Goal: Task Accomplishment & Management: Complete application form

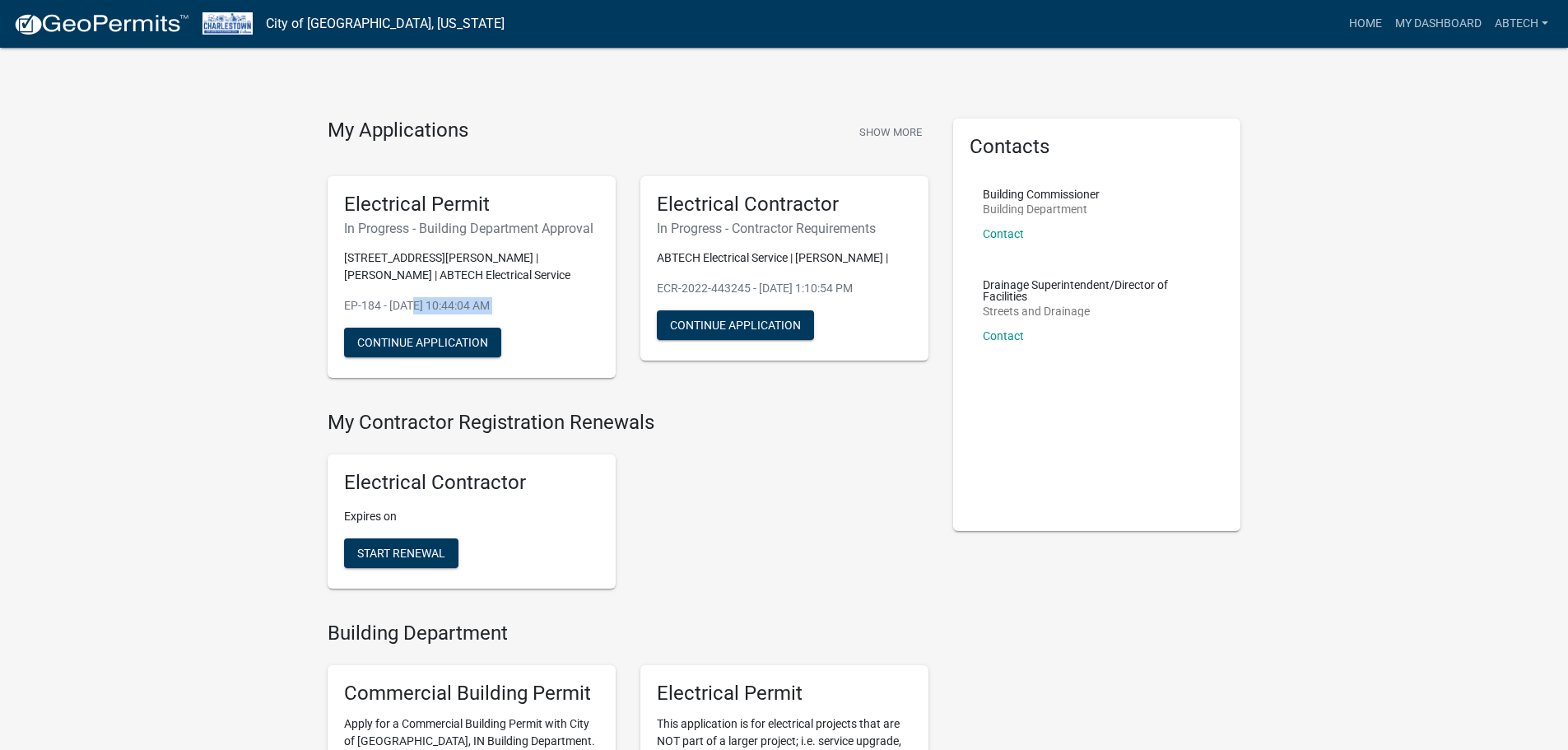
drag, startPoint x: 352, startPoint y: 324, endPoint x: 428, endPoint y: 296, distance: 81.0
click at [412, 303] on div "Electrical Permit In Progress - Building Department Approval [STREET_ADDRESS][P…" at bounding box center [471, 277] width 288 height 202
click at [515, 242] on div "Electrical Permit In Progress - Building Department Approval [STREET_ADDRESS][P…" at bounding box center [471, 277] width 288 height 202
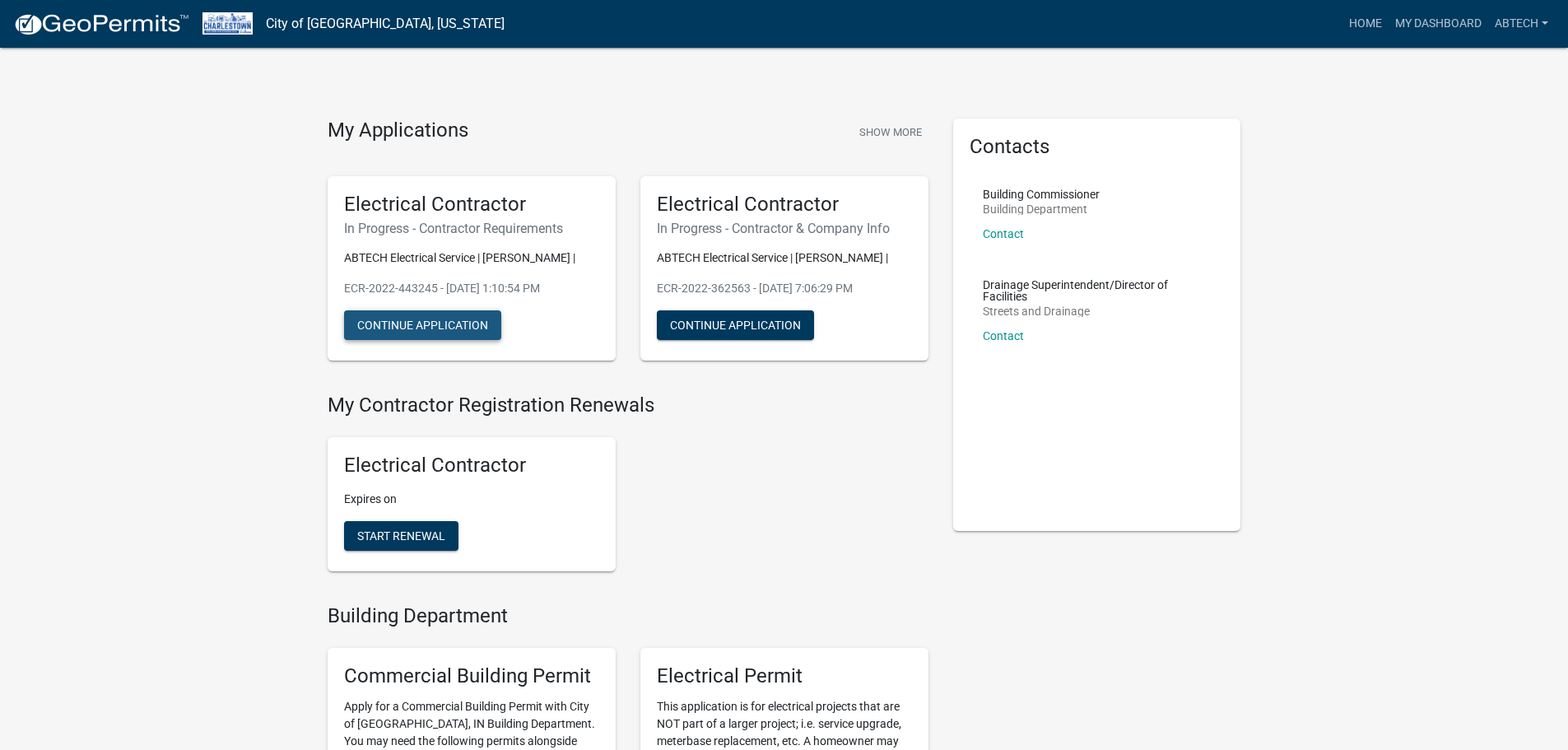
click at [457, 318] on button "Continue Application" at bounding box center [423, 325] width 158 height 30
click at [878, 134] on button "Show More" at bounding box center [891, 132] width 76 height 27
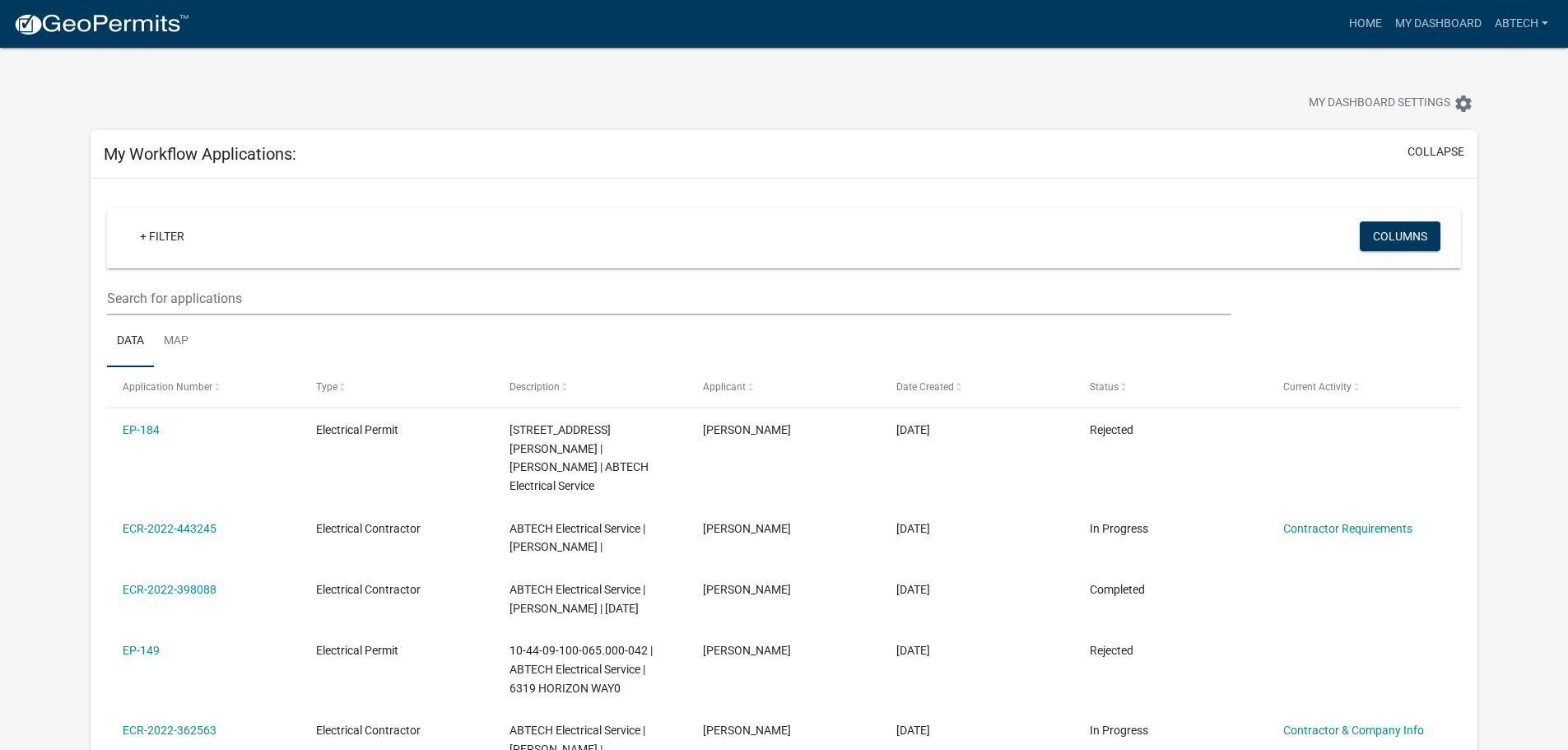
click at [131, 433] on link "EP-184" at bounding box center [141, 429] width 37 height 13
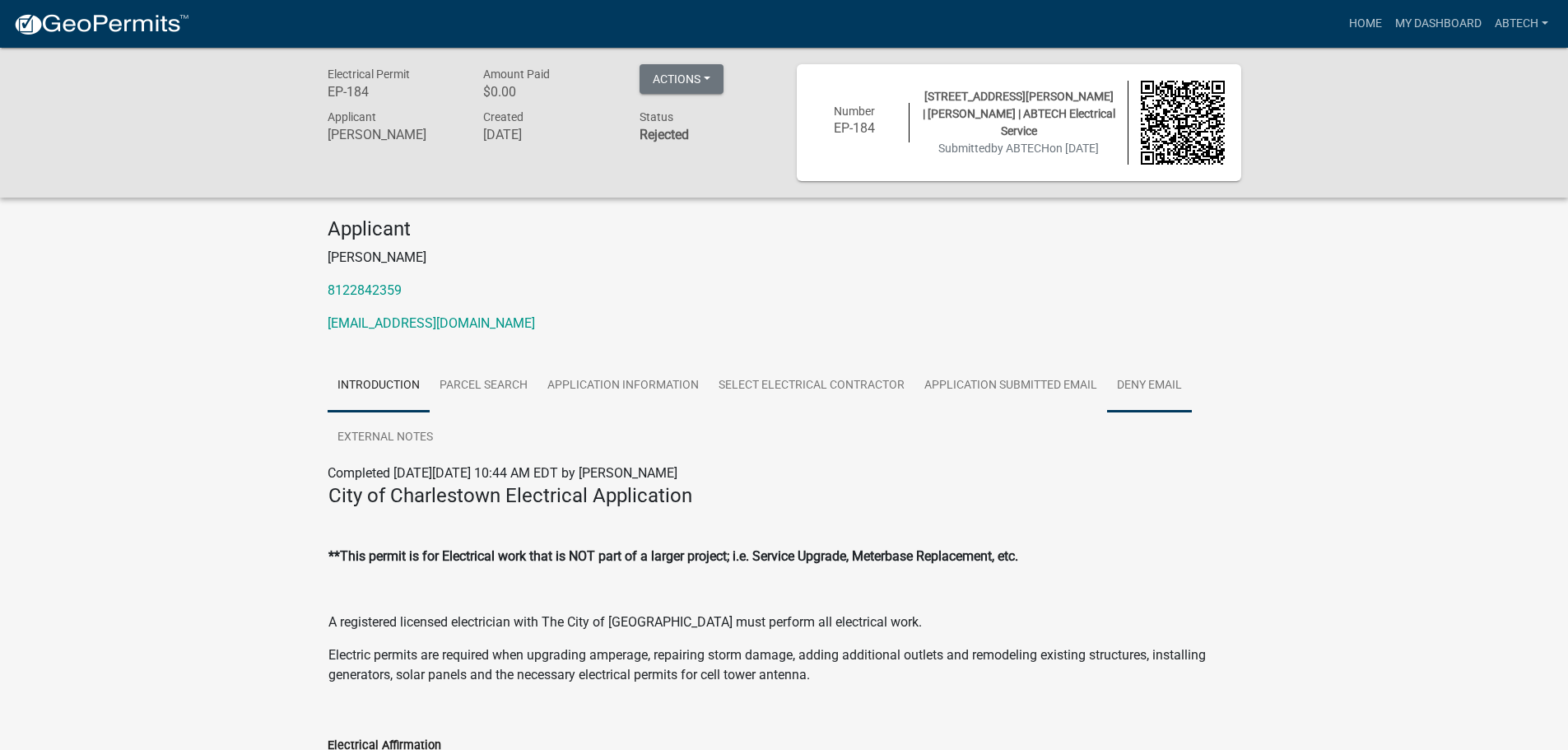
click at [1147, 385] on link "Deny Email" at bounding box center [1149, 386] width 85 height 53
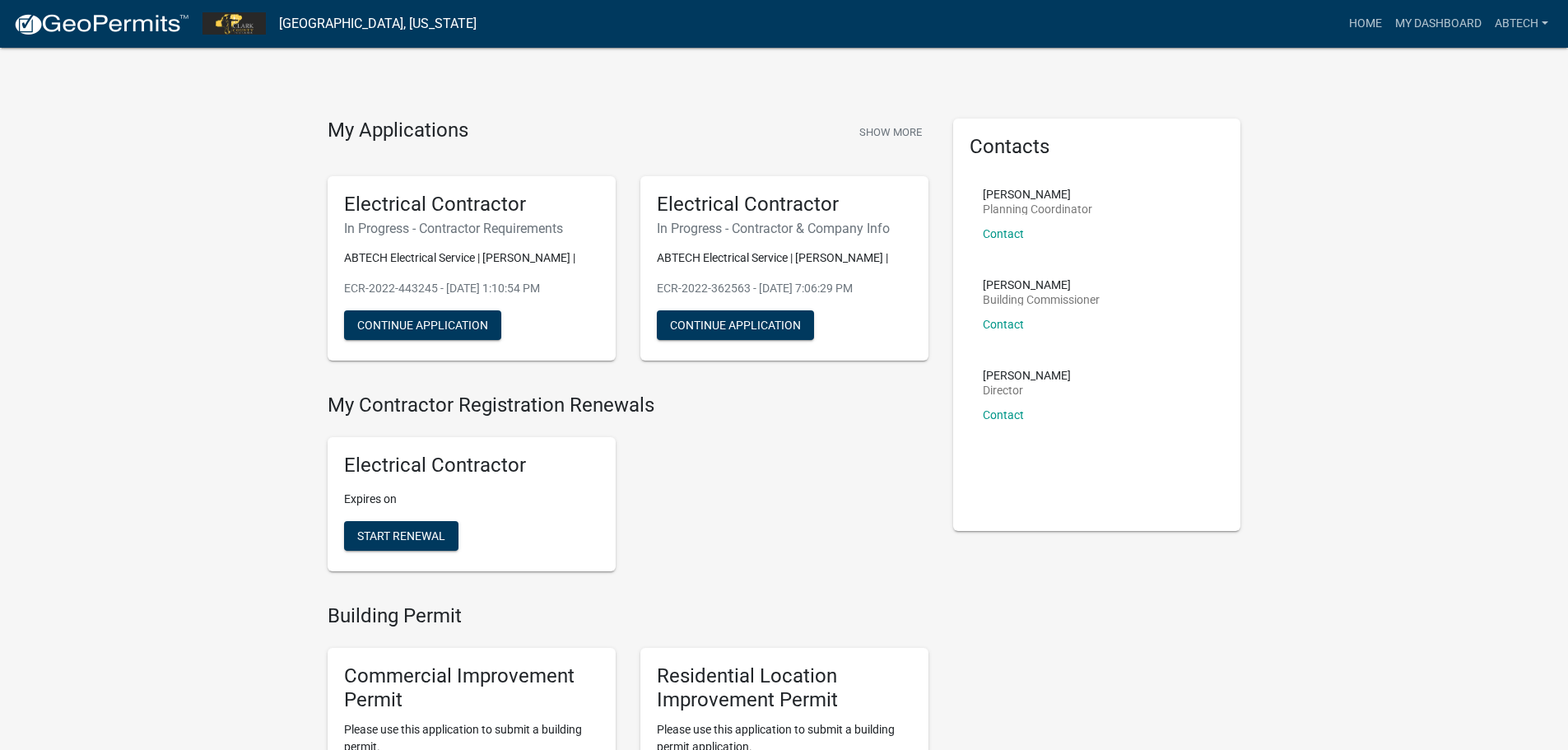
click at [128, 14] on img at bounding box center [101, 24] width 177 height 25
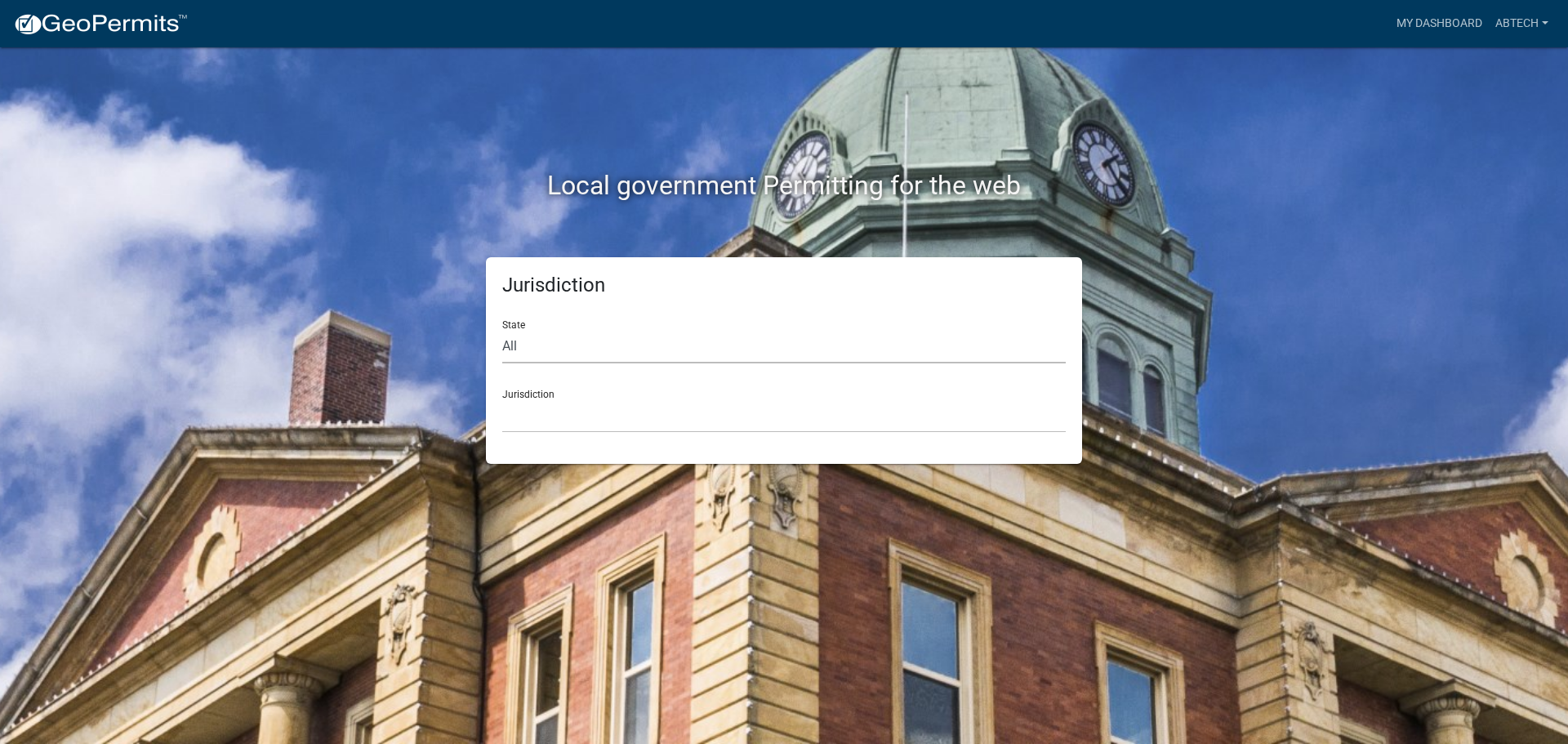
click at [588, 340] on select "All [US_STATE] [US_STATE] [US_STATE] [US_STATE] [US_STATE] [US_STATE] [US_STATE…" at bounding box center [783, 346] width 563 height 34
select select "Indiana"
click at [502, 329] on select "All Colorado Georgia Indiana Iowa Kansas Minnesota Ohio South Carolina Wisconsin" at bounding box center [783, 346] width 563 height 34
click at [555, 413] on select "City of Charlestown, Indiana City of Jeffersonville, Indiana City of Logansport…" at bounding box center [783, 416] width 563 height 34
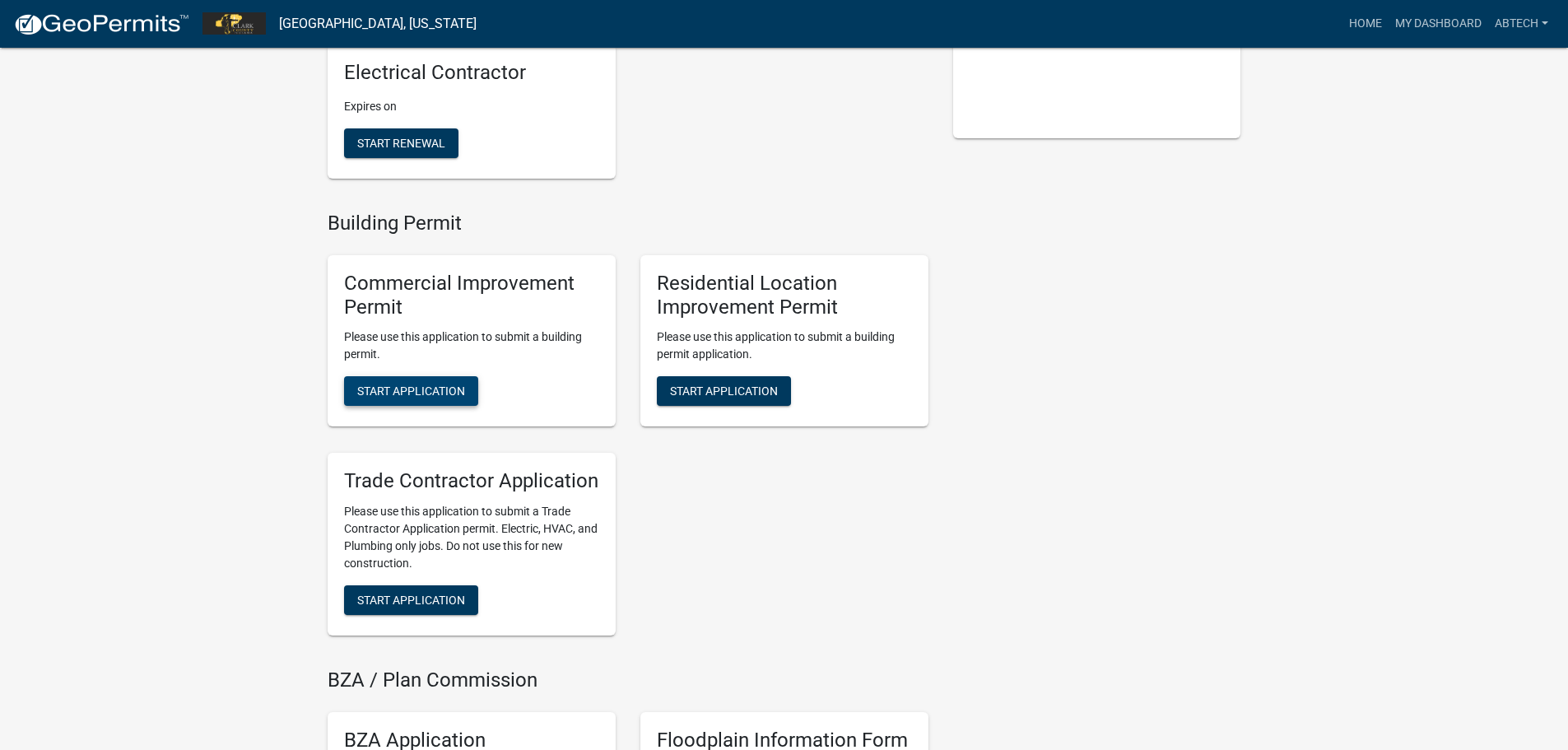
scroll to position [494, 0]
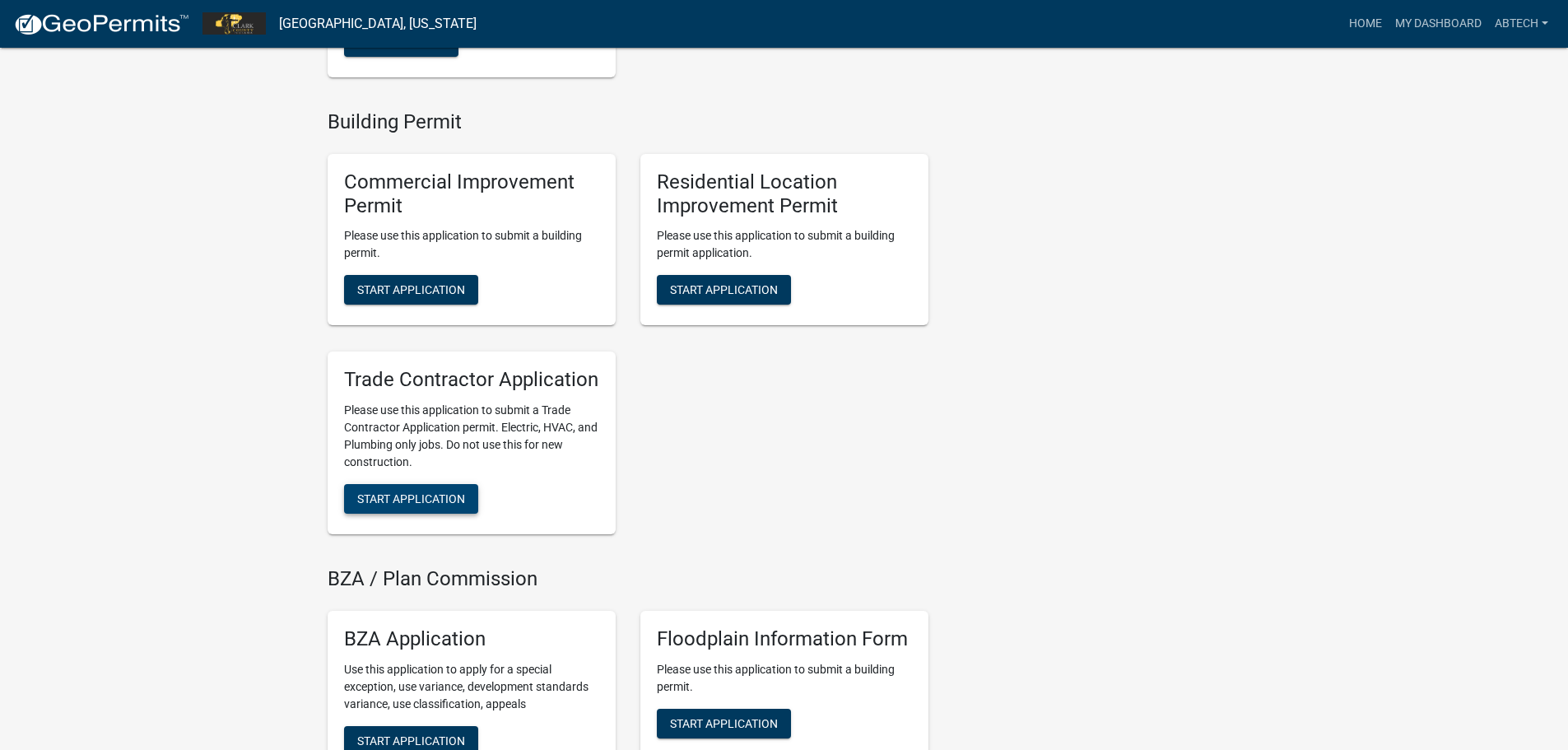
click at [420, 496] on span "Start Application" at bounding box center [411, 498] width 108 height 13
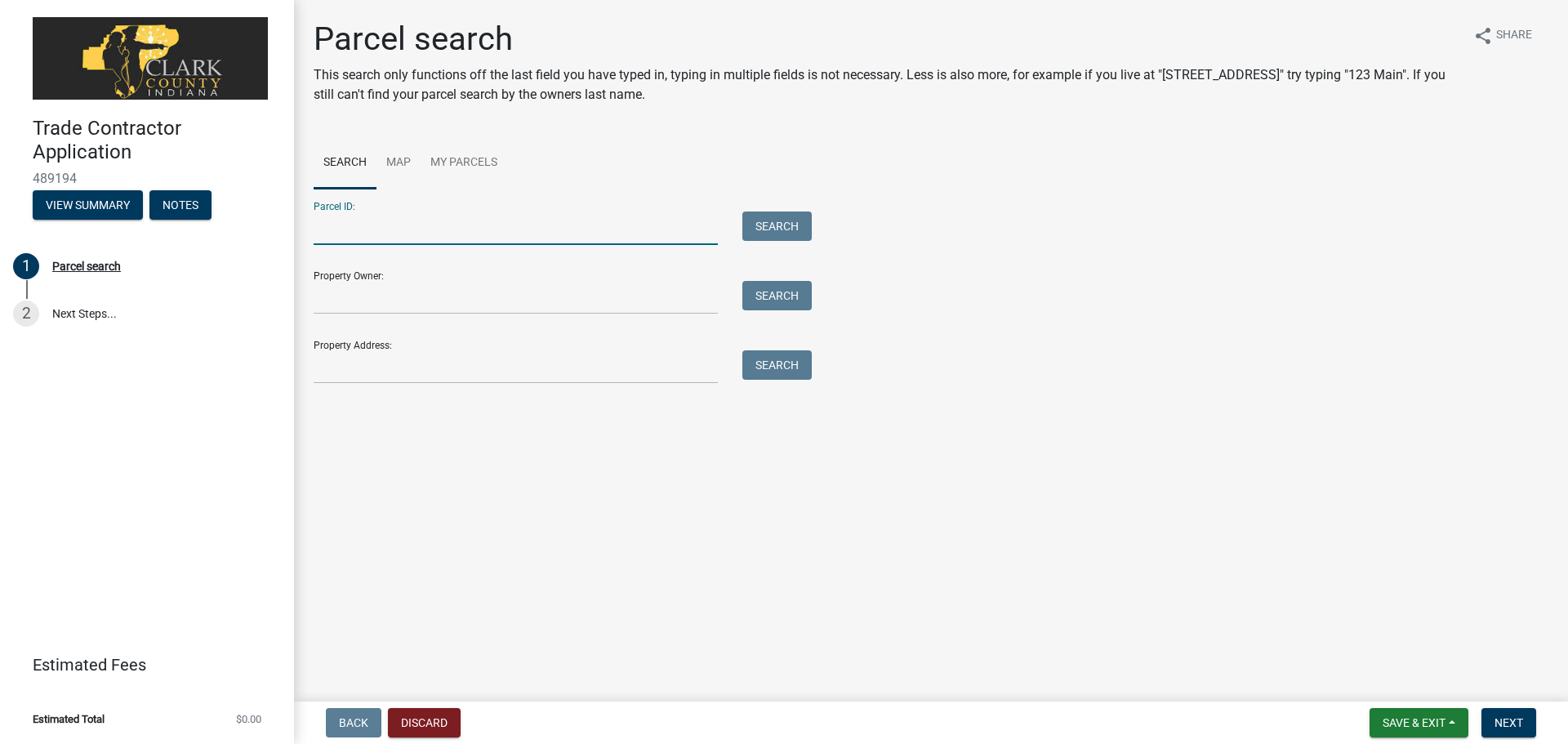
click at [385, 230] on input "Parcel ID:" at bounding box center [516, 229] width 404 height 34
click at [343, 359] on input "Property Address:" at bounding box center [516, 367] width 404 height 34
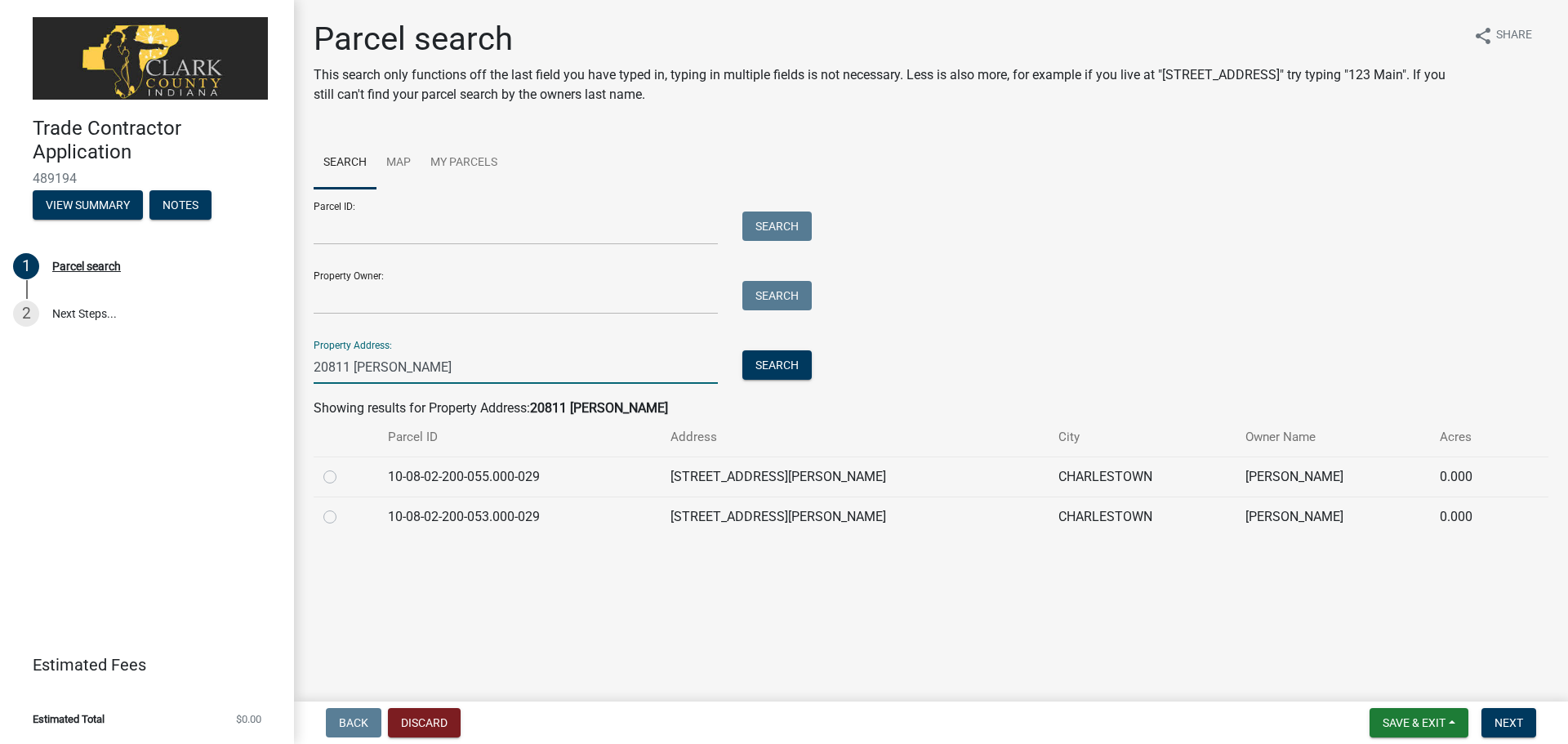
click at [343, 362] on input "20811 Kemp" at bounding box center [516, 367] width 404 height 34
drag, startPoint x: 336, startPoint y: 366, endPoint x: 368, endPoint y: 369, distance: 32.1
click at [368, 369] on input "20811 Kemp" at bounding box center [516, 367] width 404 height 34
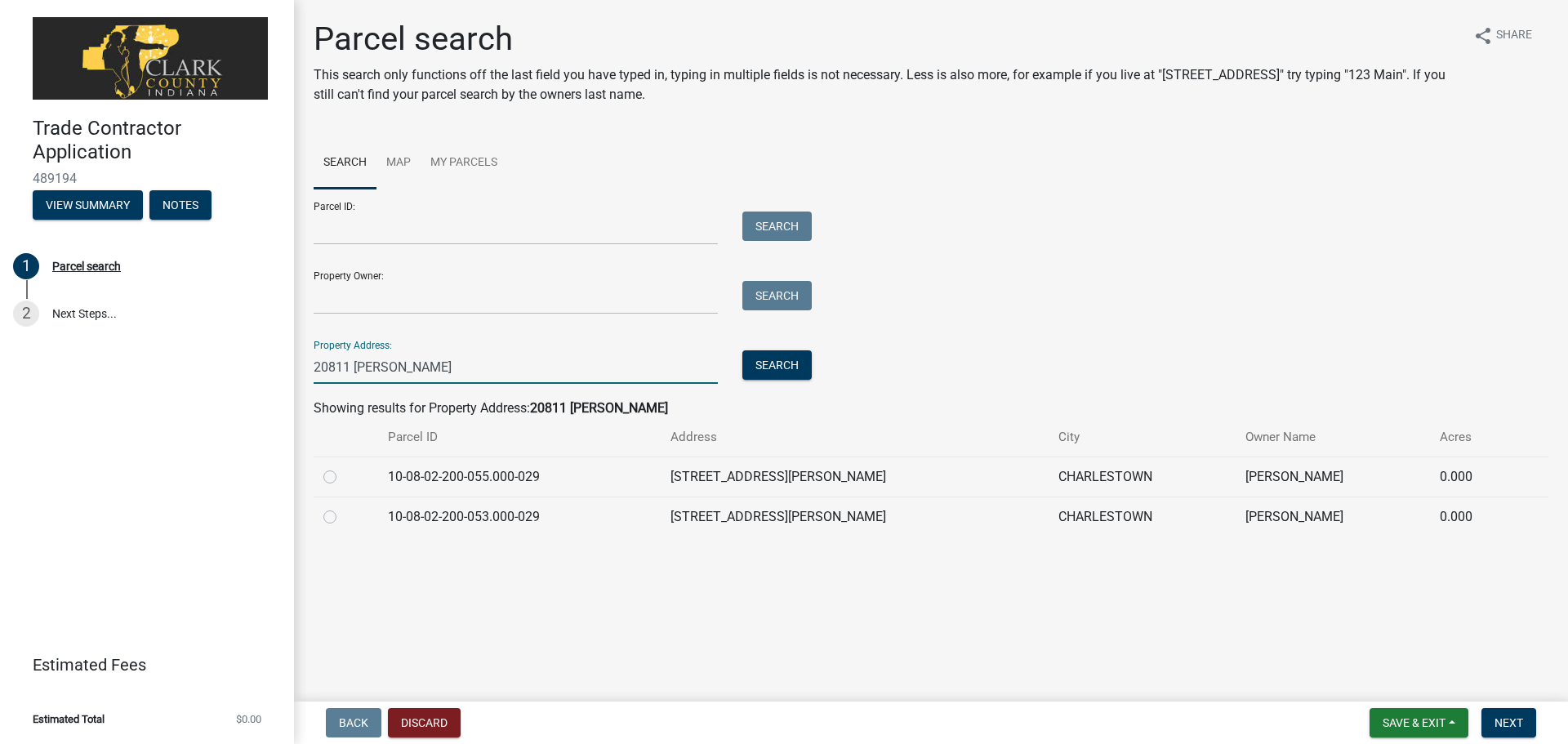
click at [351, 374] on input "20811 Kemp" at bounding box center [516, 367] width 404 height 34
drag, startPoint x: 337, startPoint y: 372, endPoint x: 347, endPoint y: 368, distance: 10.8
click at [347, 368] on input "20811 Kemp" at bounding box center [516, 367] width 404 height 34
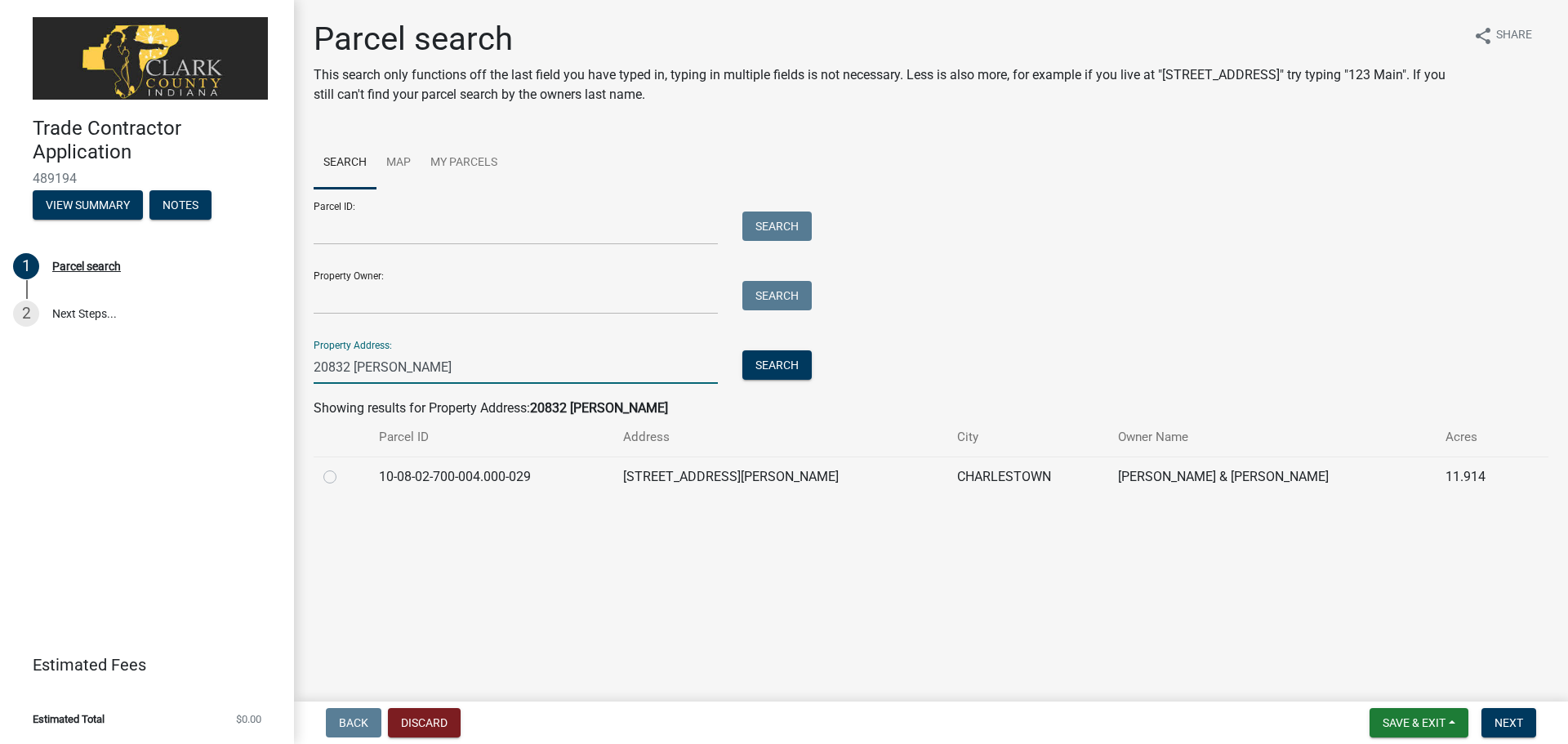
type input "20832 Kemp"
click at [1222, 464] on td "Fritzinger Paul & Emily" at bounding box center [1272, 476] width 328 height 40
click at [332, 468] on div at bounding box center [342, 477] width 36 height 20
click at [343, 467] on label at bounding box center [343, 467] width 0 height 0
click at [343, 473] on input "radio" at bounding box center [348, 472] width 11 height 11
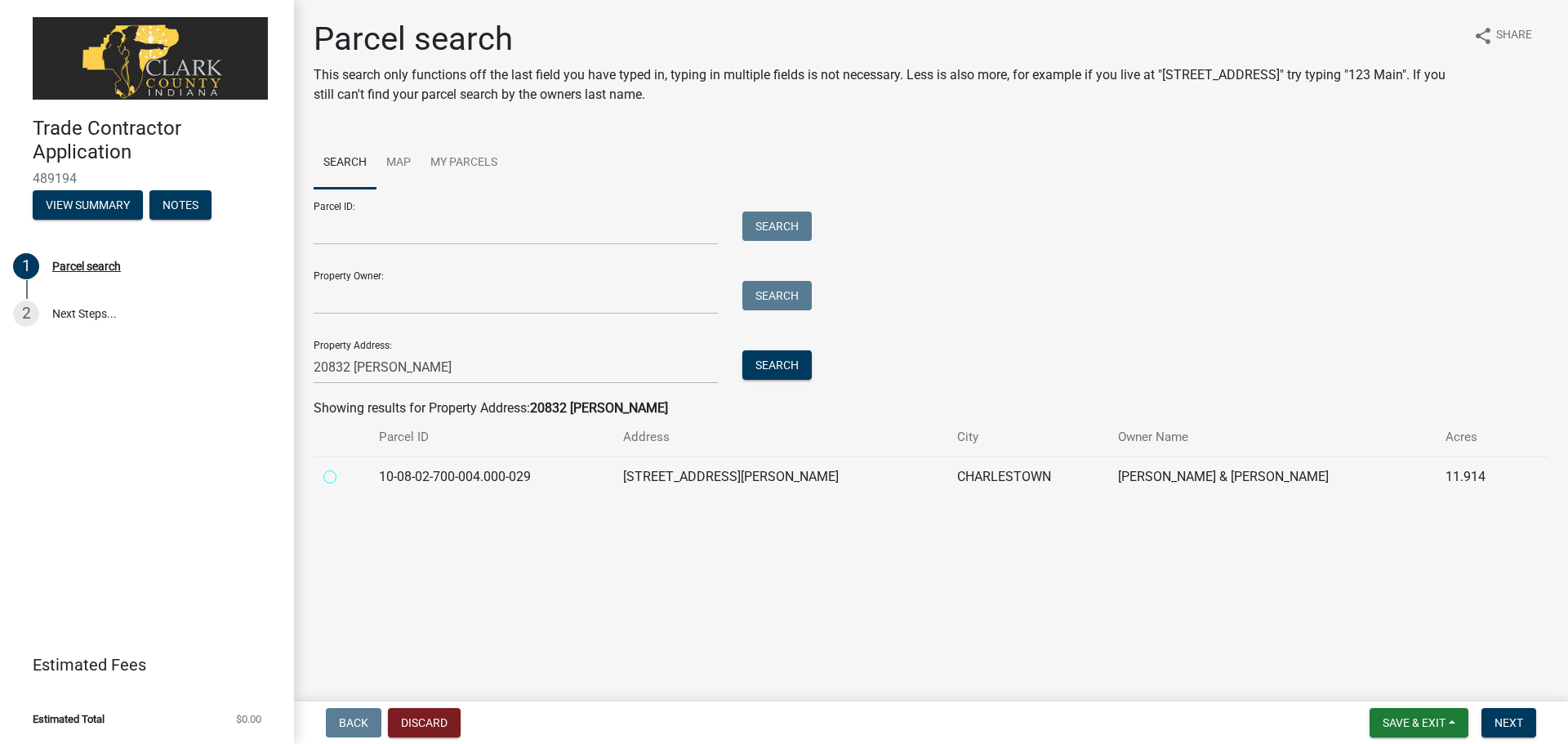
radio input "true"
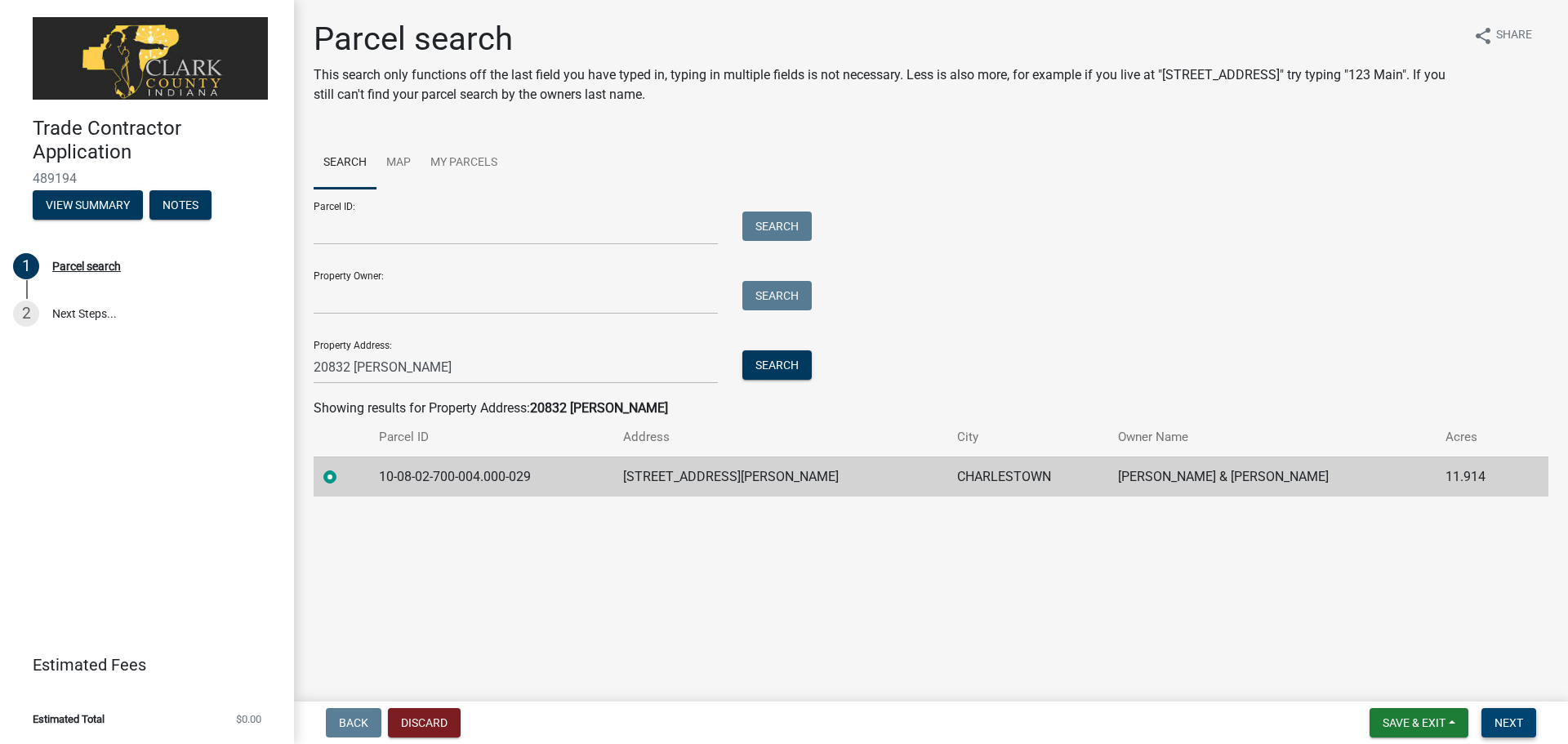
click at [1497, 712] on button "Next" at bounding box center [1509, 722] width 54 height 30
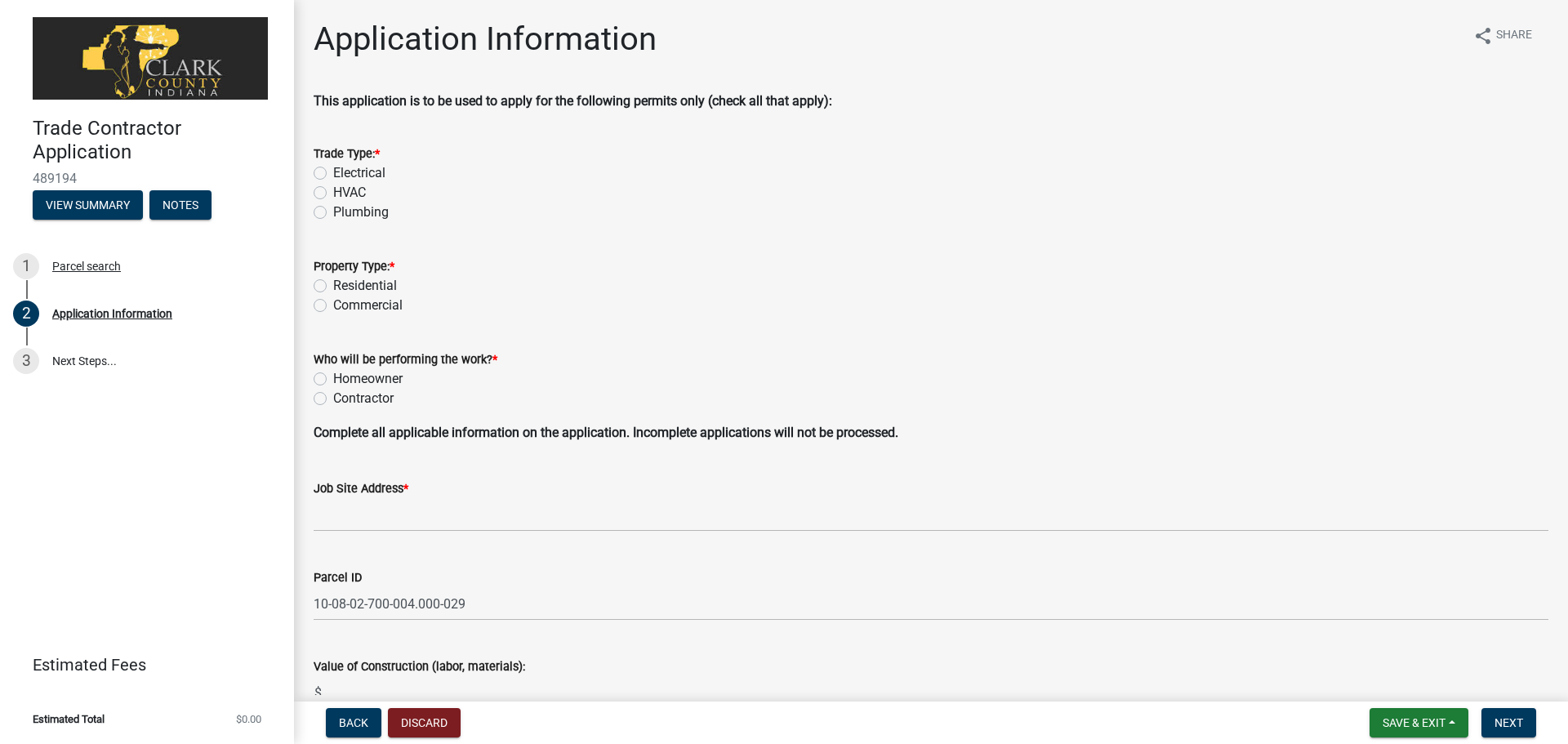
click at [334, 170] on label "Electrical" at bounding box center [359, 173] width 52 height 20
click at [334, 170] on input "Electrical" at bounding box center [339, 168] width 11 height 11
radio input "true"
click at [334, 284] on label "Residential" at bounding box center [365, 286] width 63 height 20
click at [334, 284] on input "Residential" at bounding box center [339, 281] width 11 height 11
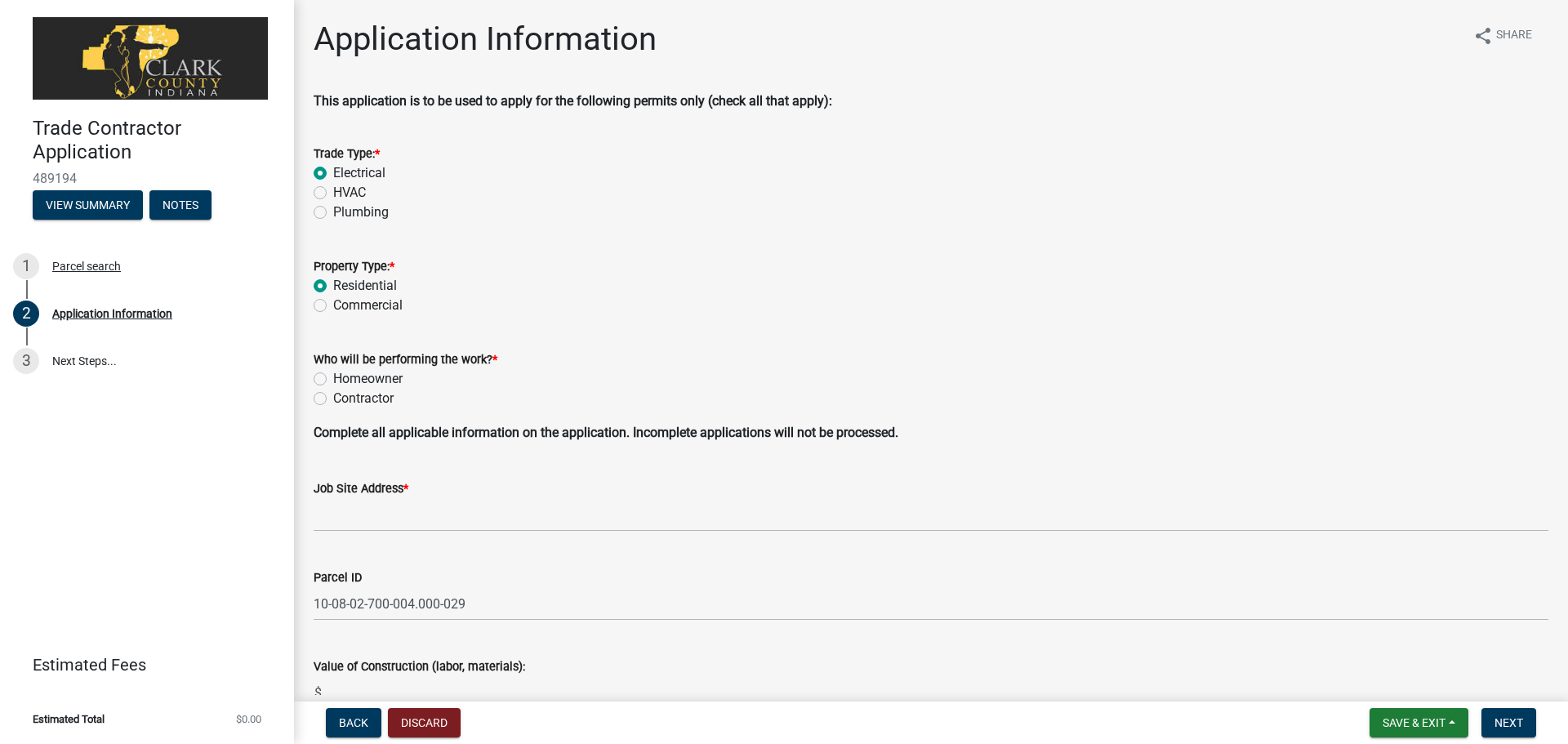
radio input "true"
click at [334, 399] on label "Contractor" at bounding box center [363, 399] width 60 height 20
click at [334, 399] on input "Contractor" at bounding box center [339, 394] width 11 height 11
radio input "true"
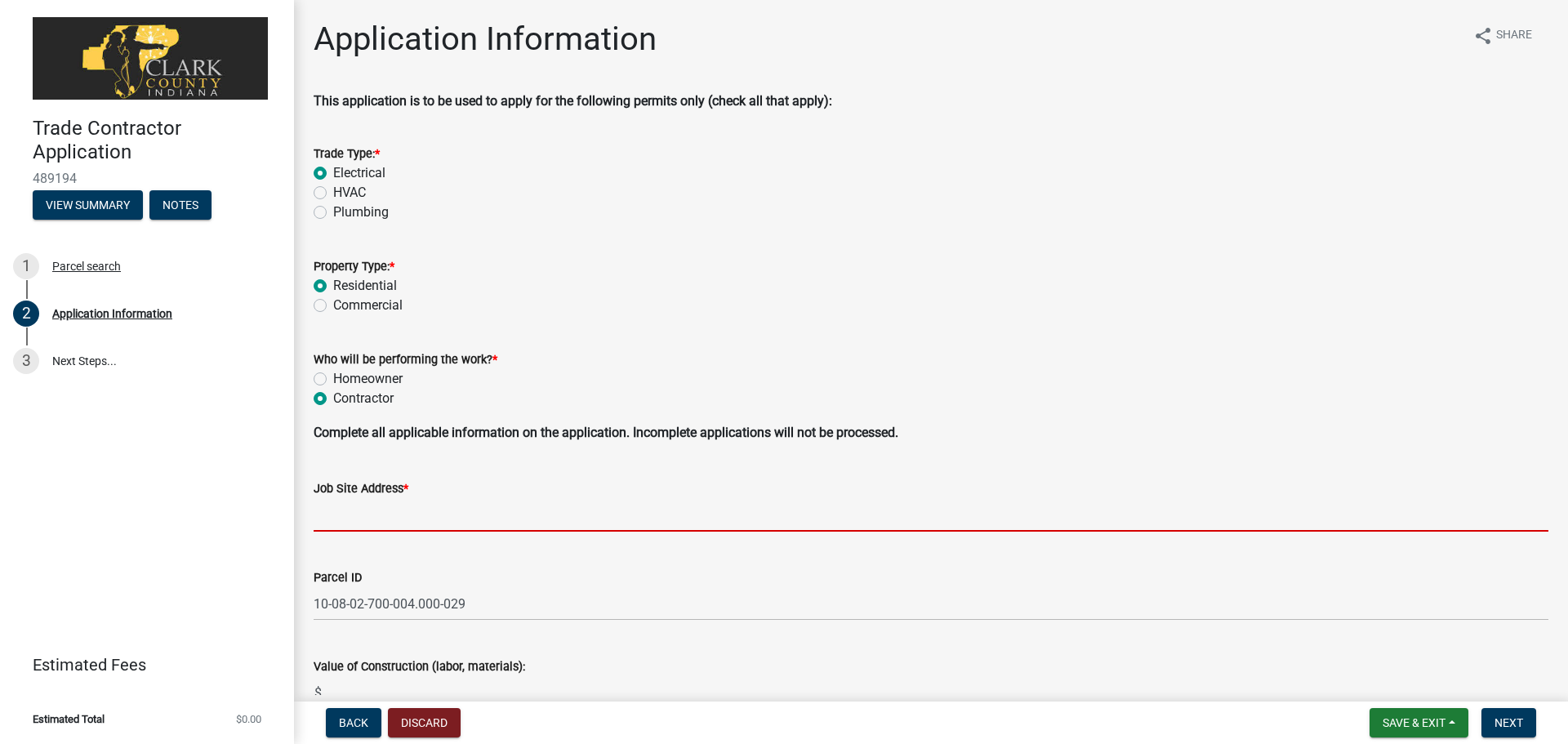
click at [413, 506] on input "Job Site Address *" at bounding box center [931, 514] width 1234 height 34
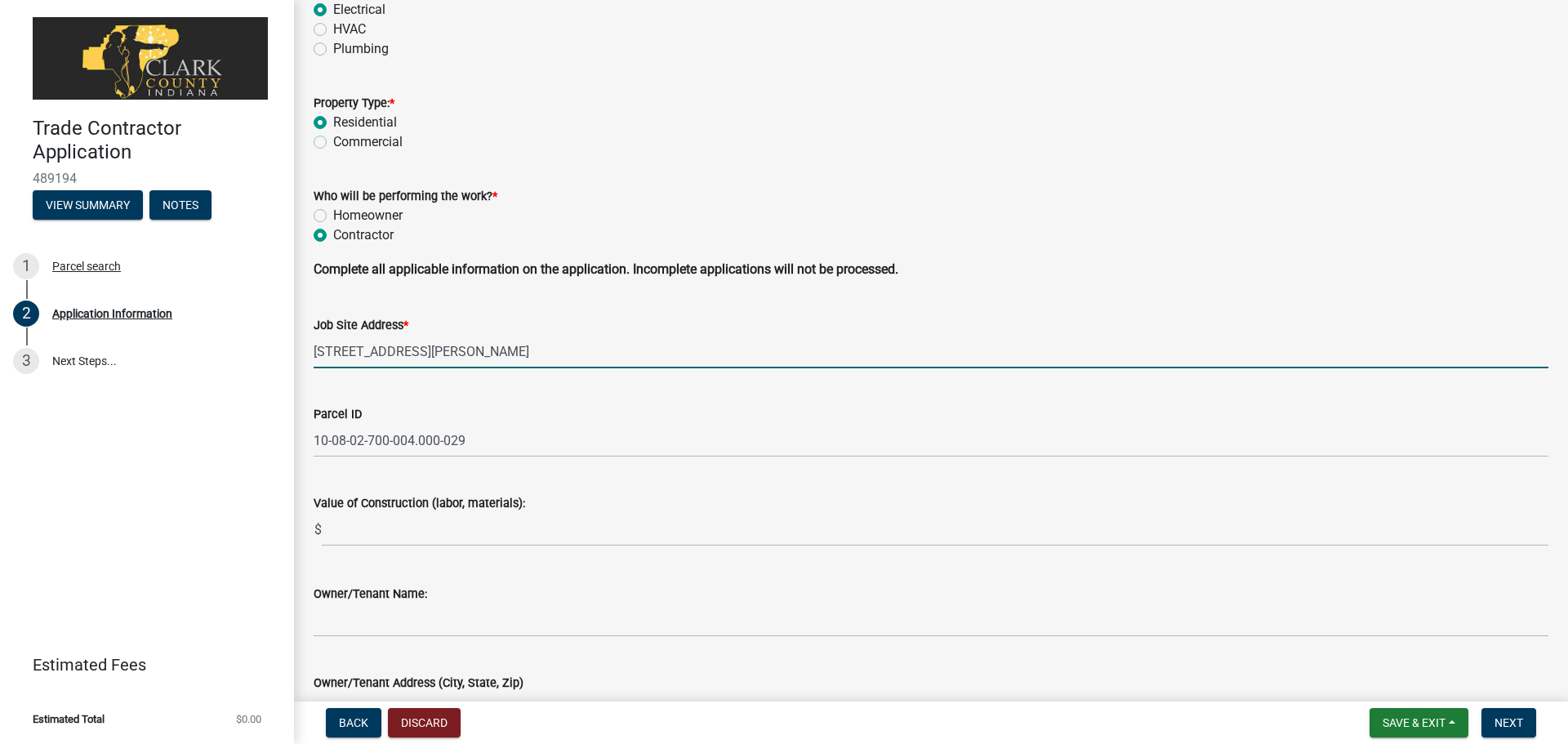
scroll to position [326, 0]
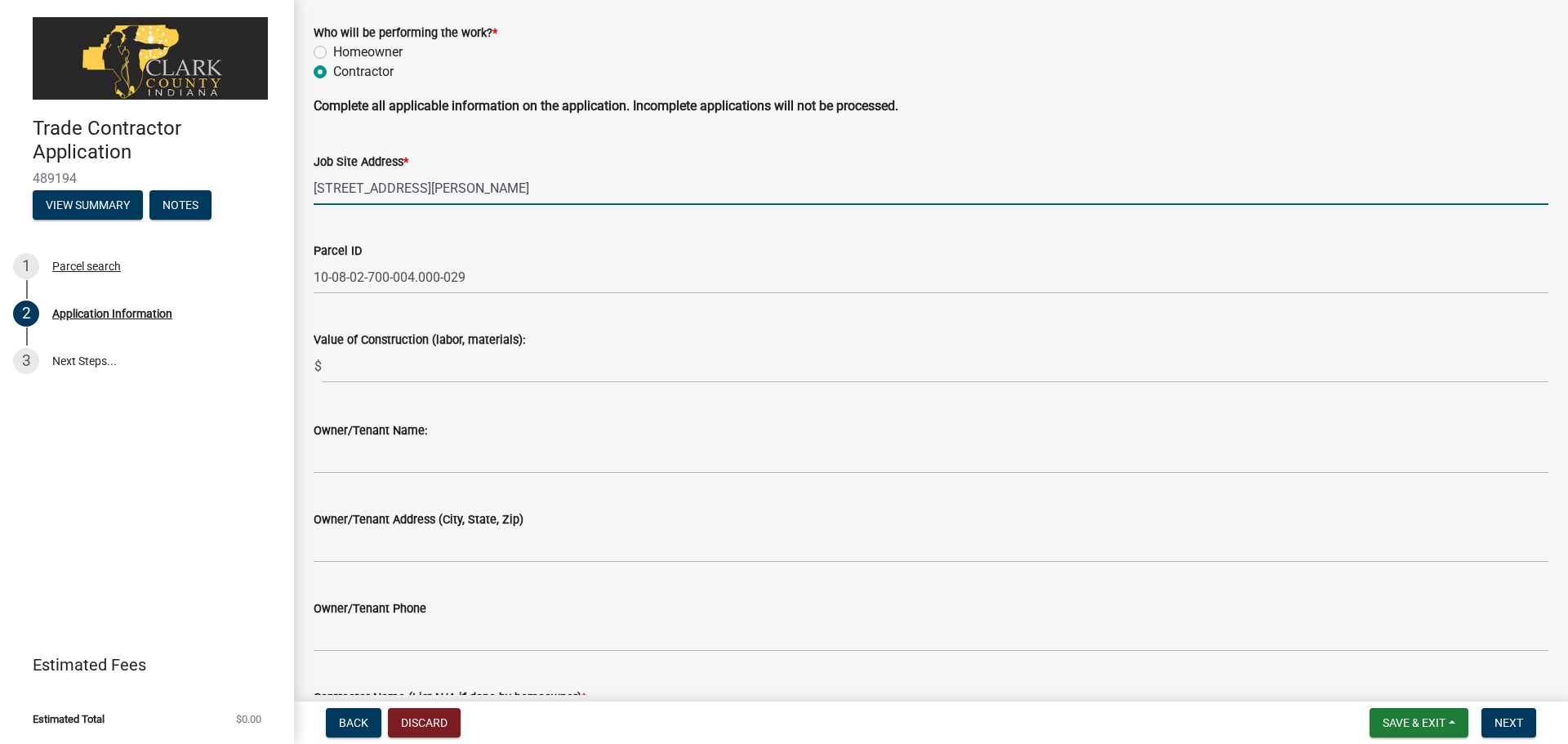
type input "20832 Kemp Rd"
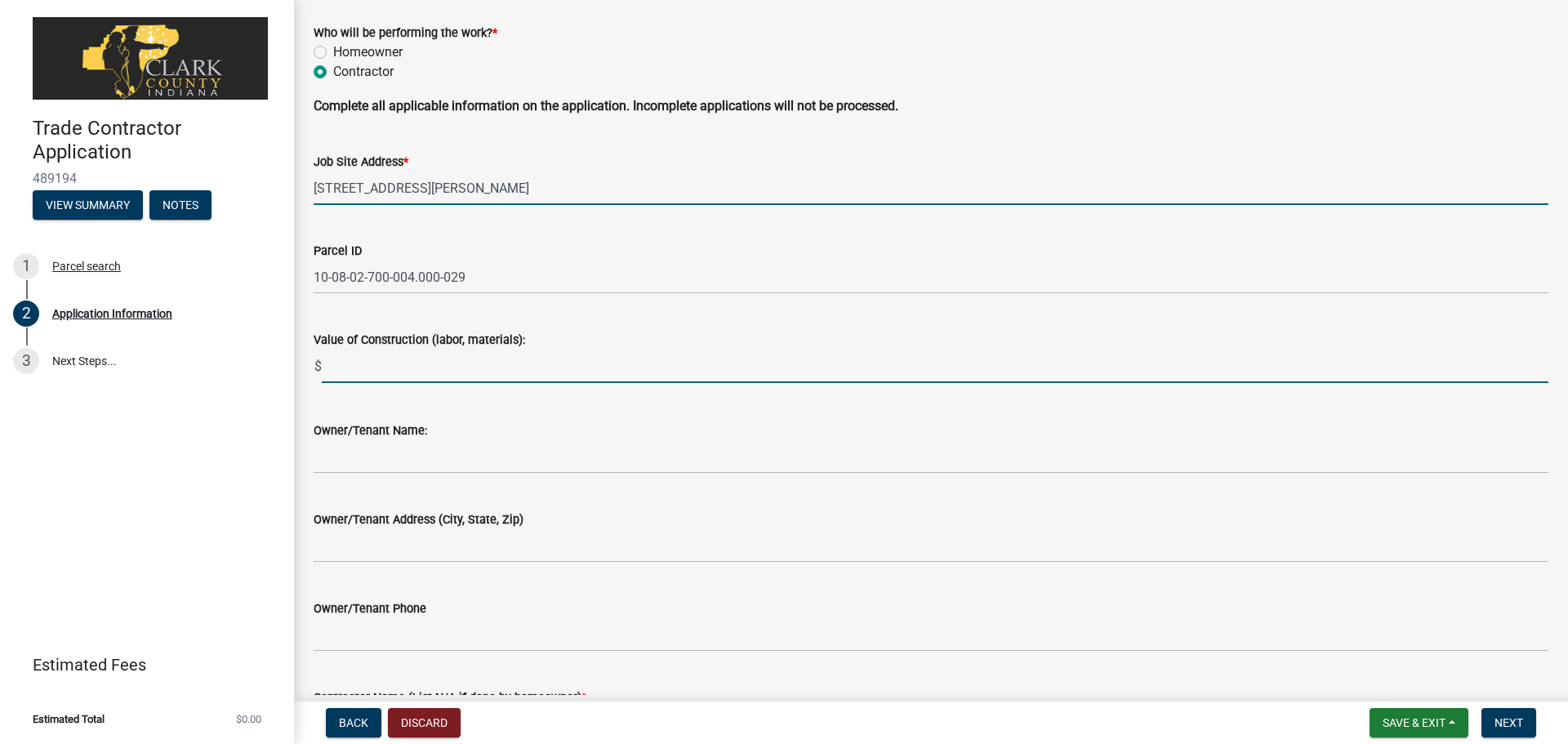
click at [390, 369] on input "text" at bounding box center [934, 366] width 1226 height 34
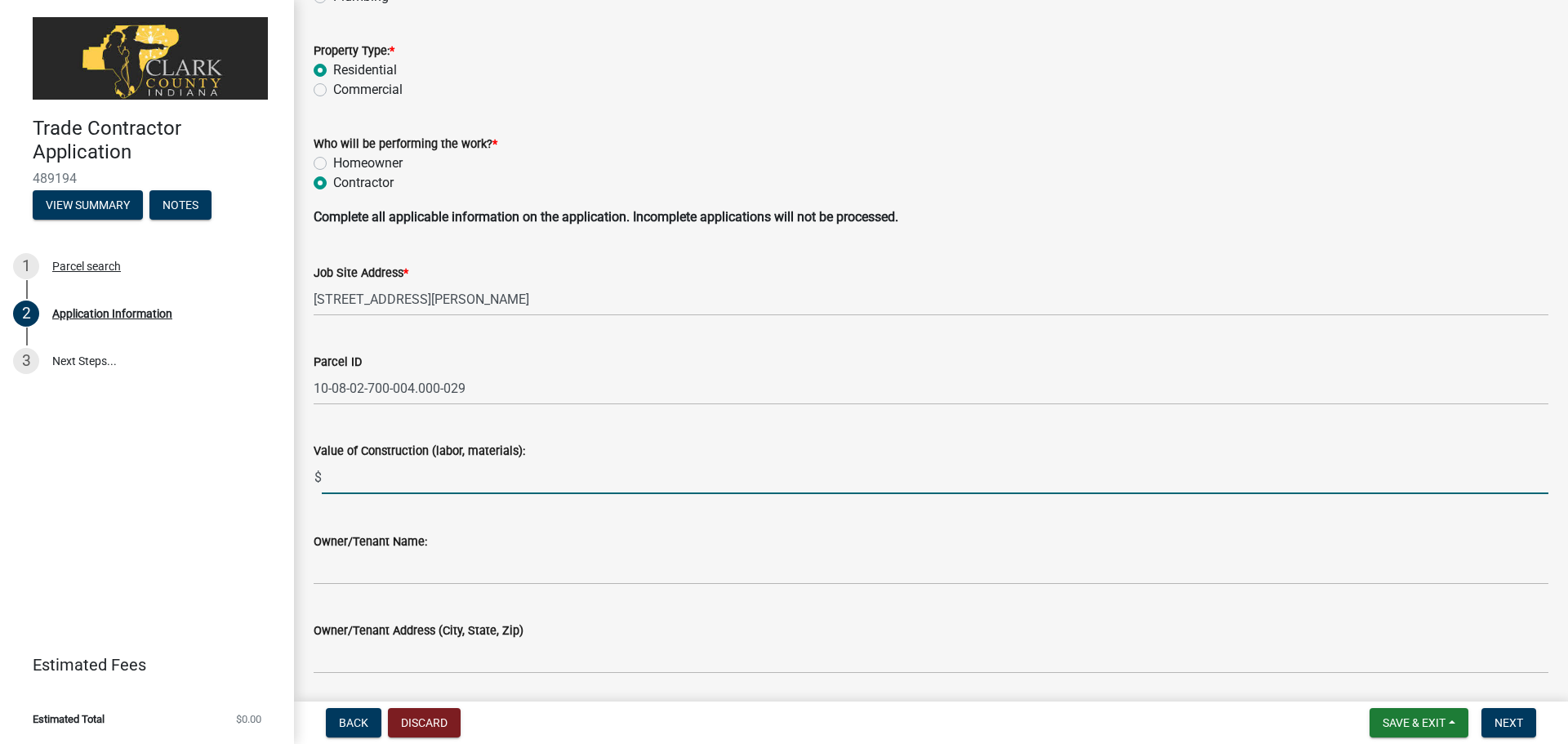
scroll to position [245, 0]
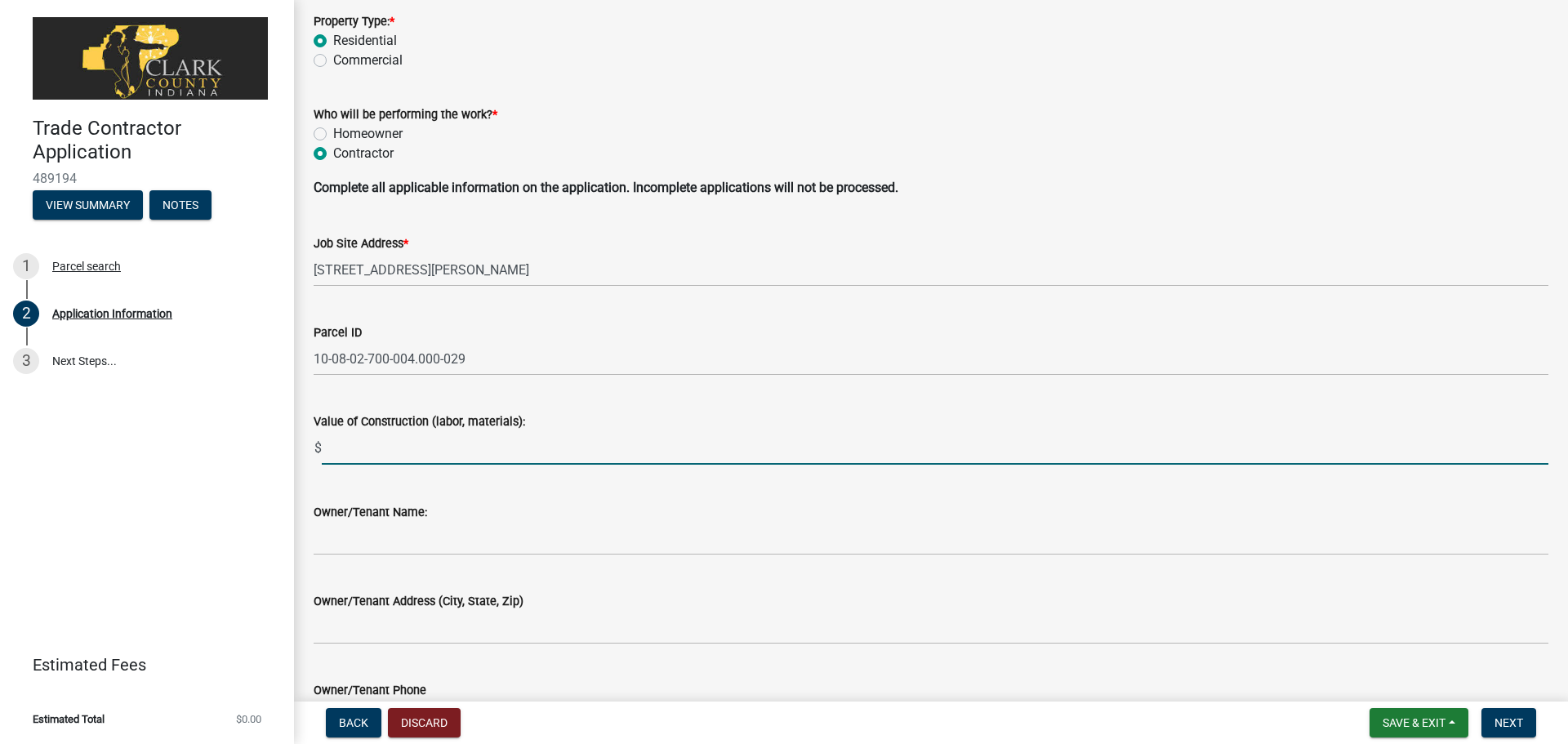
click at [393, 451] on input "text" at bounding box center [934, 448] width 1226 height 34
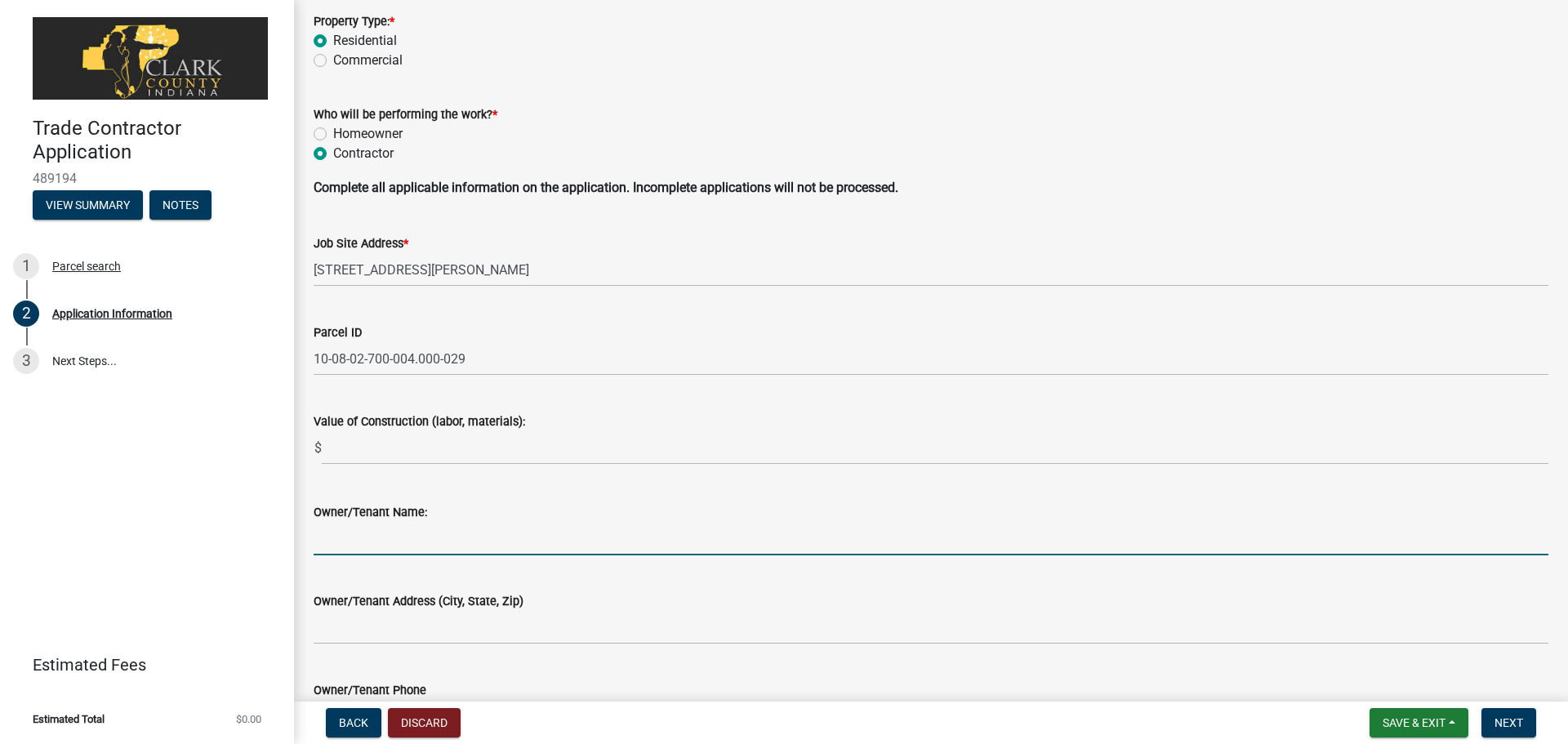
click at [383, 545] on input "Owner/Tenant Name:" at bounding box center [931, 538] width 1234 height 34
type input "Paul Morgan"
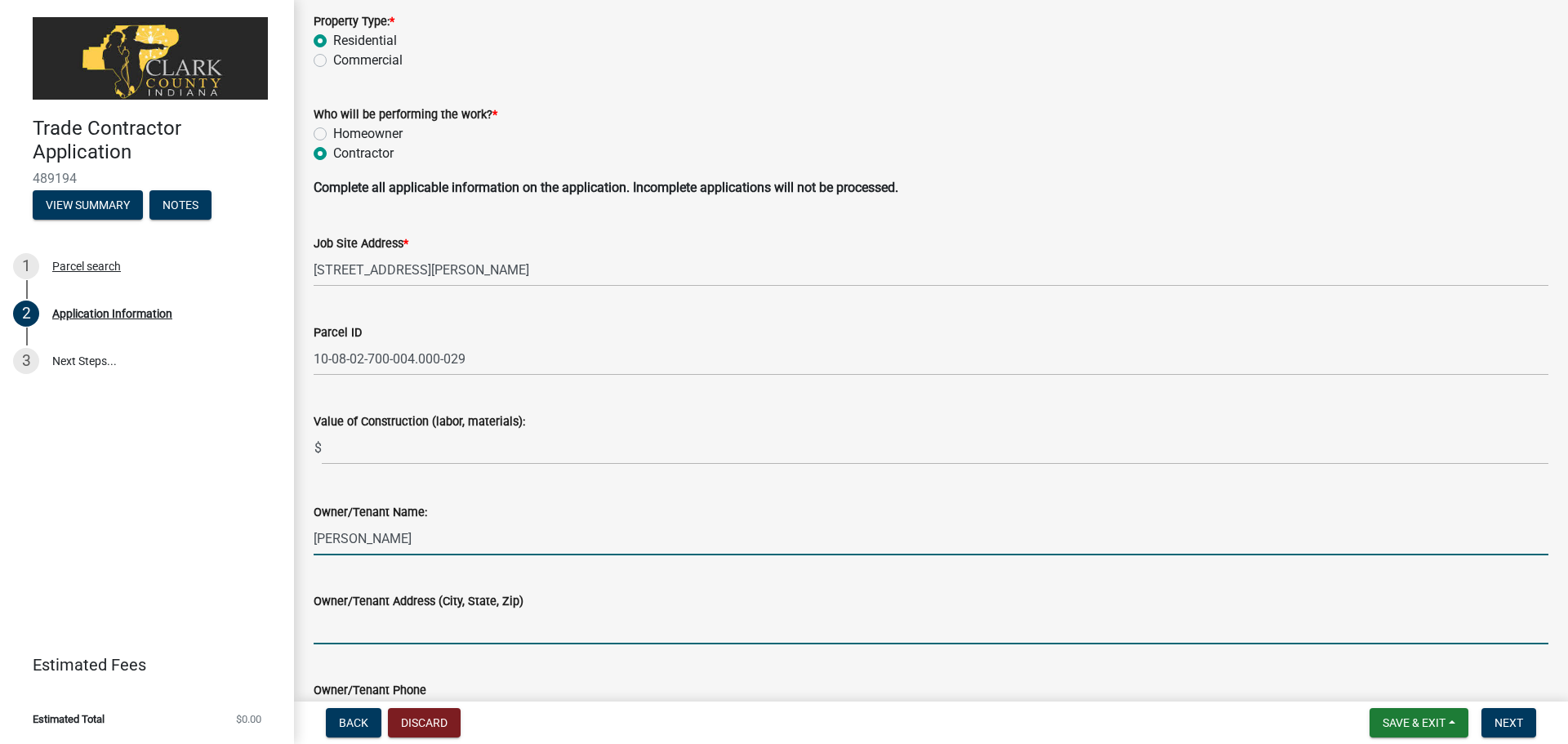
click at [399, 632] on input "Owner/Tenant Address (City, State, Zip)" at bounding box center [931, 627] width 1234 height 34
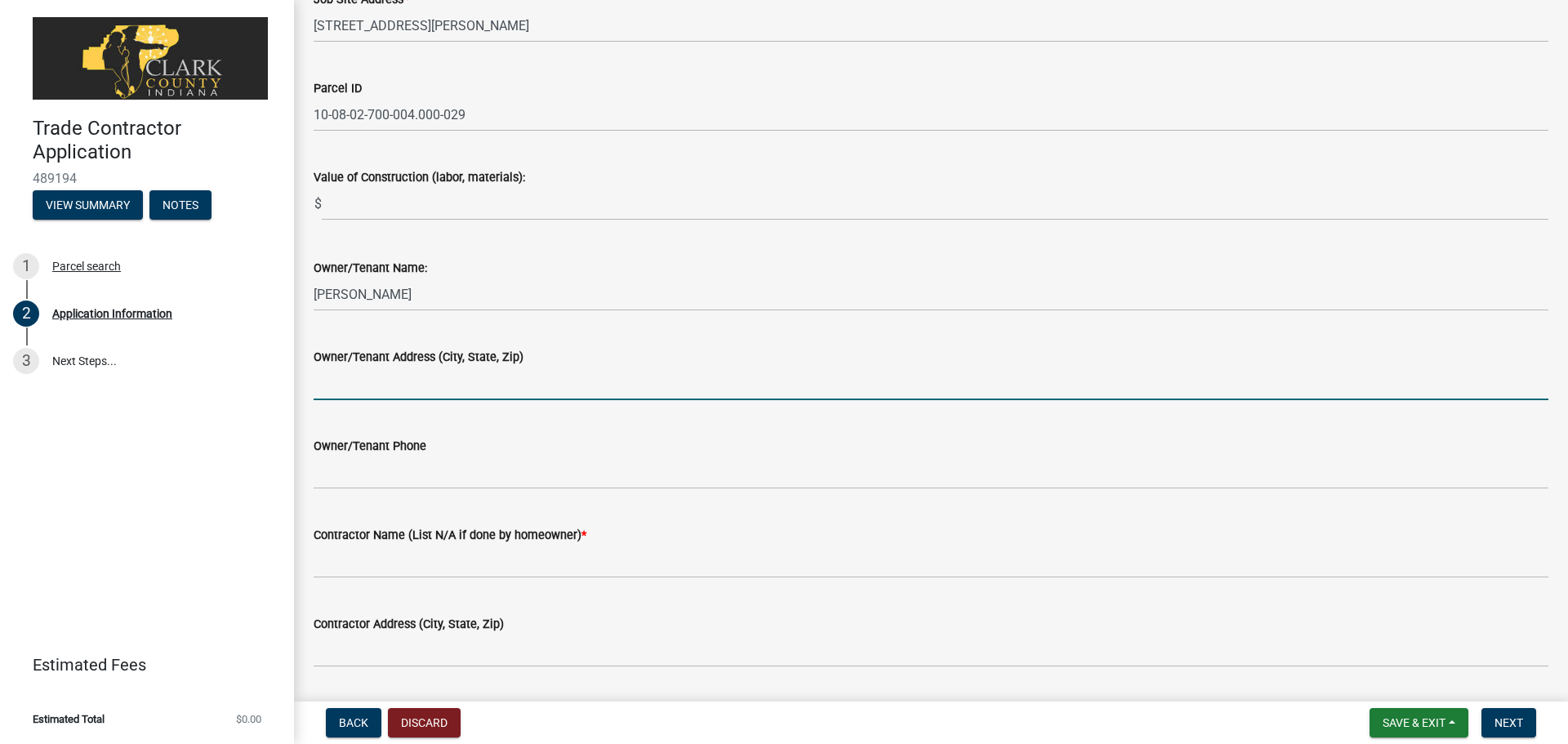
scroll to position [490, 0]
type input "c"
click at [469, 390] on input "Charlestown, IN," at bounding box center [931, 383] width 1234 height 34
type input "20832 Charlestown, IN, 47111"
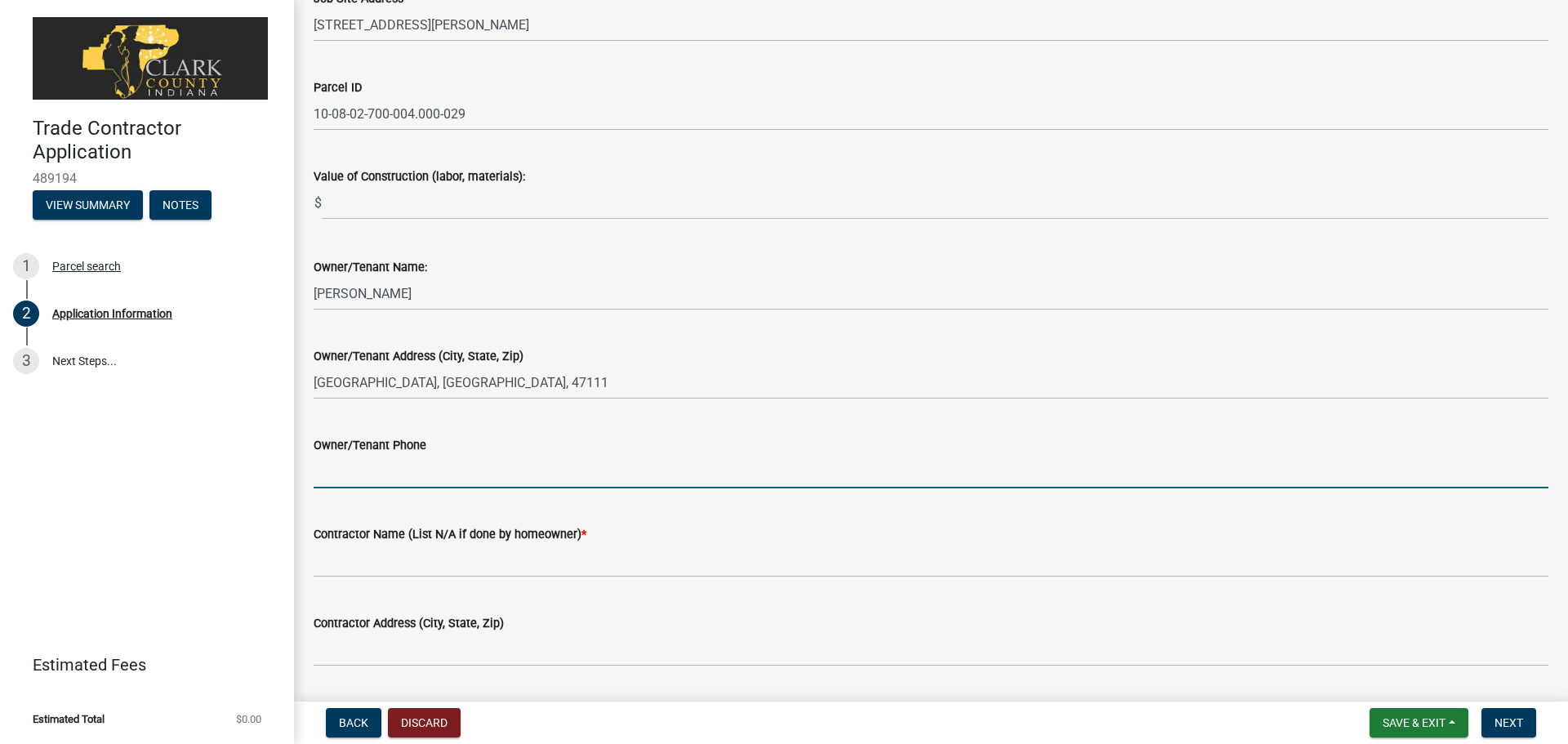
click at [367, 464] on input "Owner/Tenant Phone" at bounding box center [931, 472] width 1234 height 34
paste input "(502)-338-5662"
type input "(502)-338-5662"
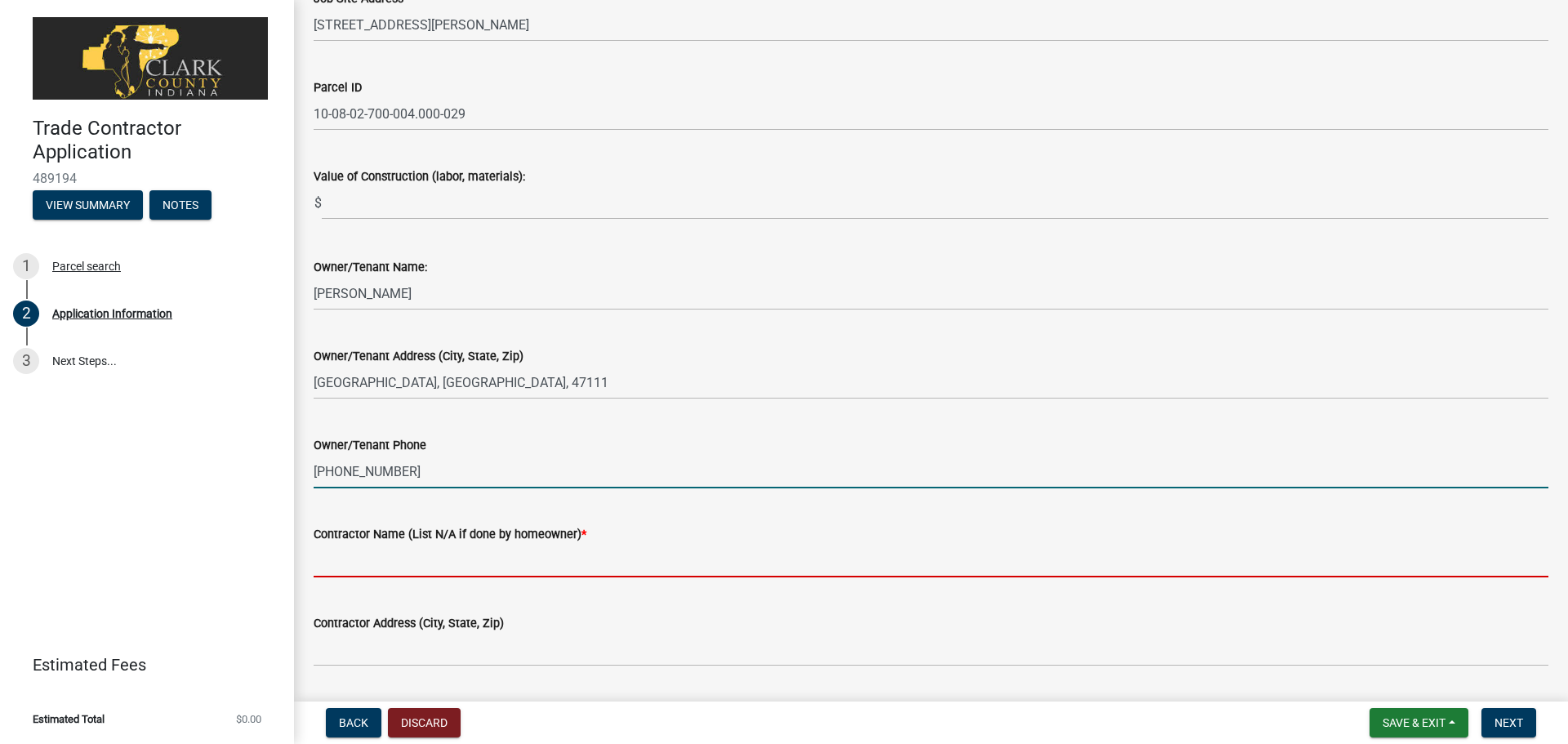
click at [342, 568] on input "Contractor Name (List N/A if done by homeowner) *" at bounding box center [931, 560] width 1234 height 34
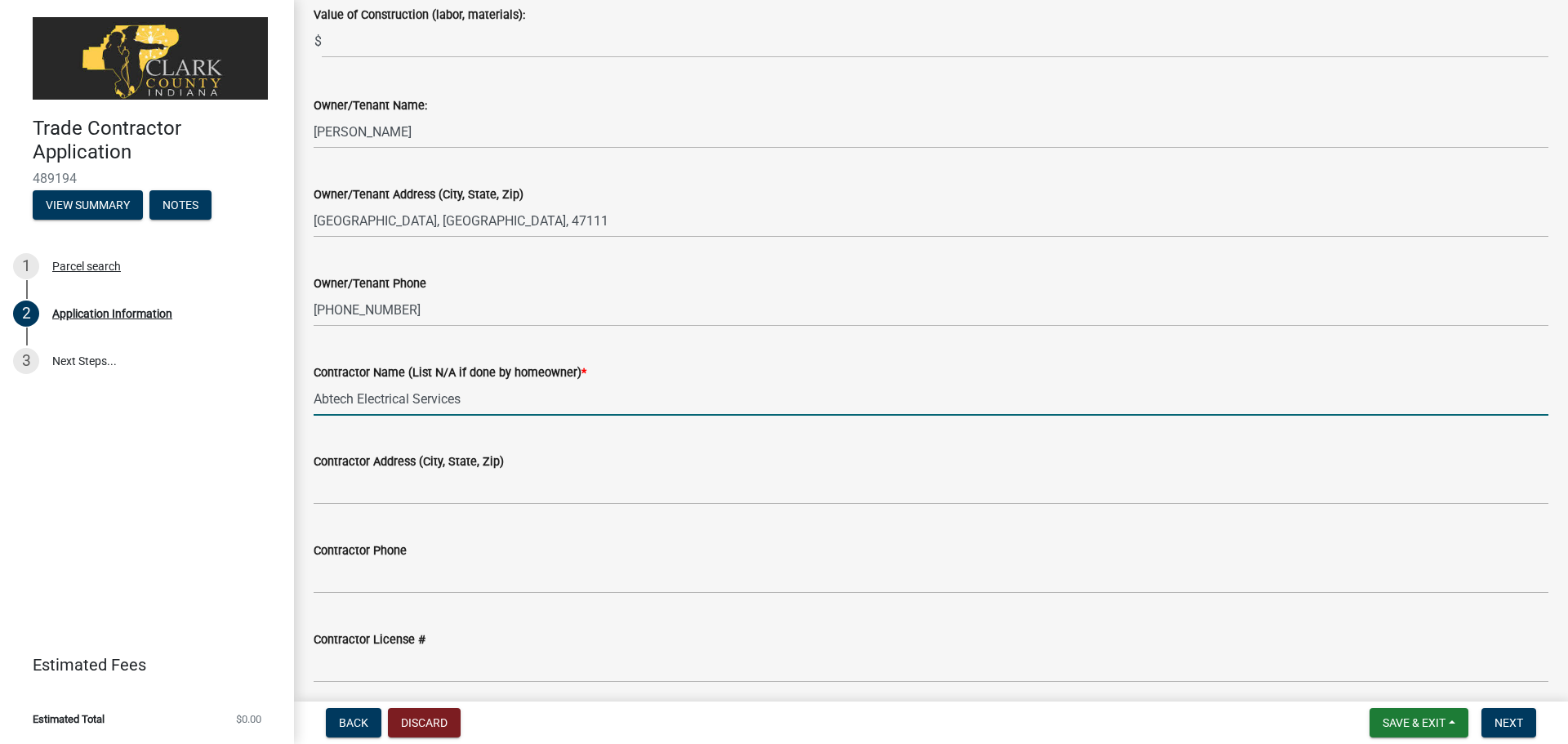
scroll to position [653, 0]
type input "Abtech Electrical Services"
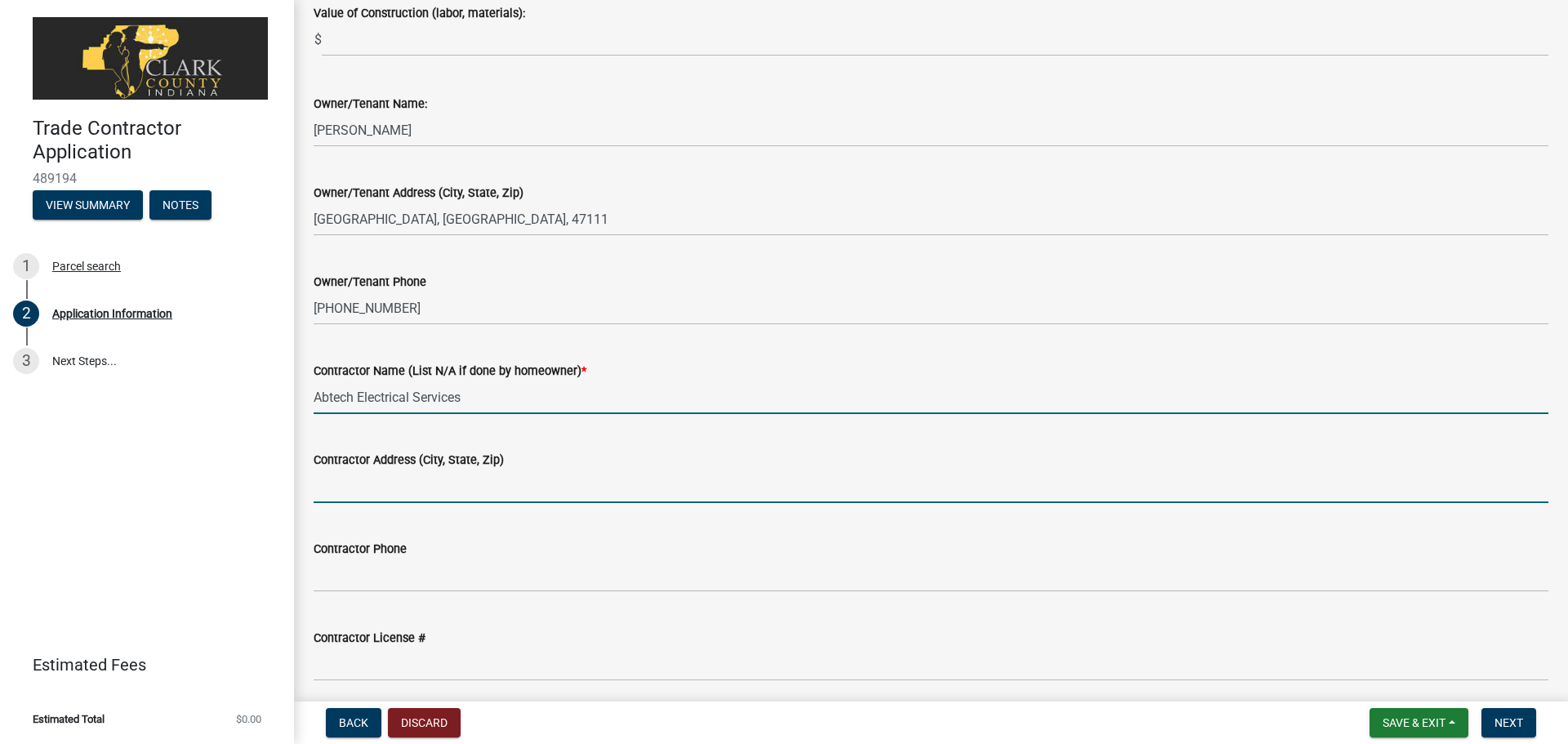
click at [385, 484] on input "Contractor Address (City, State, Zip)" at bounding box center [931, 486] width 1234 height 34
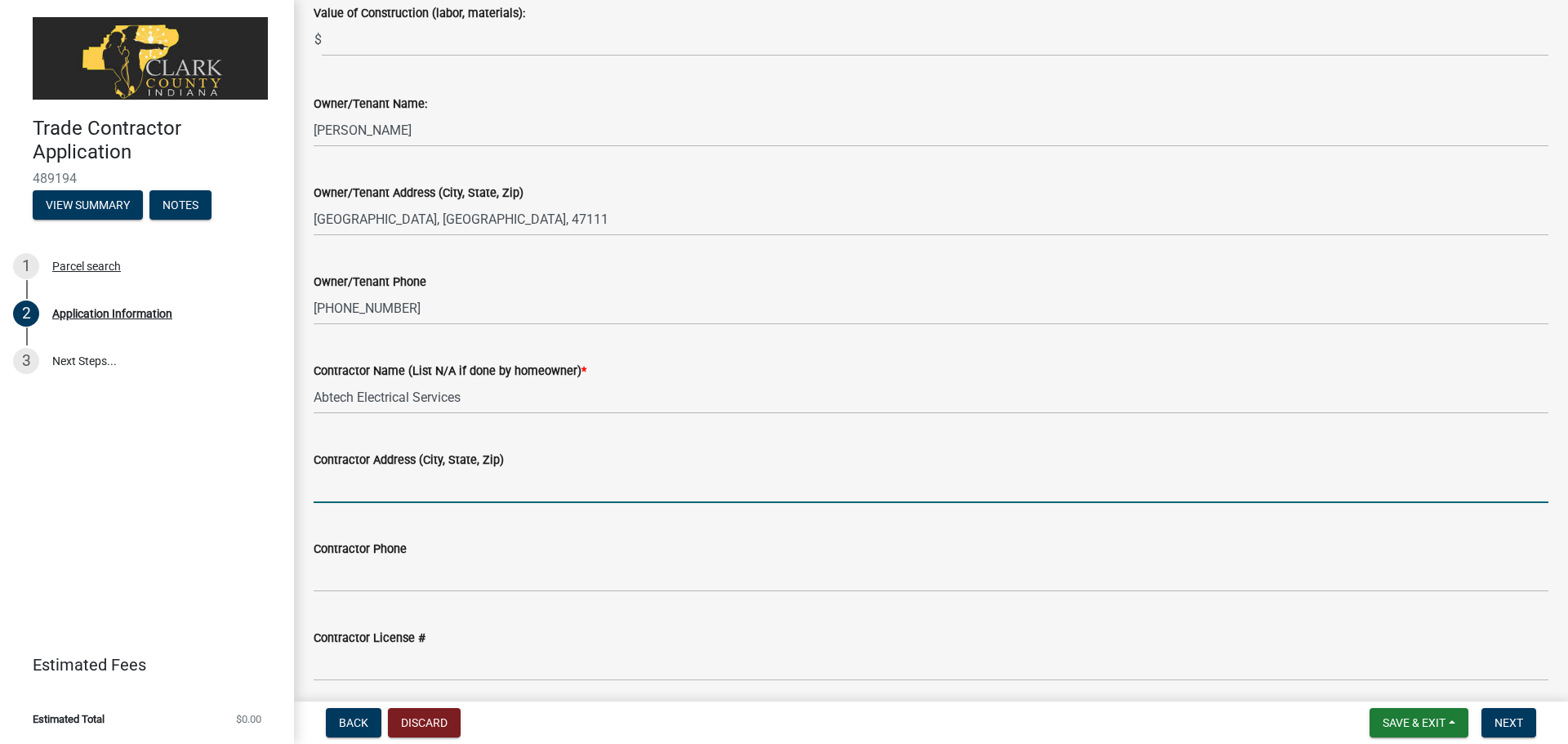
click at [343, 478] on input "Contractor Address (City, State, Zip)" at bounding box center [931, 486] width 1234 height 34
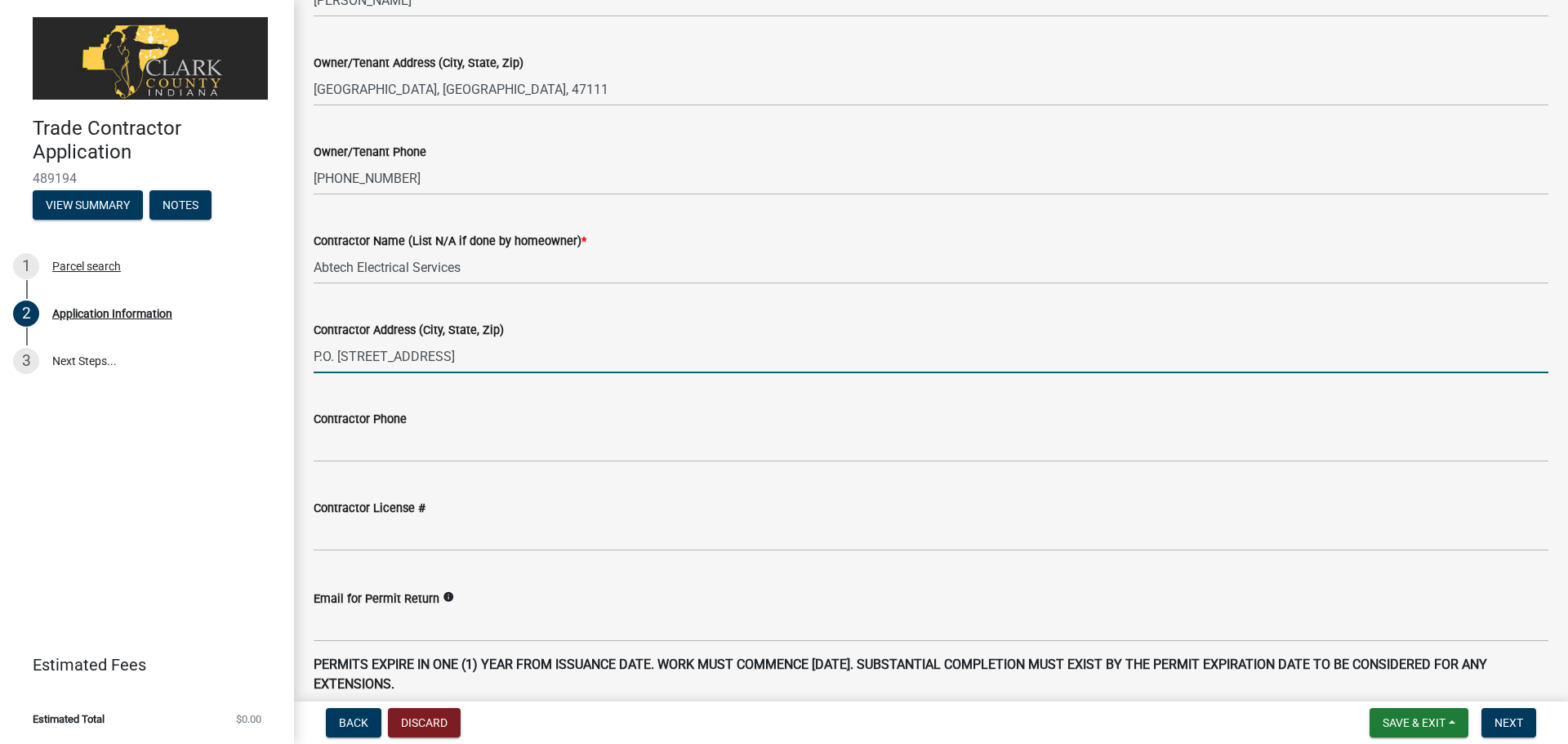
scroll to position [898, 0]
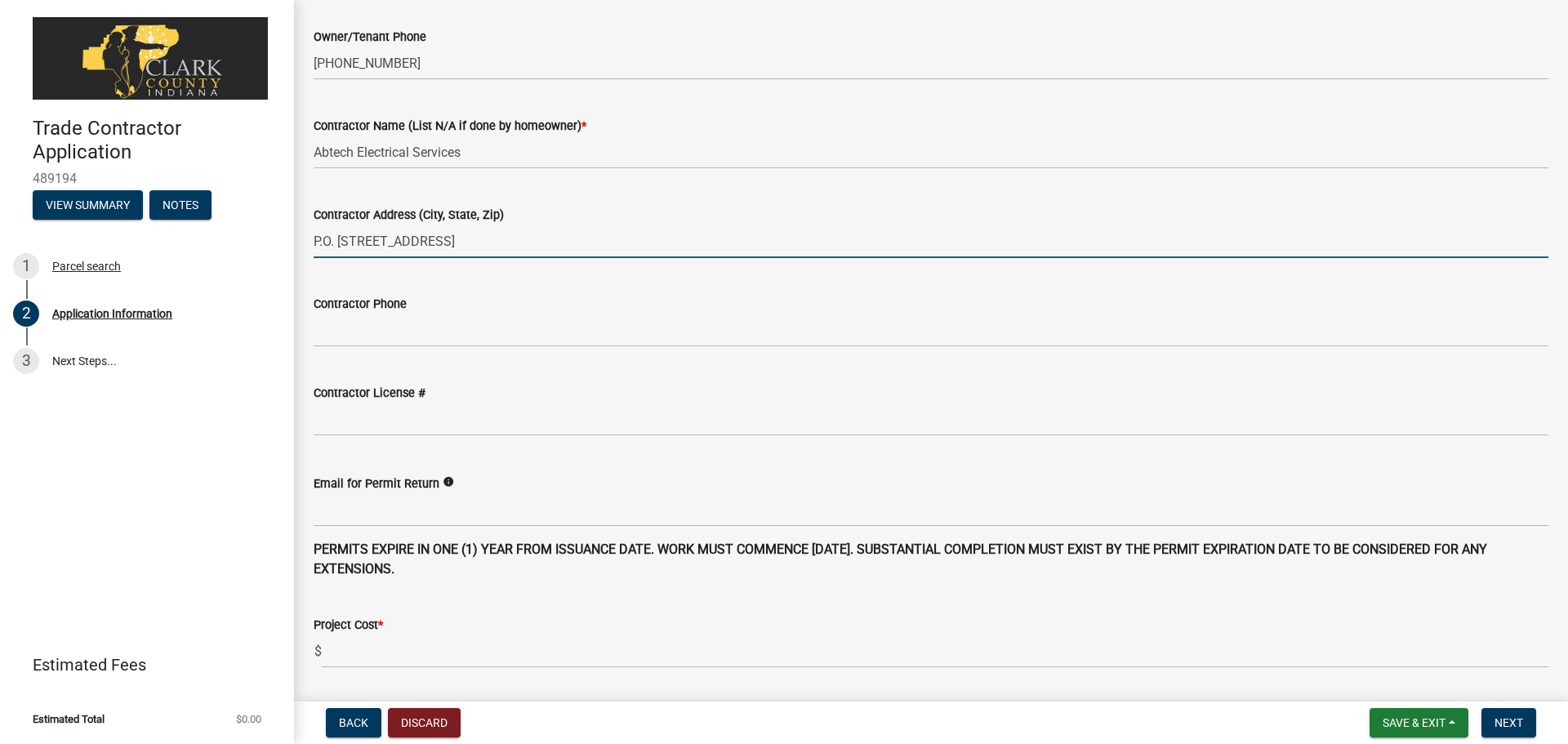
type input "P.O. Box 746 Jeffersonville, IN, 47131"
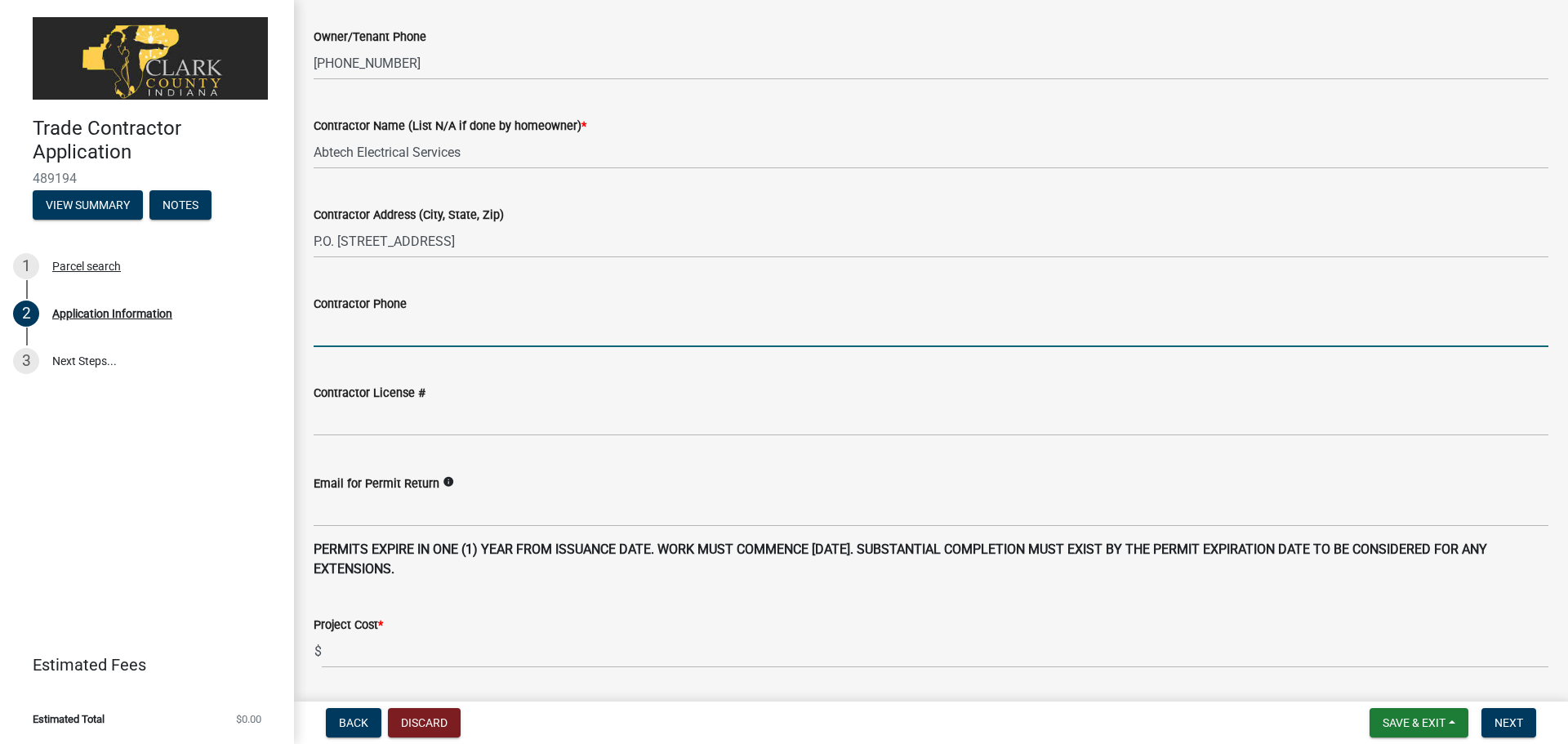
click at [371, 324] on input "Contractor Phone" at bounding box center [931, 330] width 1234 height 34
type input "812-284-2359"
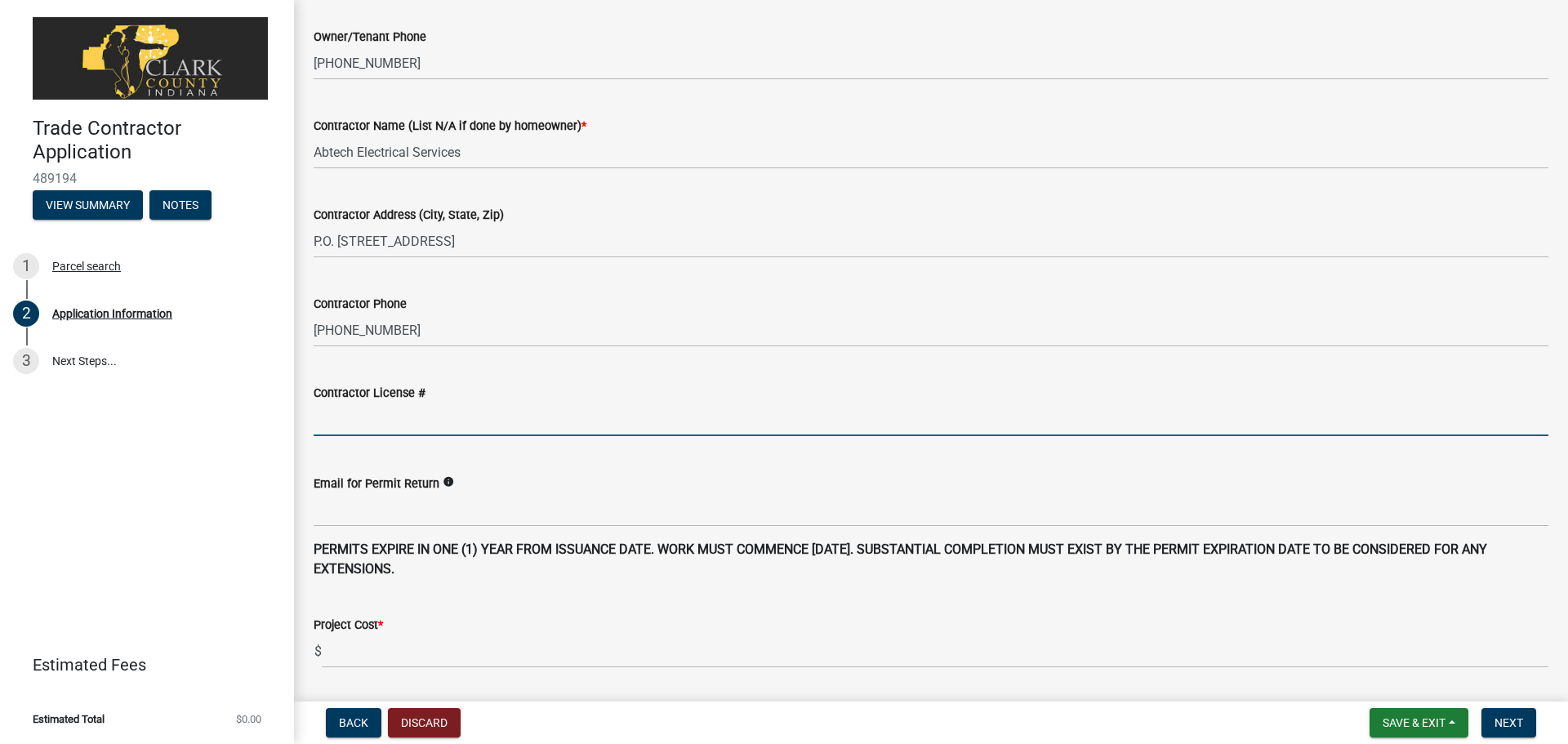
click at [390, 434] on input "text" at bounding box center [931, 419] width 1234 height 34
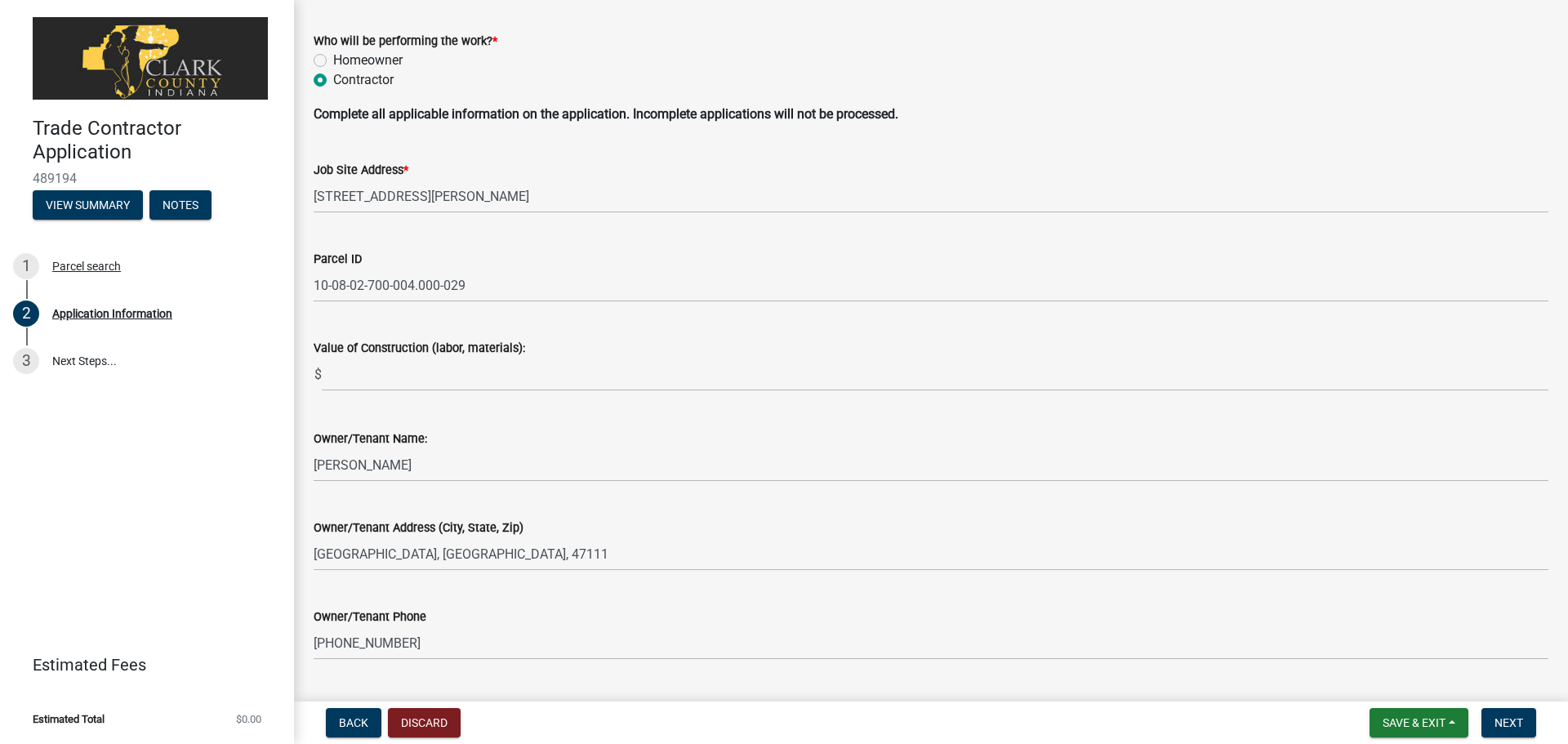
scroll to position [326, 0]
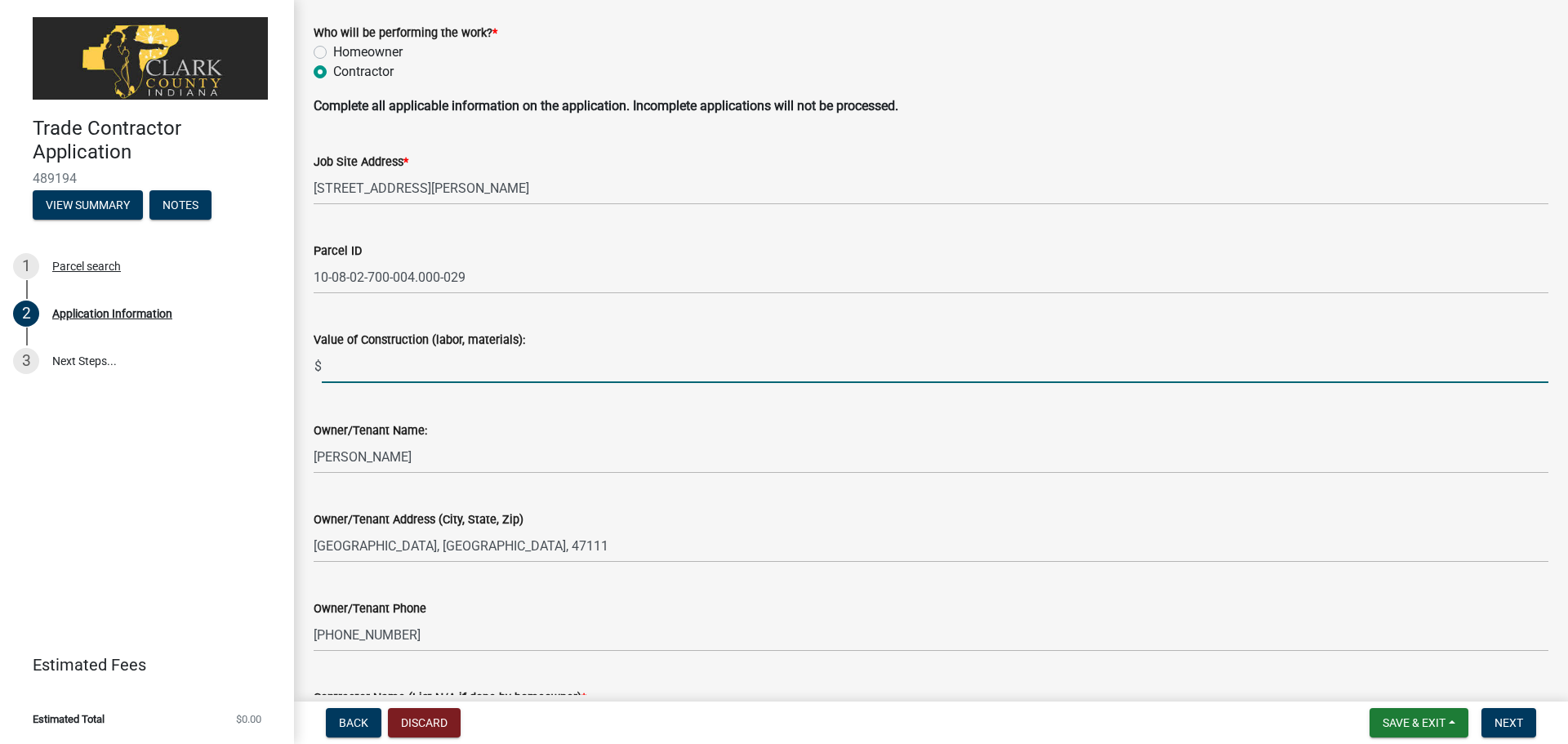
click at [401, 361] on input "text" at bounding box center [934, 366] width 1226 height 34
click at [387, 371] on input "text" at bounding box center [934, 366] width 1226 height 34
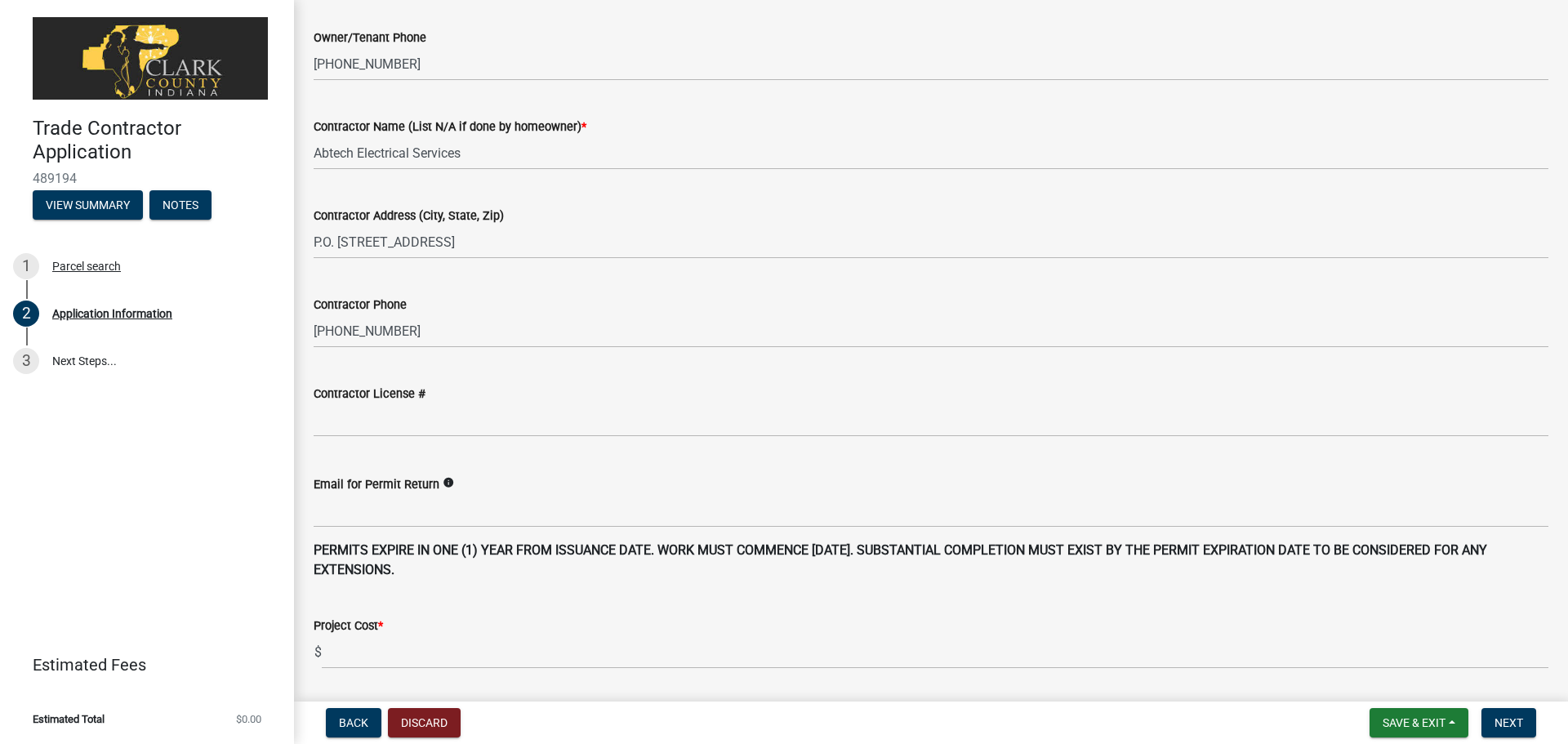
scroll to position [898, 0]
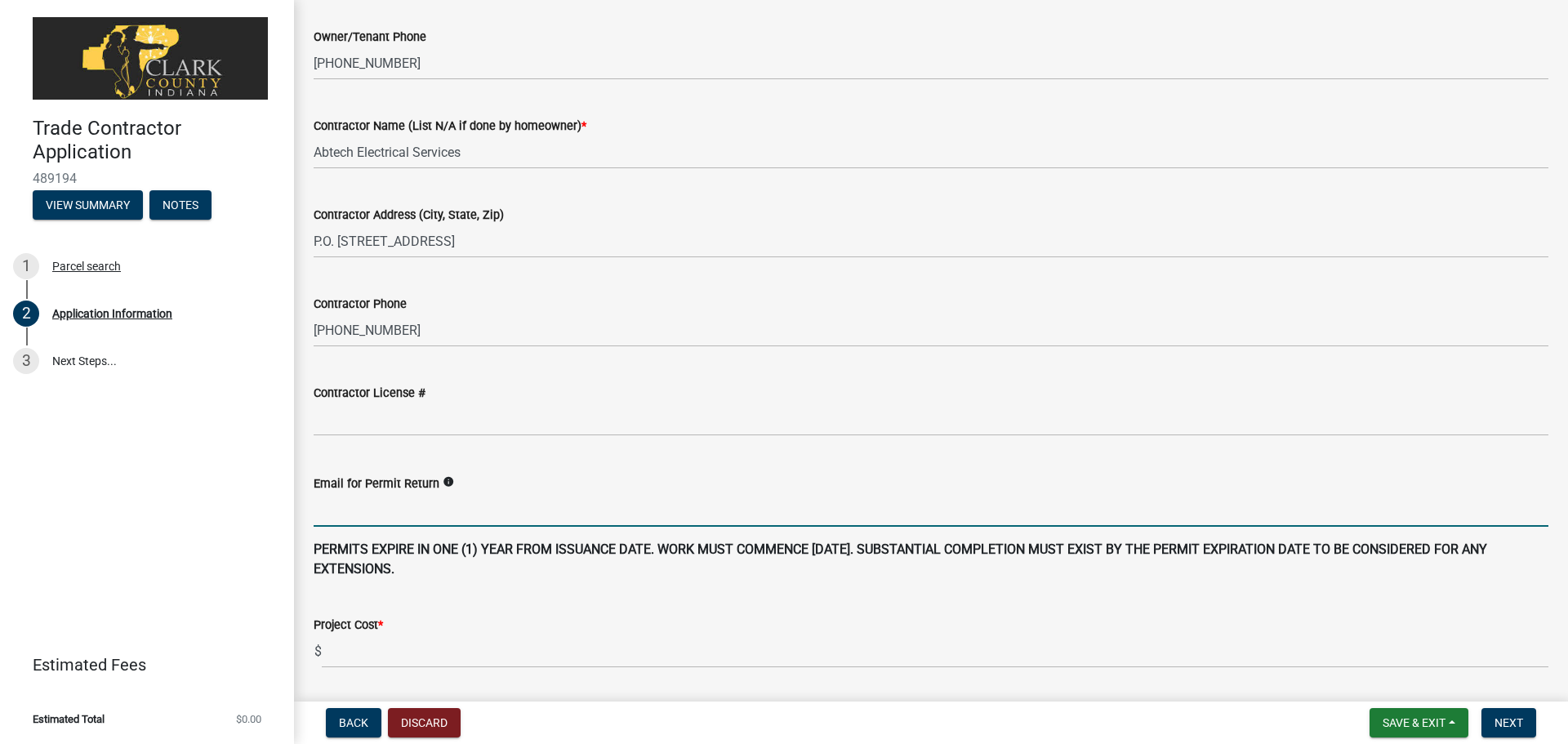
type input "3000"
click at [355, 515] on input "Email for Permit Return" at bounding box center [931, 510] width 1234 height 34
type input "nickm@abtechelectric.com"
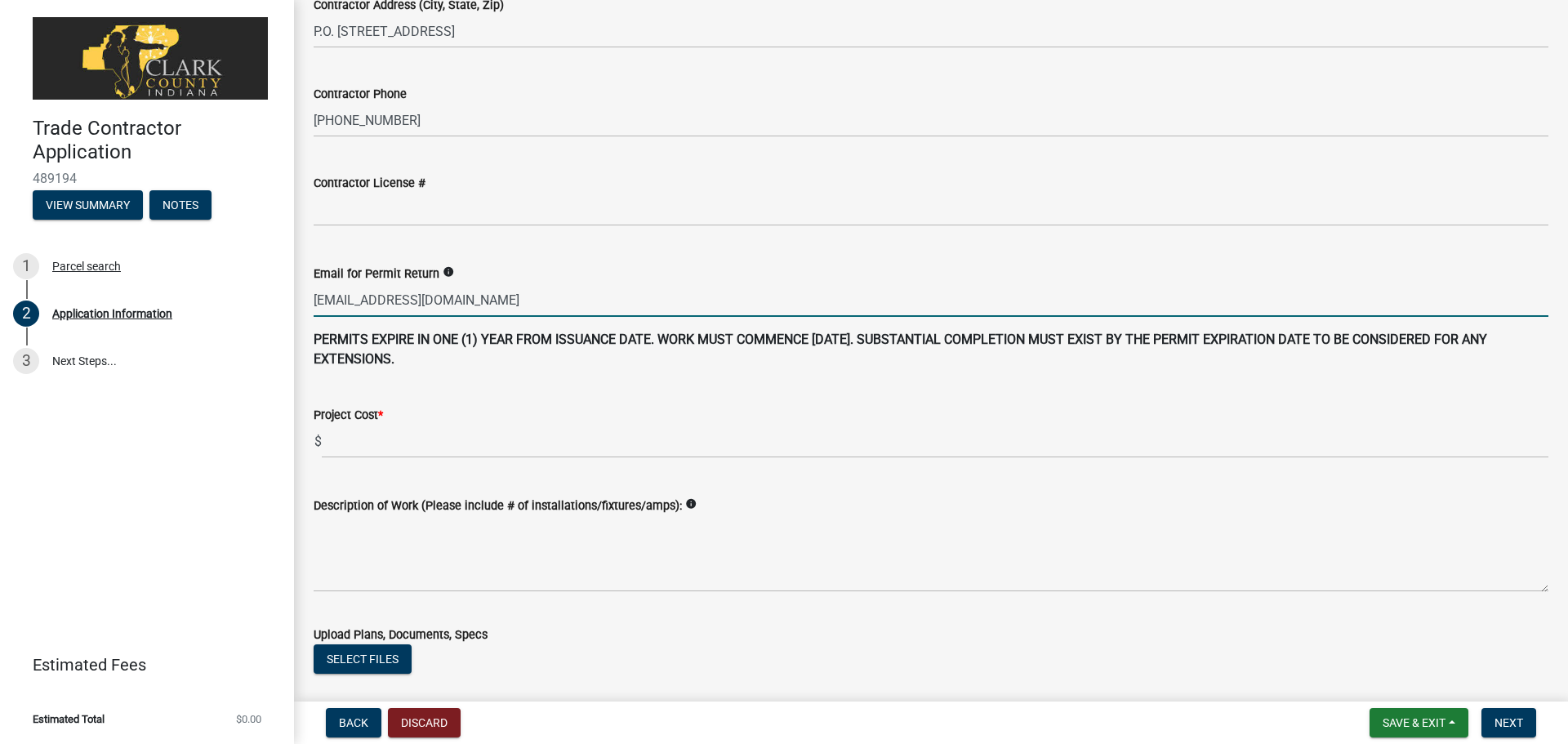
scroll to position [1143, 0]
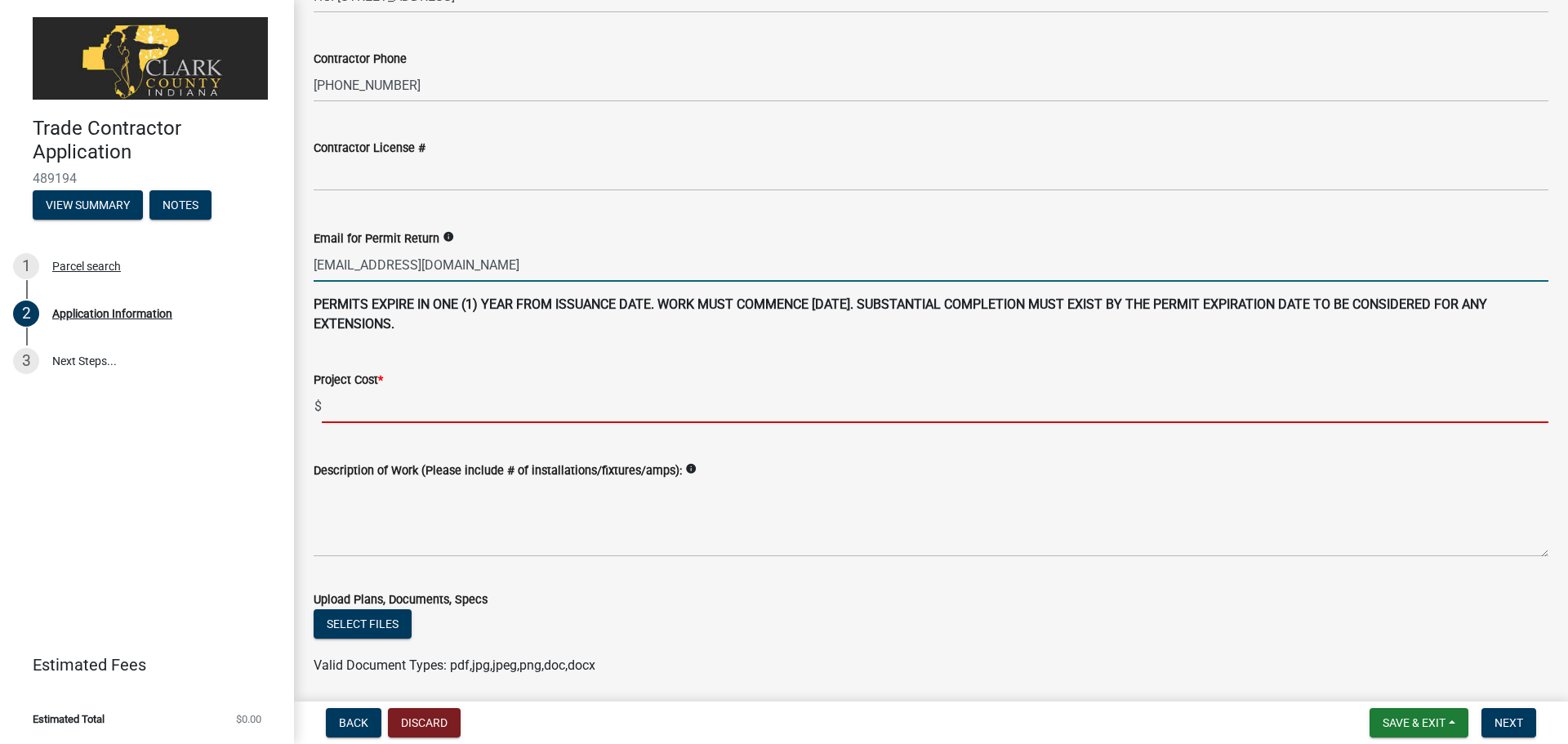
click at [355, 402] on input "text" at bounding box center [934, 407] width 1226 height 34
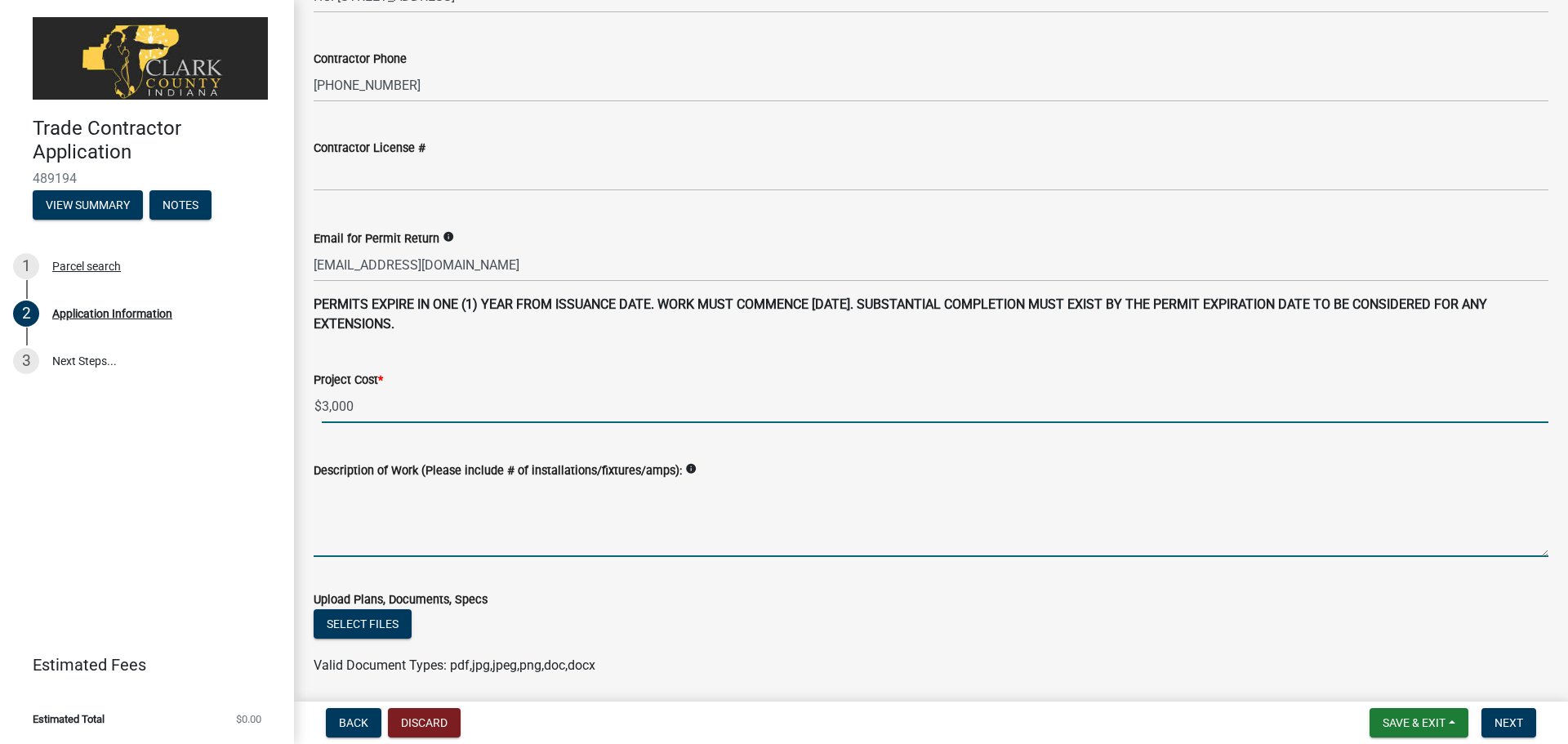
type input "3000"
click at [362, 521] on textarea "Description of Work (Please include # of installations/fixtures/amps):" at bounding box center [931, 518] width 1234 height 77
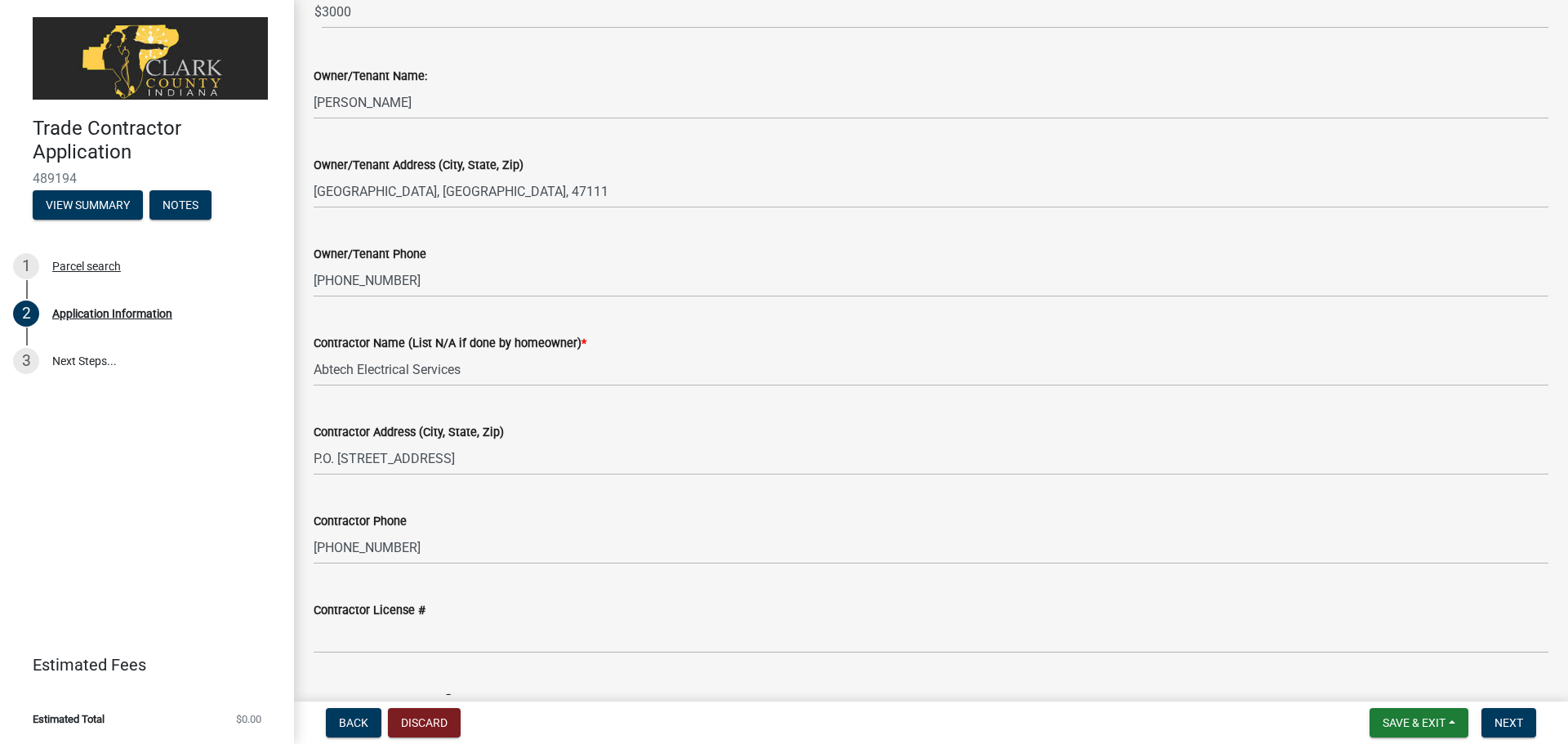
scroll to position [816, 0]
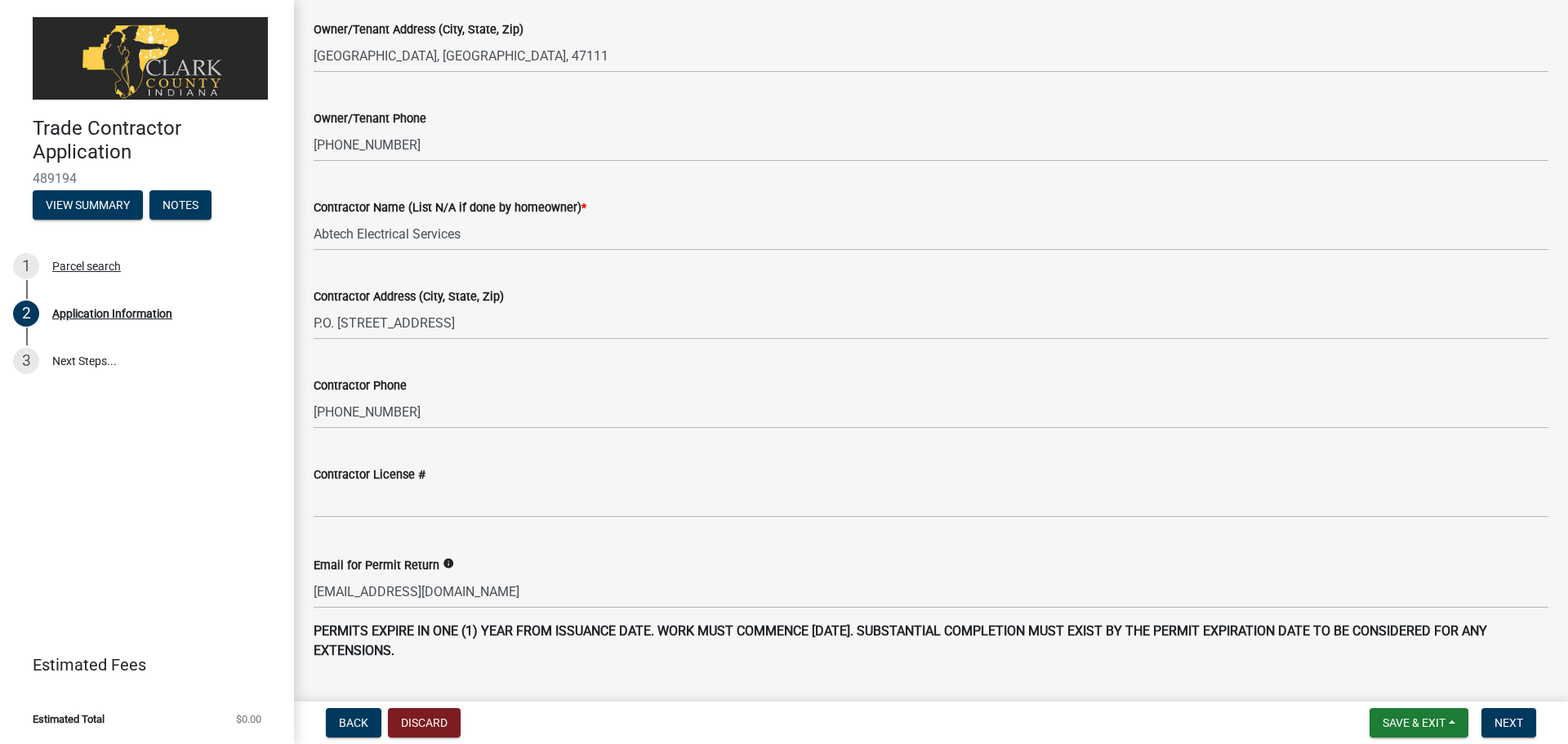
type textarea "Replacement of damaged 8 circuit Meter main panel, and stand"
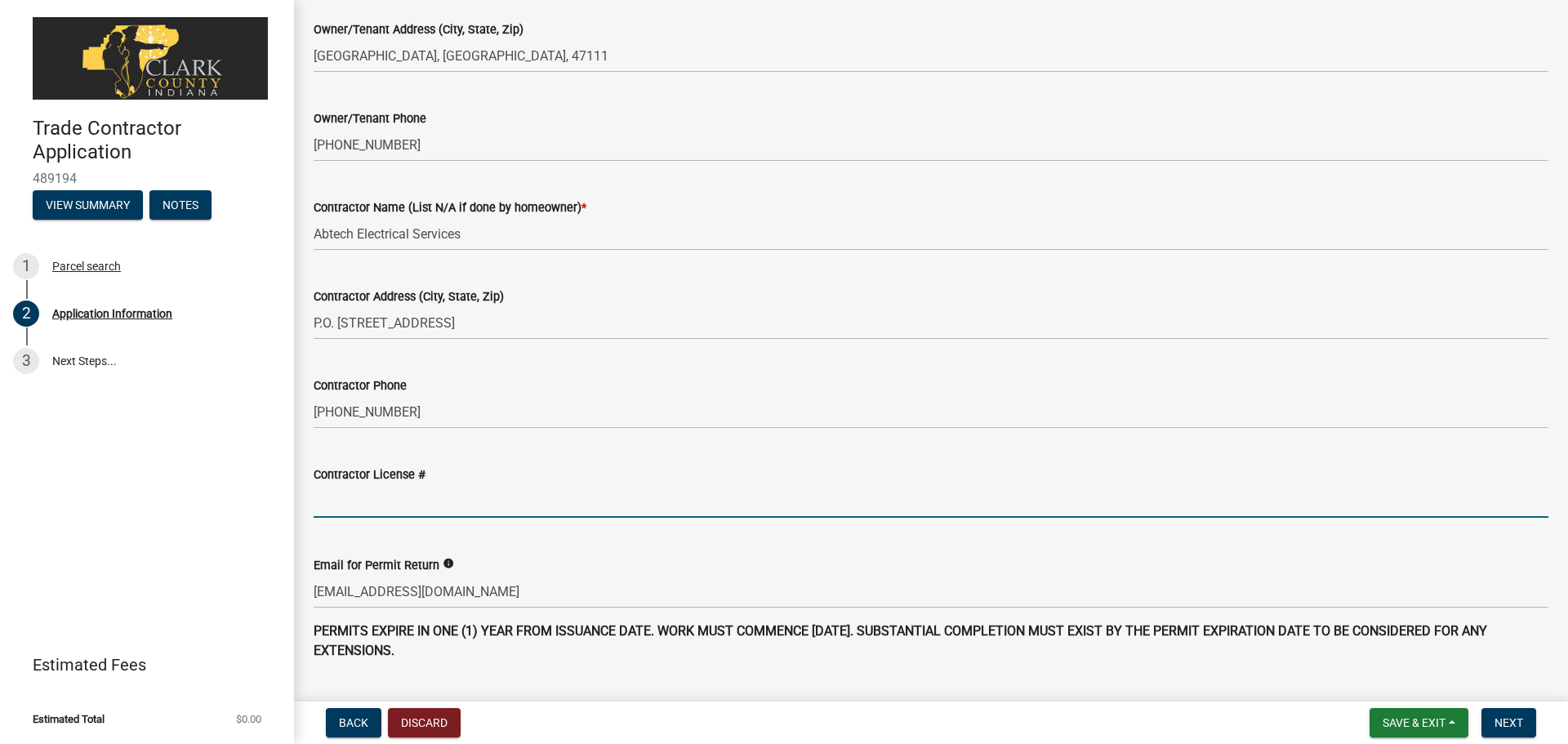
click at [359, 502] on input "text" at bounding box center [931, 501] width 1234 height 34
click at [381, 501] on input "text" at bounding box center [931, 501] width 1234 height 34
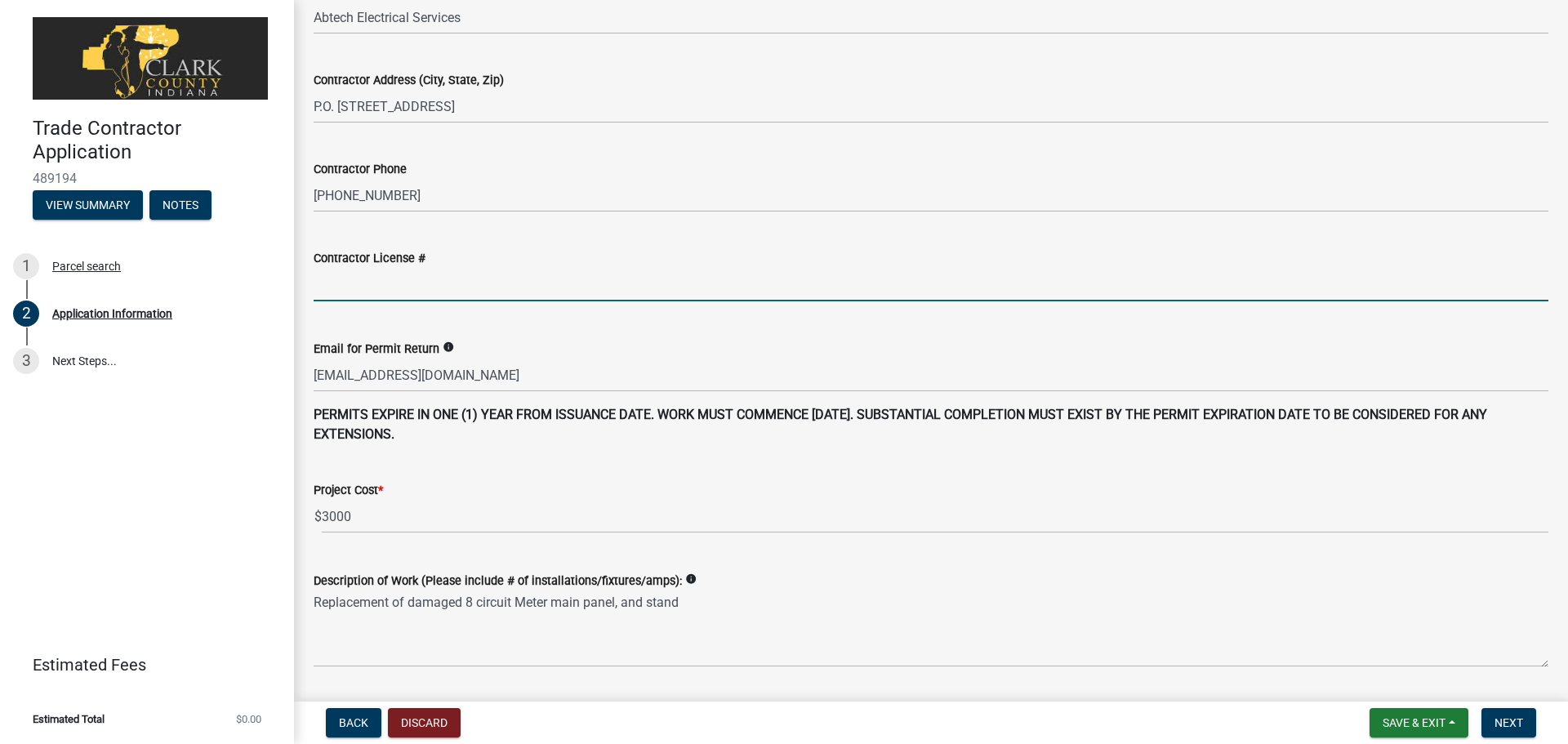
scroll to position [1062, 0]
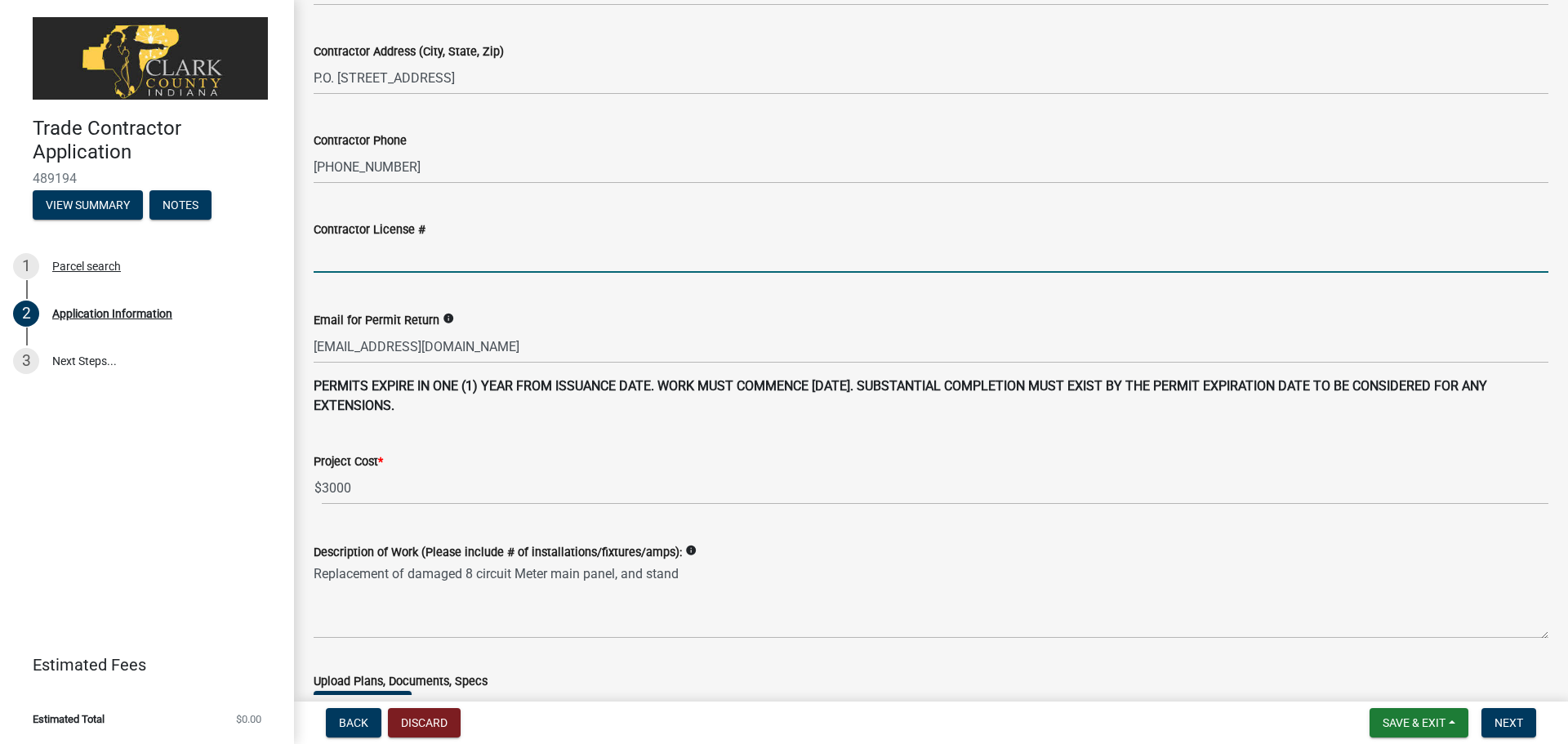
paste input "EC-88292"
type input "-88292"
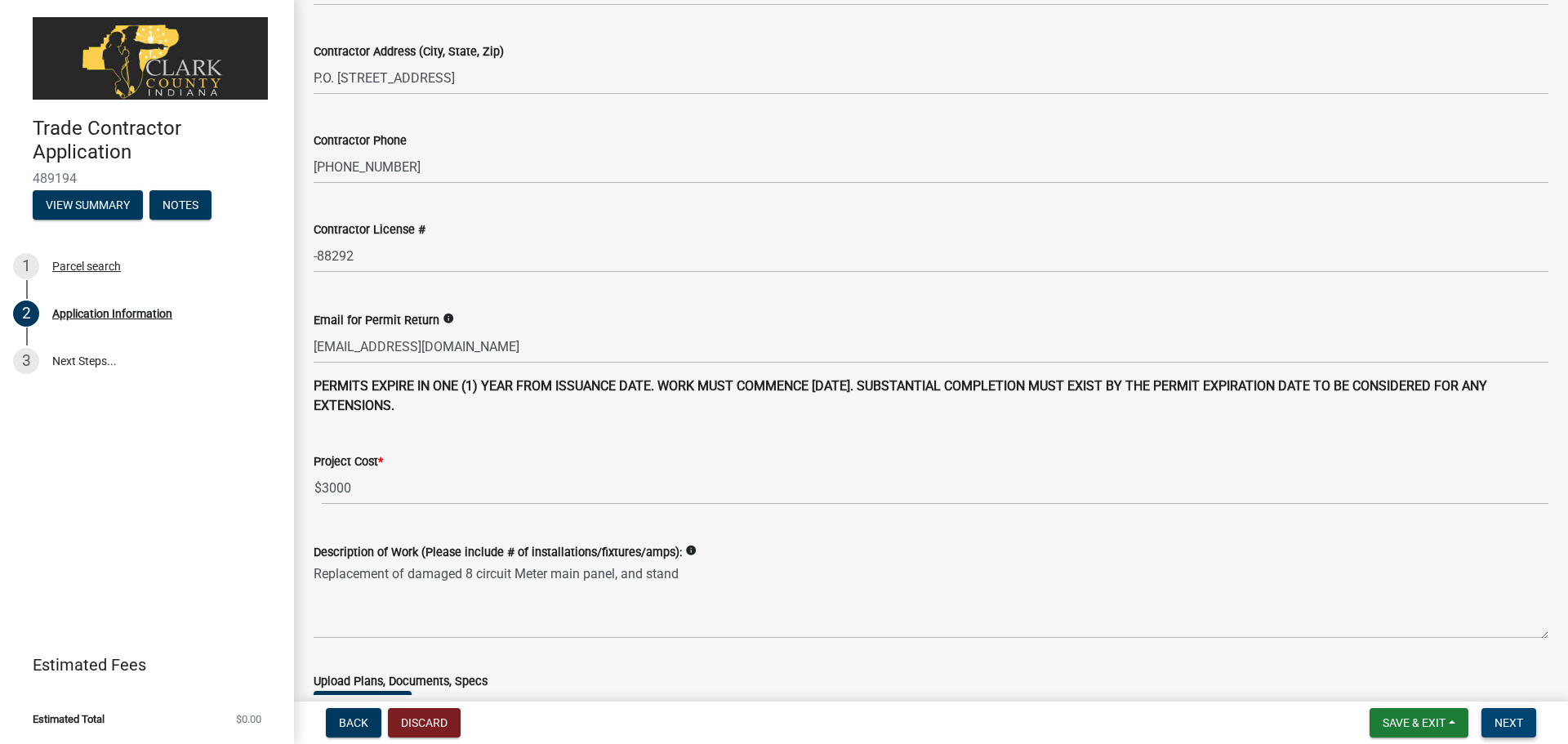
drag, startPoint x: 1504, startPoint y: 716, endPoint x: 1062, endPoint y: 495, distance: 494.2
click at [1062, 495] on wm-app "Trade Contractor Application 489194 View Summary Notes 1 Parcel search 2 Applic…" at bounding box center [784, 372] width 1568 height 744
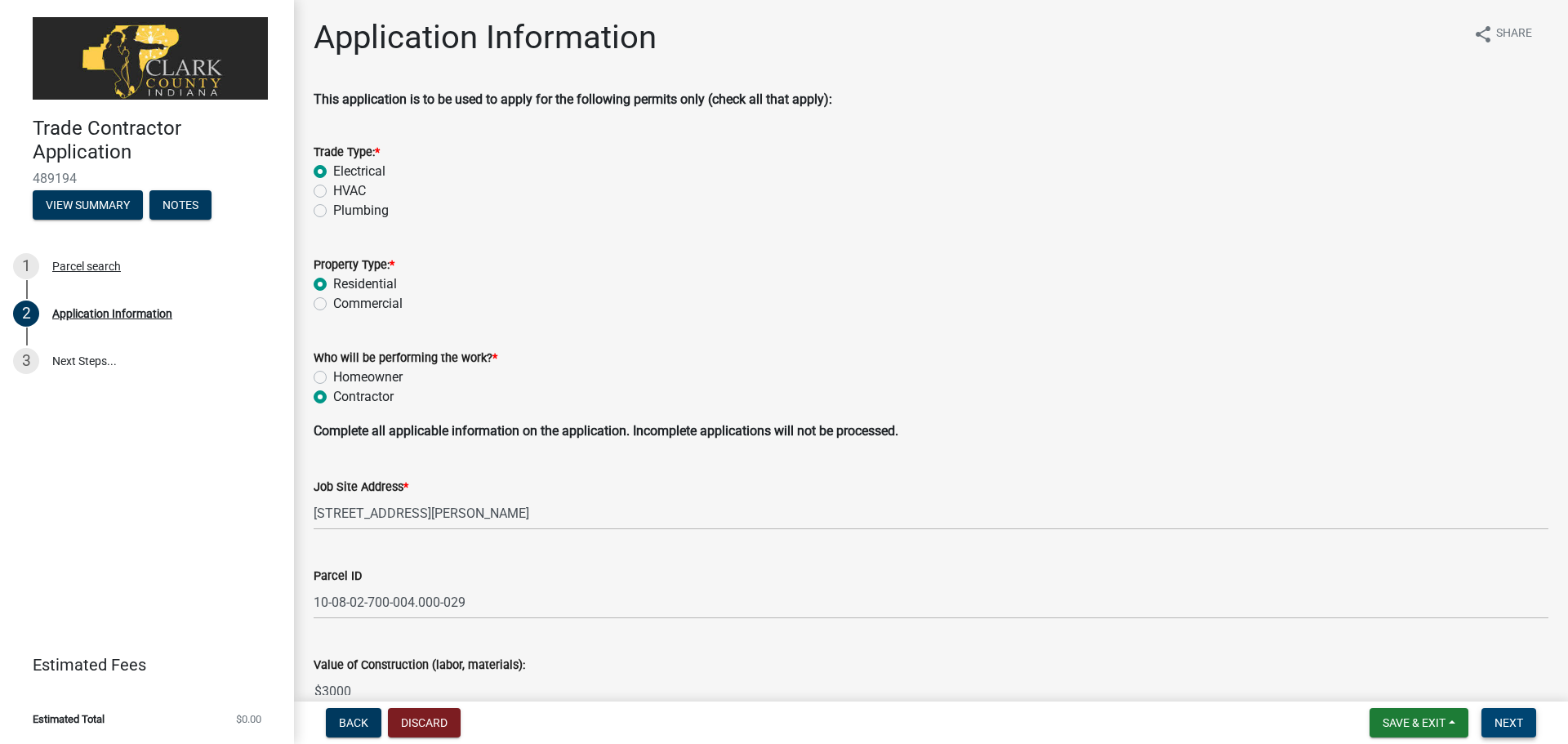
scroll to position [0, 0]
click at [1501, 711] on button "Next" at bounding box center [1509, 722] width 54 height 30
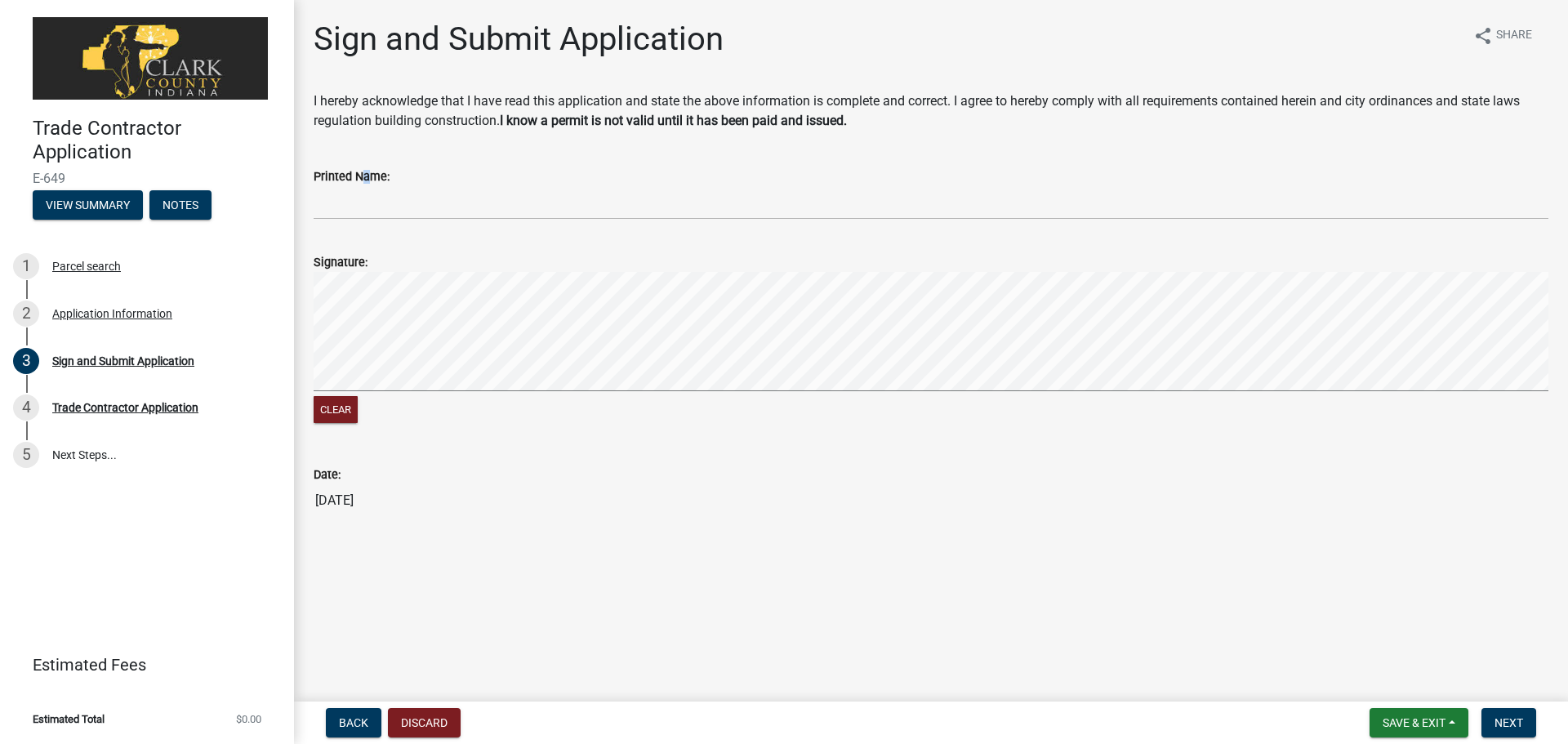
click at [357, 180] on label "Printed Name:" at bounding box center [351, 177] width 76 height 12
click at [339, 222] on wm-data-entity-input "Printed Name:" at bounding box center [931, 188] width 1234 height 89
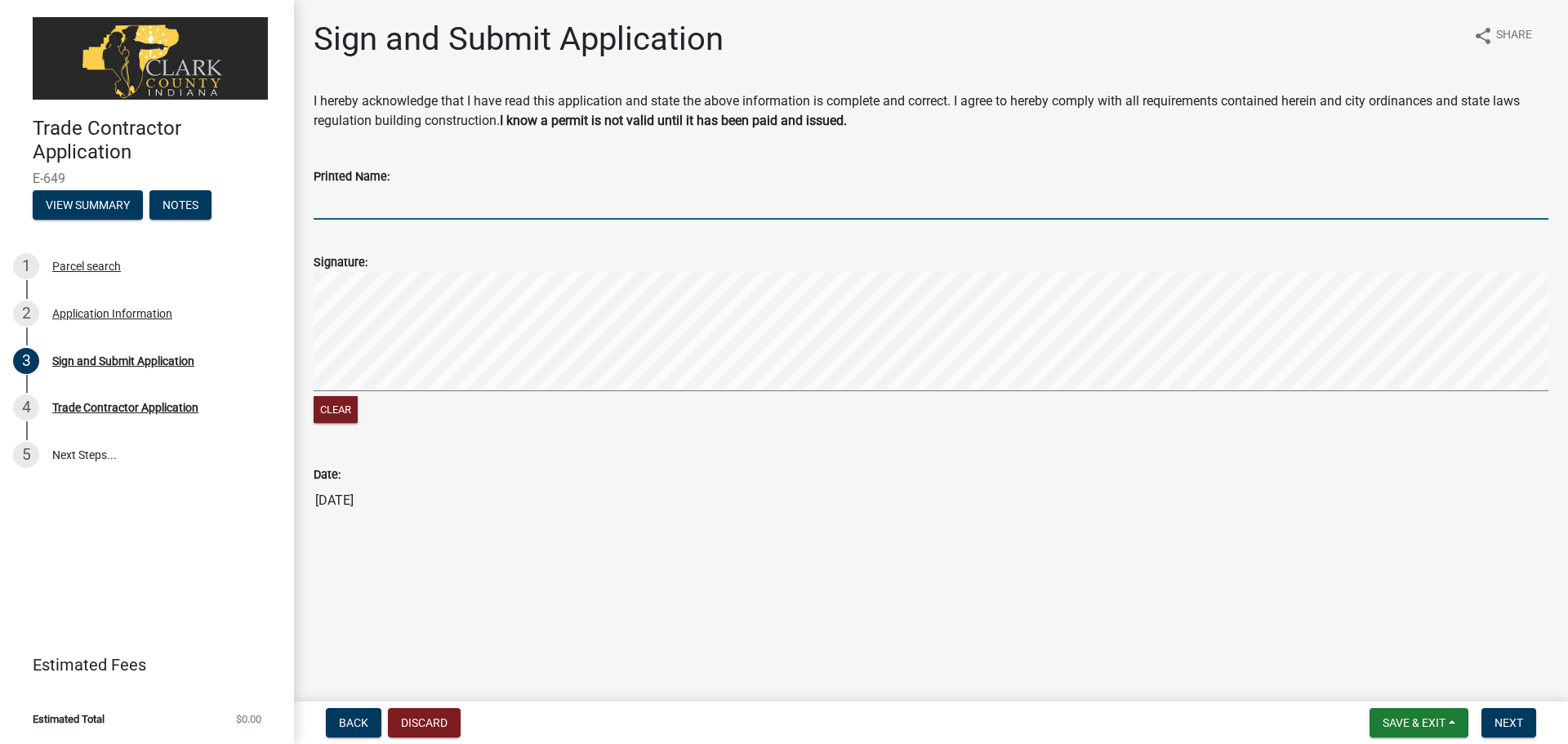
click at [339, 209] on input "Printed Name:" at bounding box center [931, 203] width 1234 height 34
click at [318, 416] on button "Clear" at bounding box center [336, 409] width 45 height 27
click at [336, 199] on input "Printed Name:" at bounding box center [931, 203] width 1234 height 34
click at [1567, 364] on div "Sign and Submit Application share Share I hereby acknowledge that I have read t…" at bounding box center [931, 282] width 1274 height 525
type input "Nicholas Mullaney"
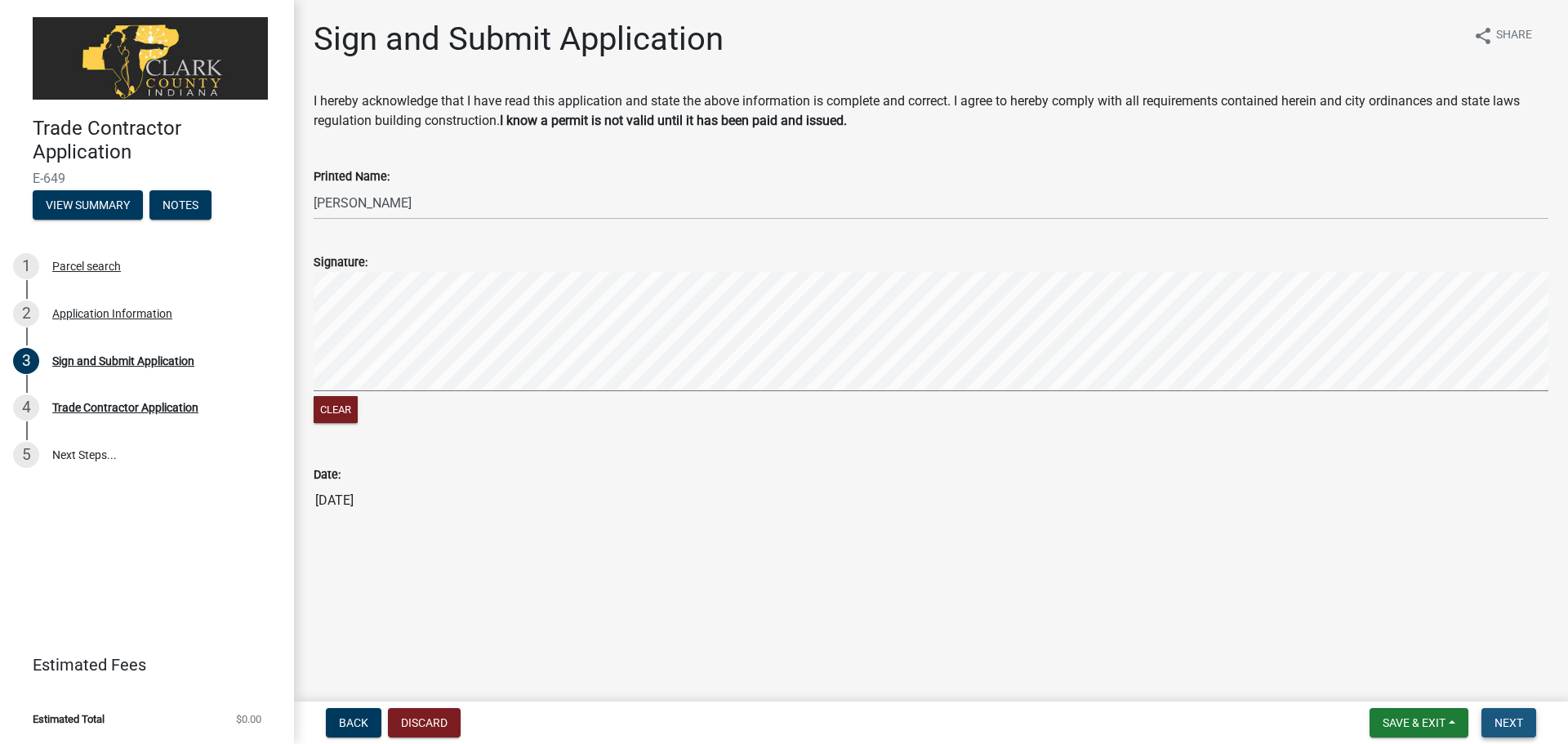
click at [1520, 721] on span "Next" at bounding box center [1509, 722] width 29 height 13
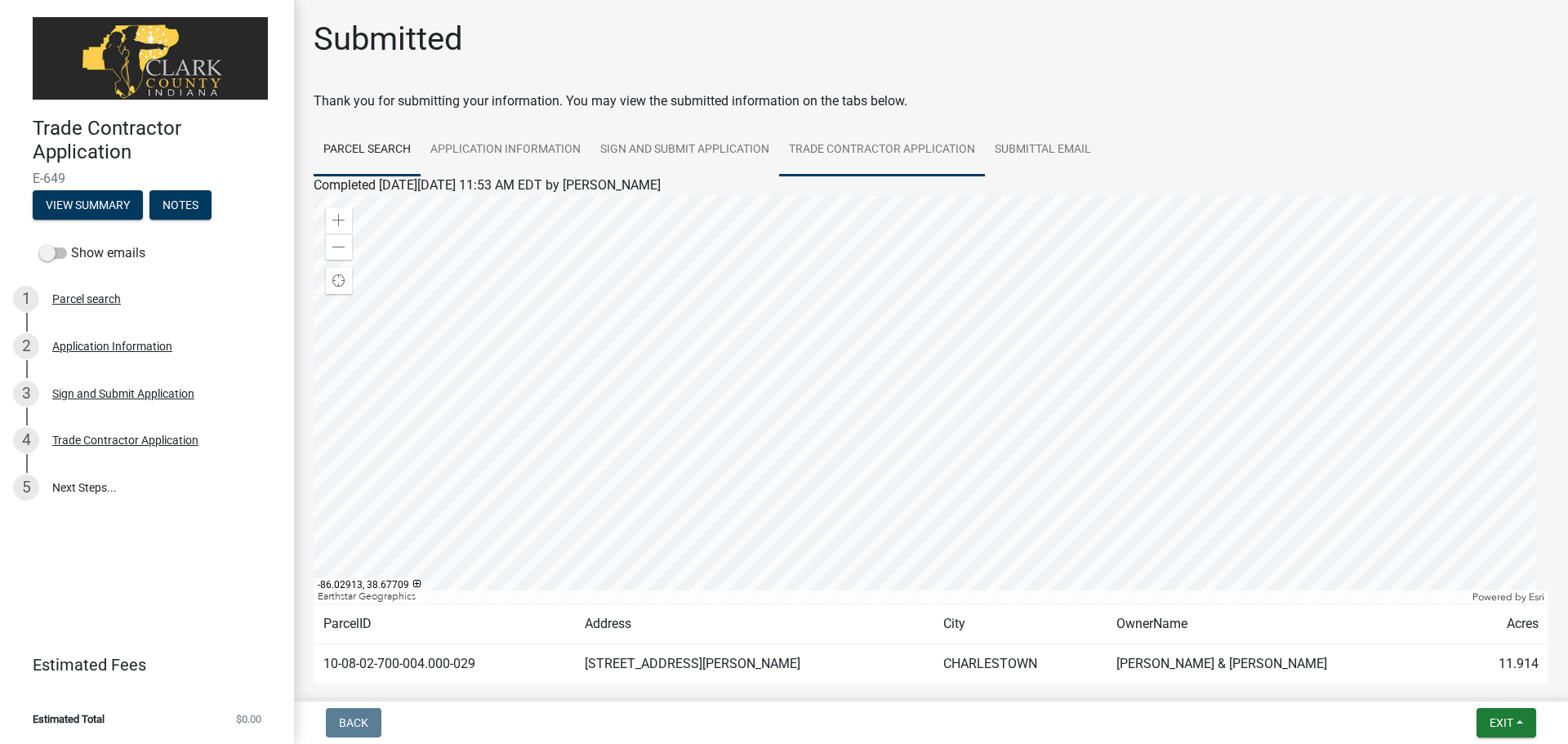
click at [859, 140] on link "Trade Contractor Application" at bounding box center [882, 149] width 206 height 52
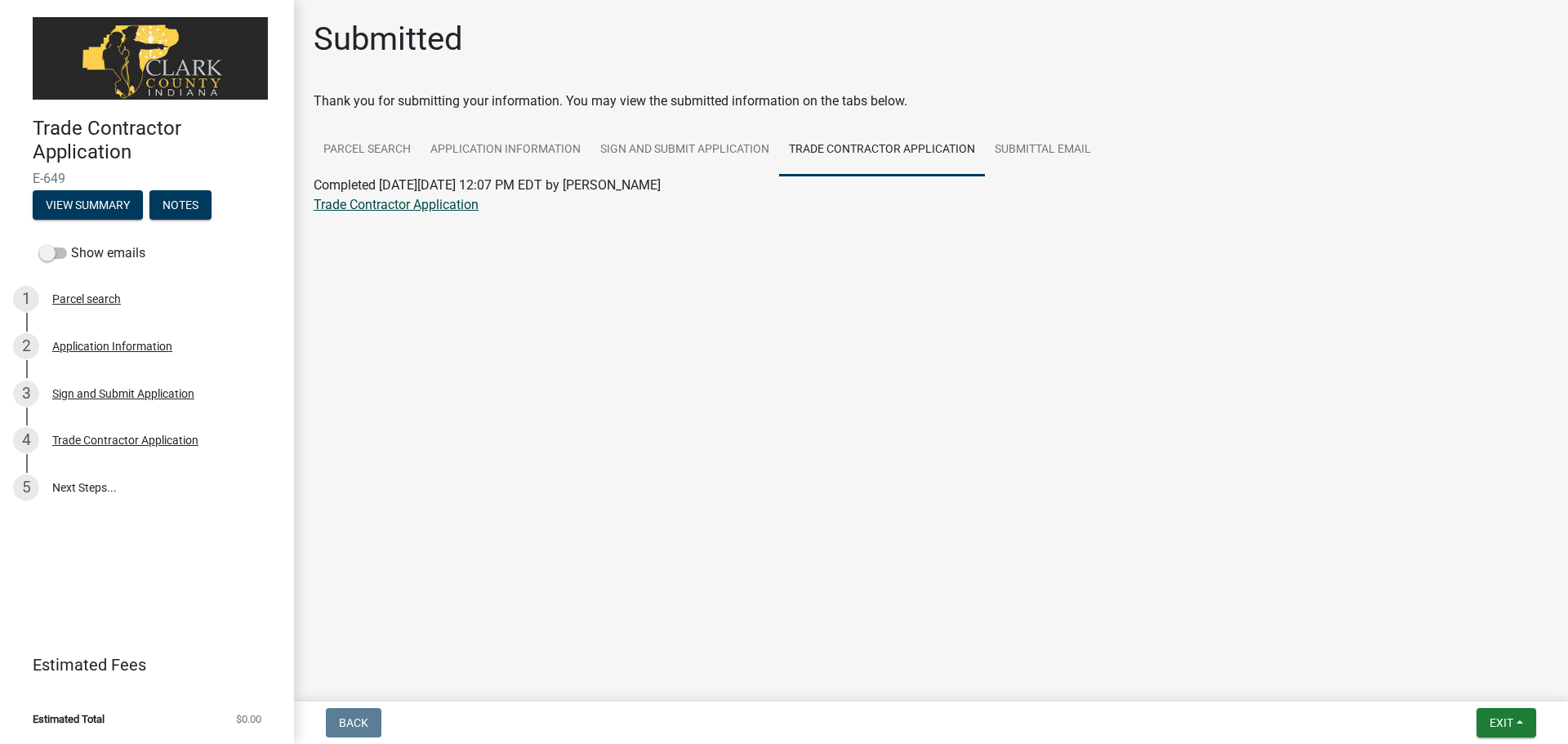
click at [420, 204] on link "Trade Contractor Application" at bounding box center [396, 205] width 165 height 16
click at [1012, 151] on link "Submittal Email" at bounding box center [1042, 149] width 116 height 52
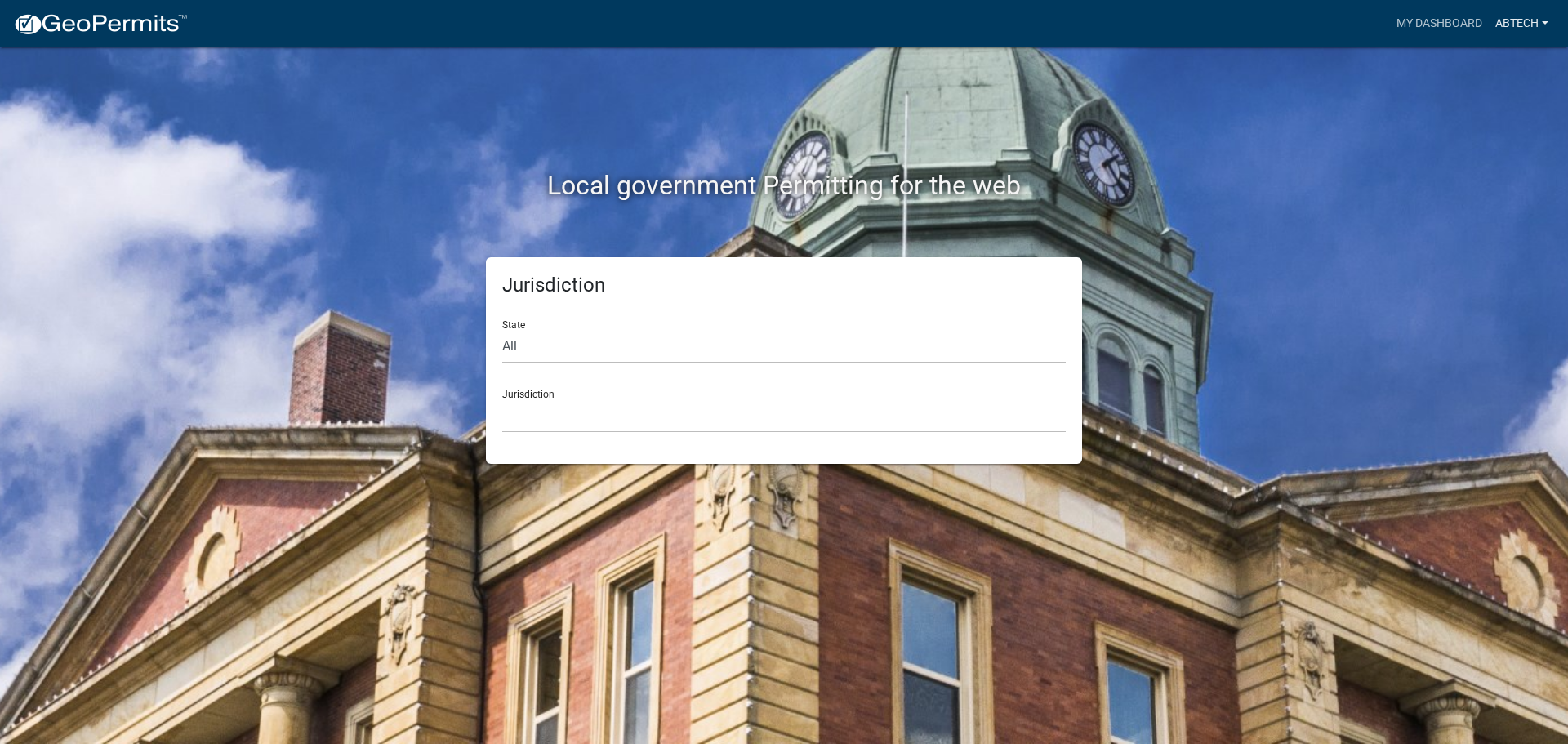
click at [1516, 23] on link "ABTECH" at bounding box center [1521, 23] width 66 height 31
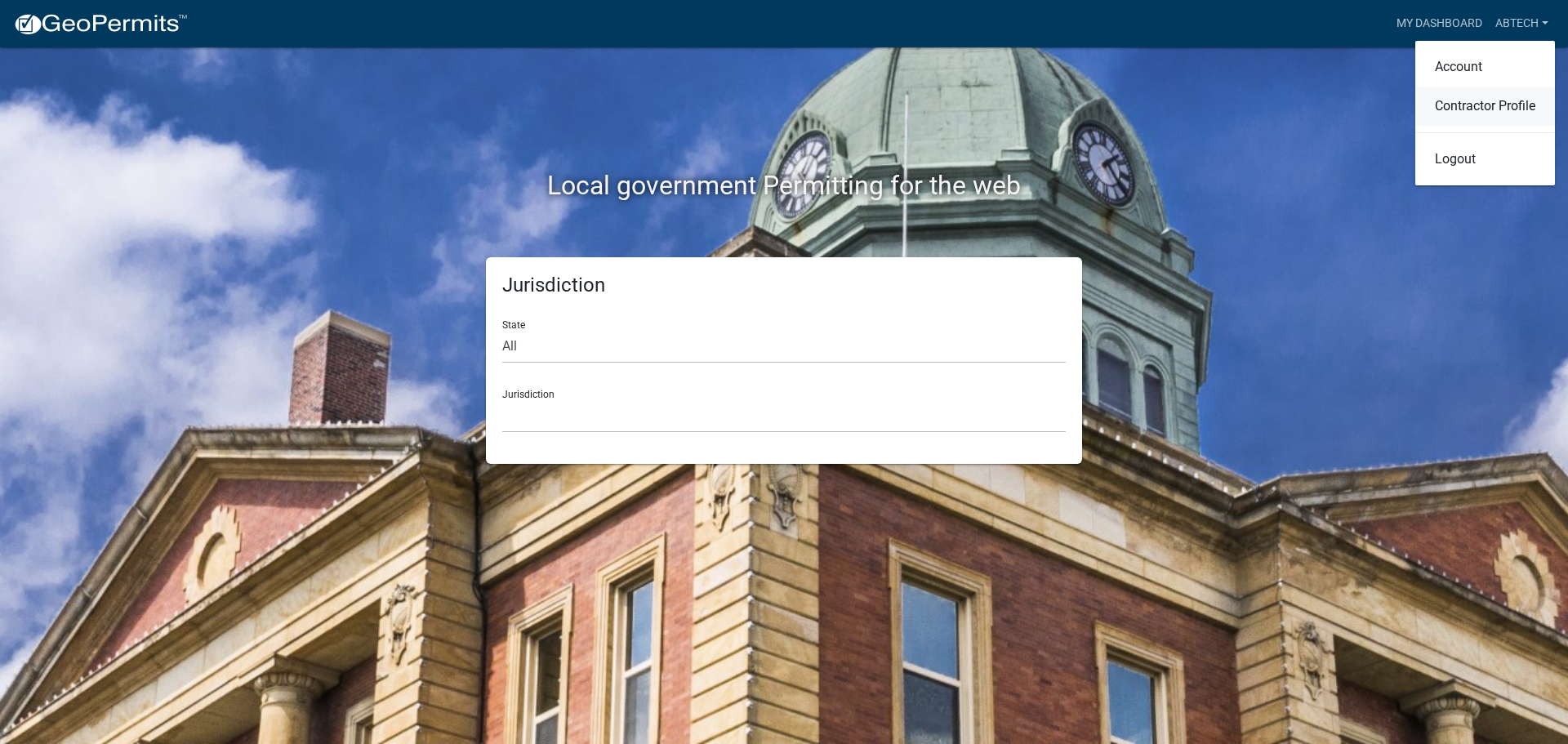
click at [1506, 109] on link "Contractor Profile" at bounding box center [1485, 106] width 140 height 40
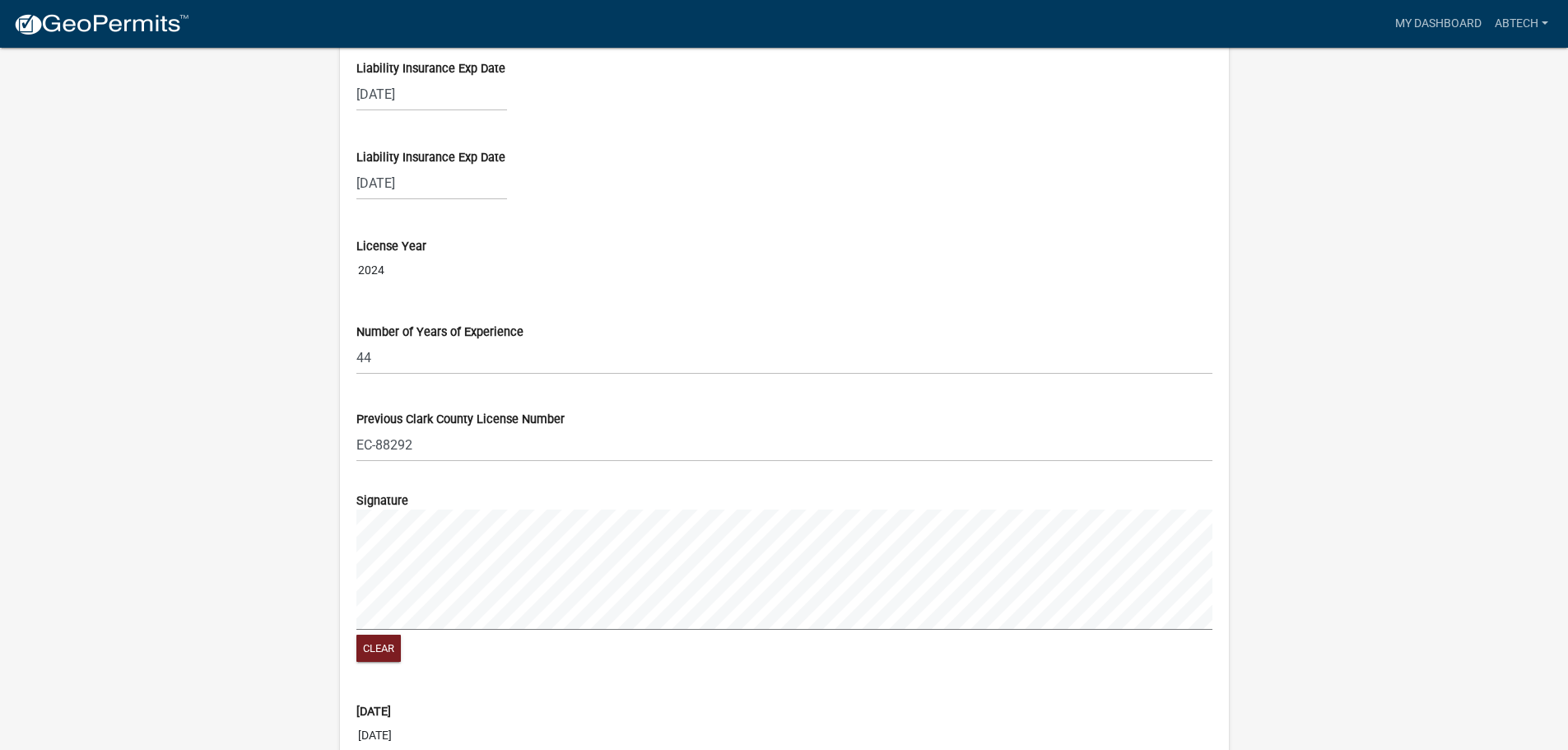
scroll to position [1399, 0]
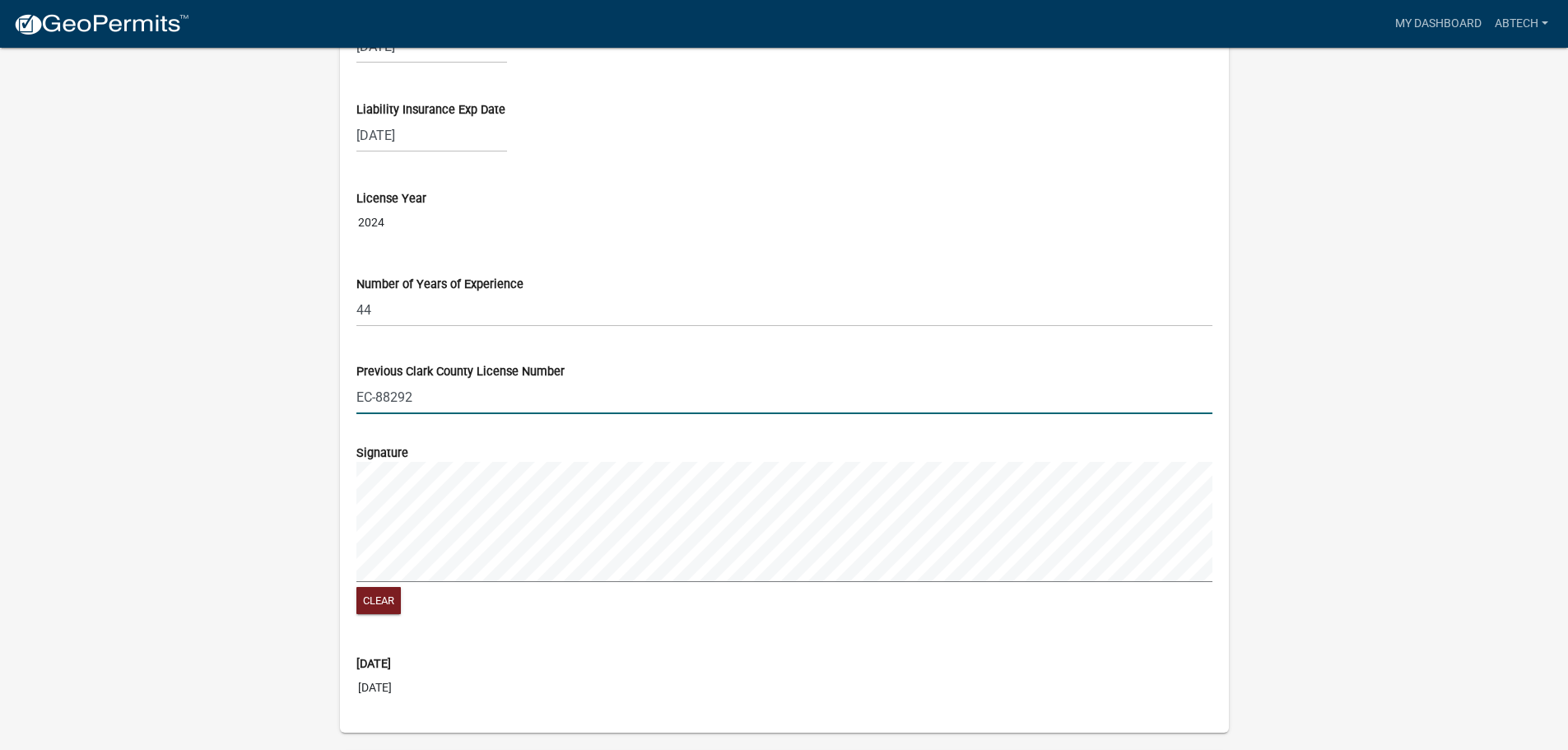
drag, startPoint x: 415, startPoint y: 388, endPoint x: 365, endPoint y: 392, distance: 50.2
click at [352, 394] on div "Previous Clark County License Number EC-88292" at bounding box center [784, 377] width 881 height 74
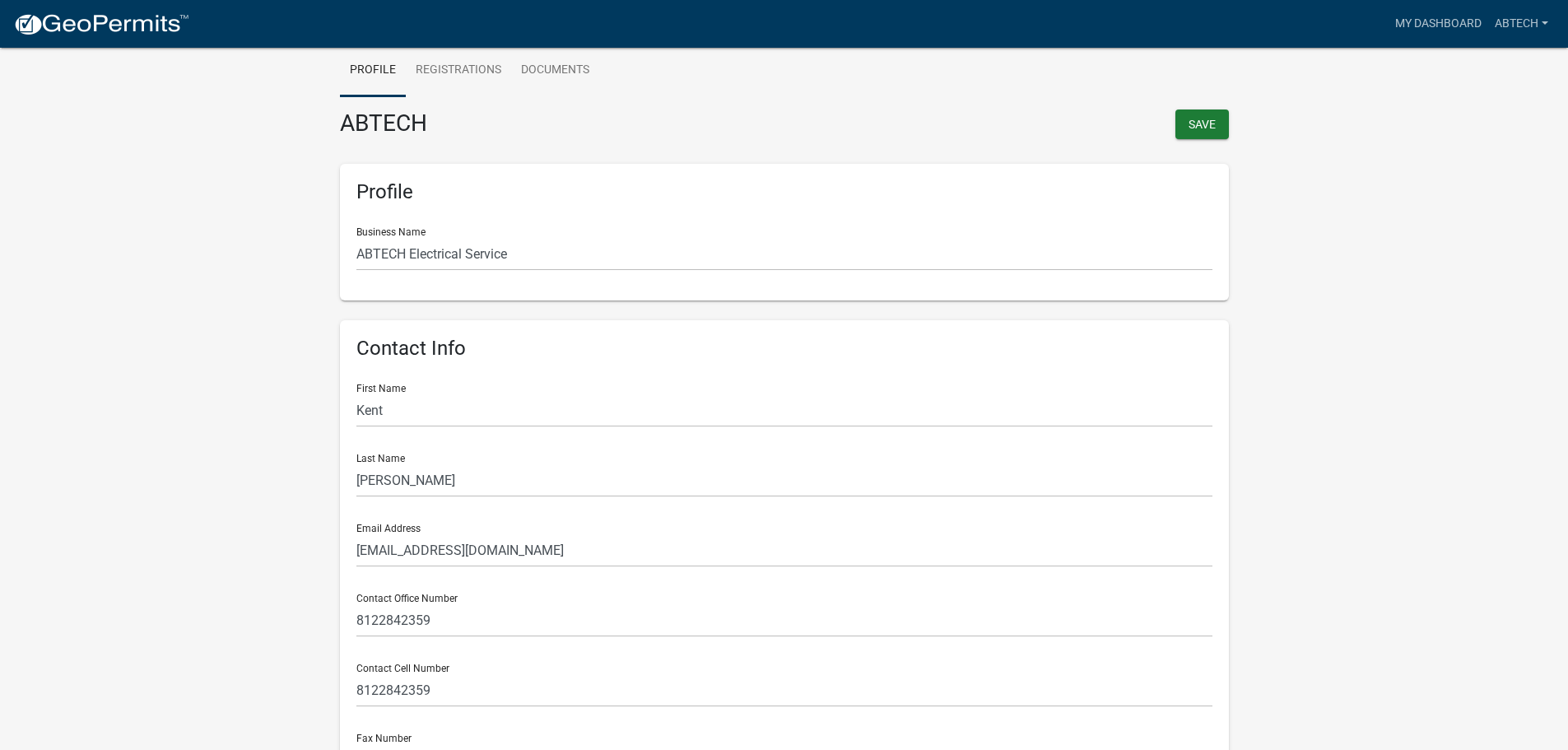
scroll to position [0, 0]
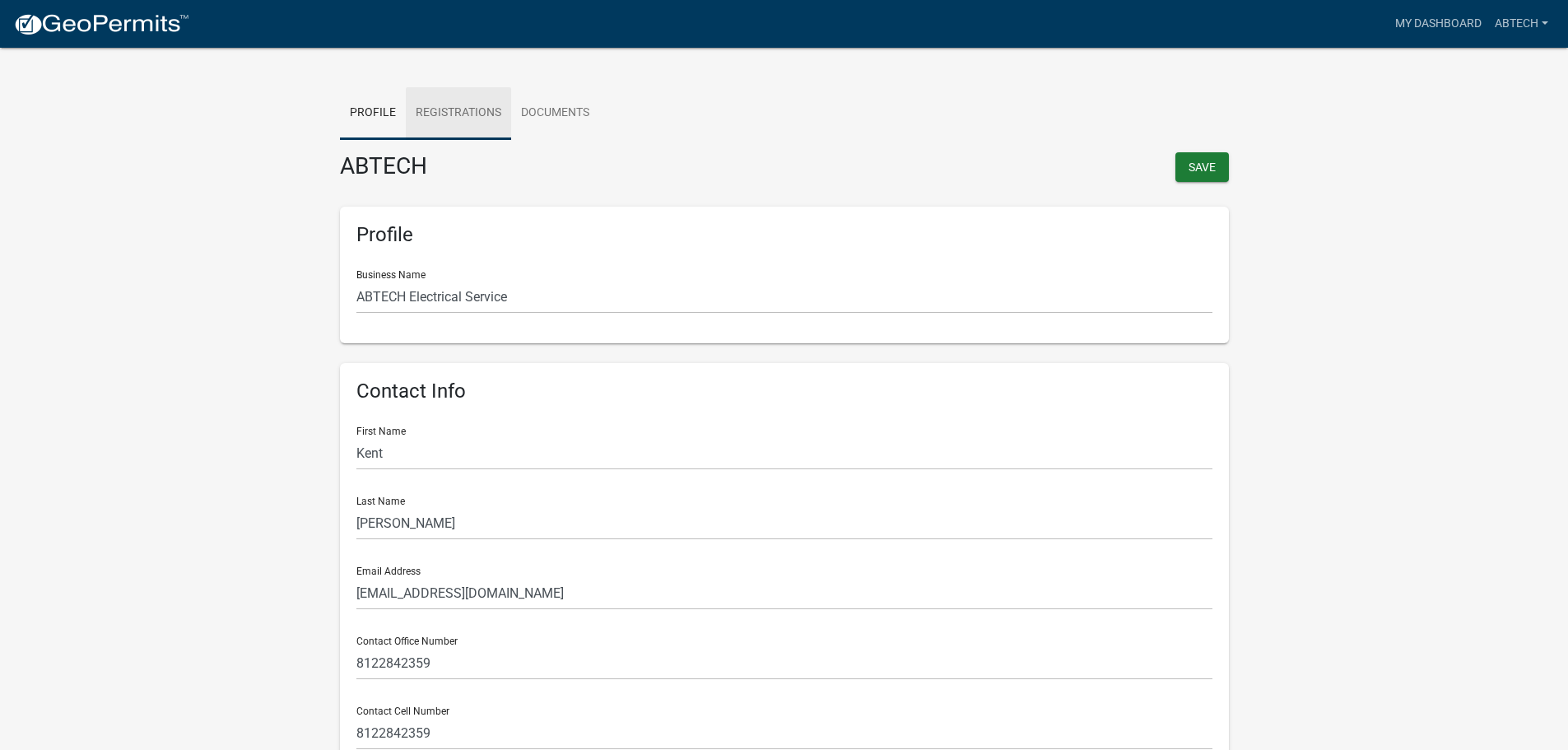
click at [458, 116] on link "Registrations" at bounding box center [459, 113] width 106 height 53
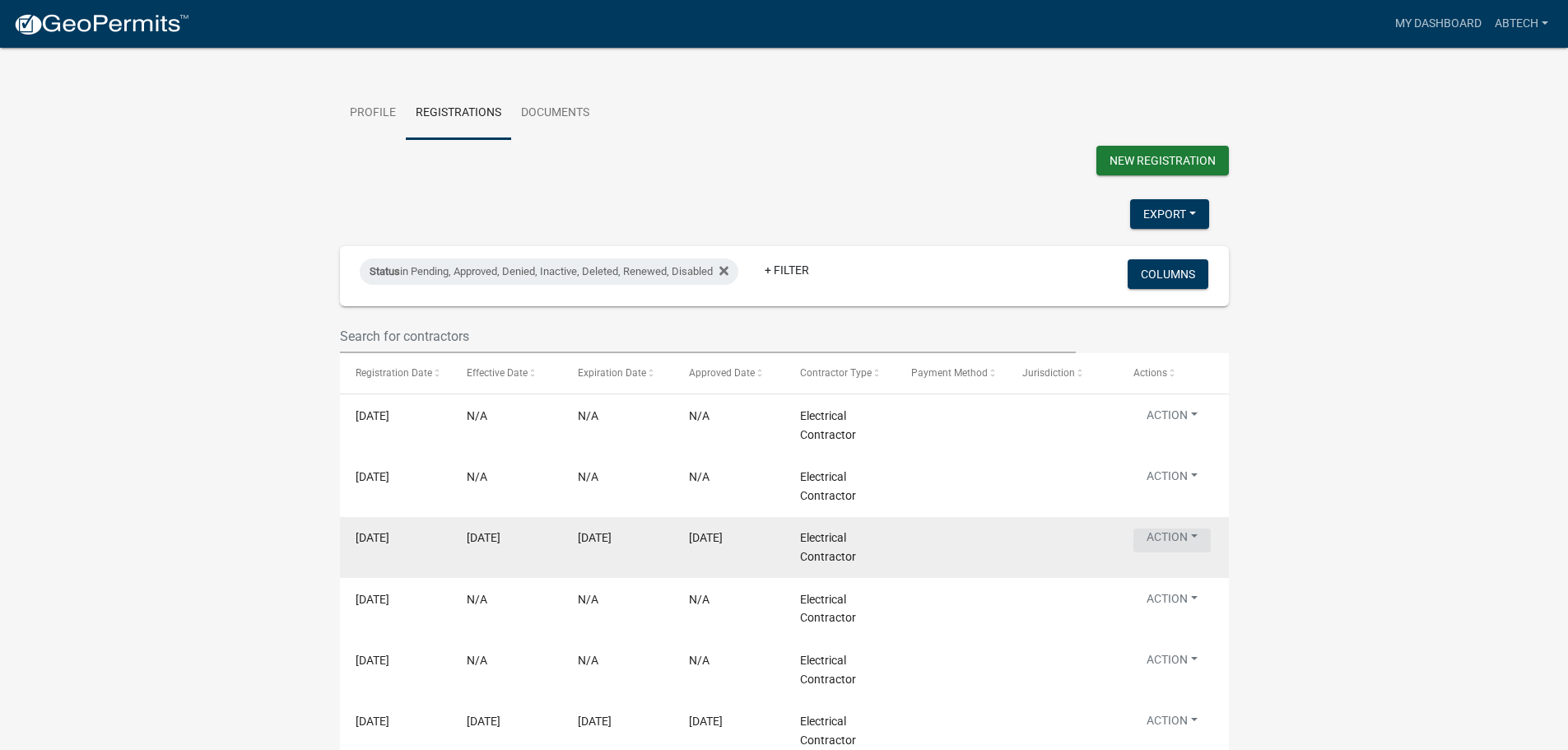
click at [1178, 553] on button "Action" at bounding box center [1172, 541] width 78 height 24
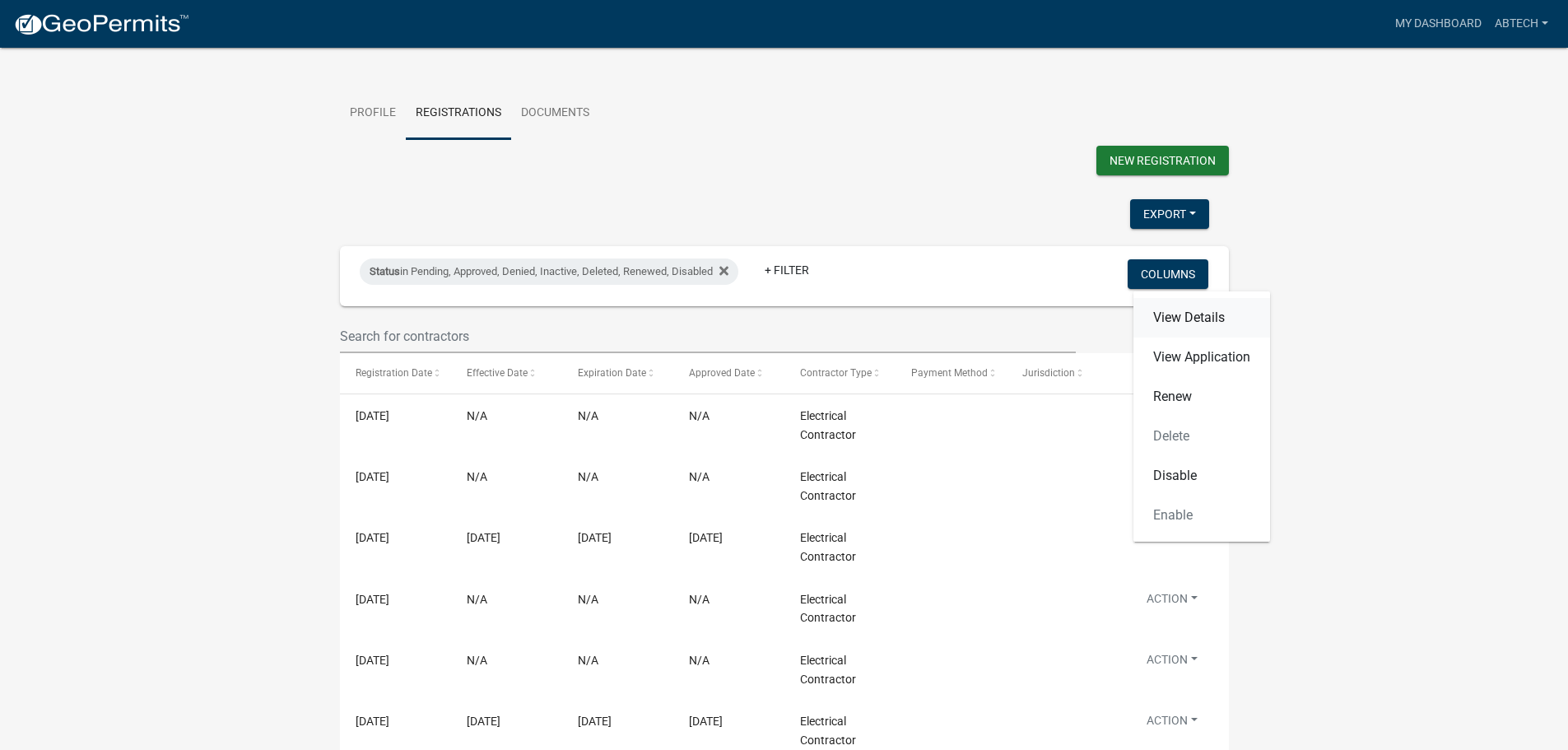
click at [1189, 319] on link "View Details" at bounding box center [1201, 318] width 137 height 40
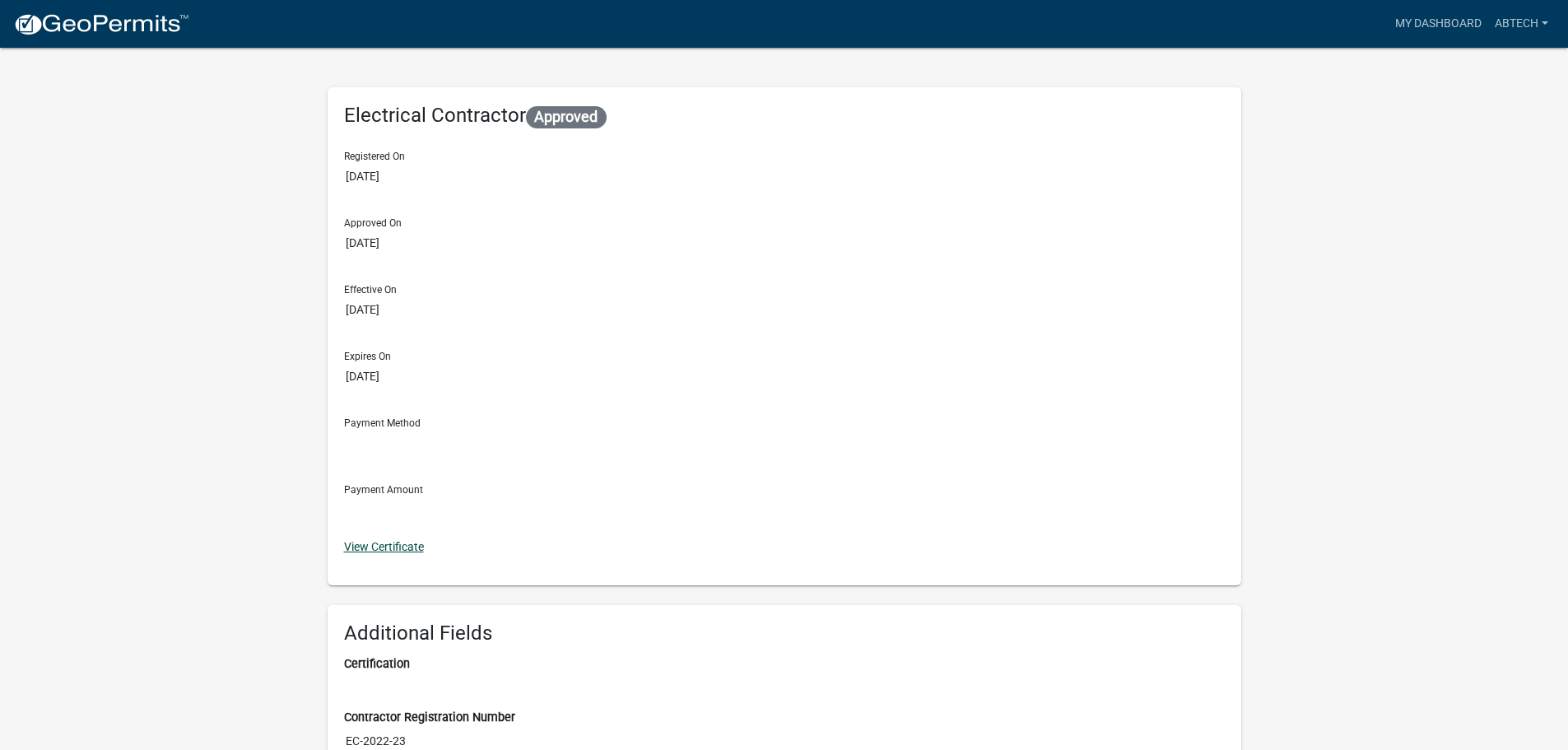
click at [373, 548] on link "View Certificate" at bounding box center [384, 546] width 80 height 13
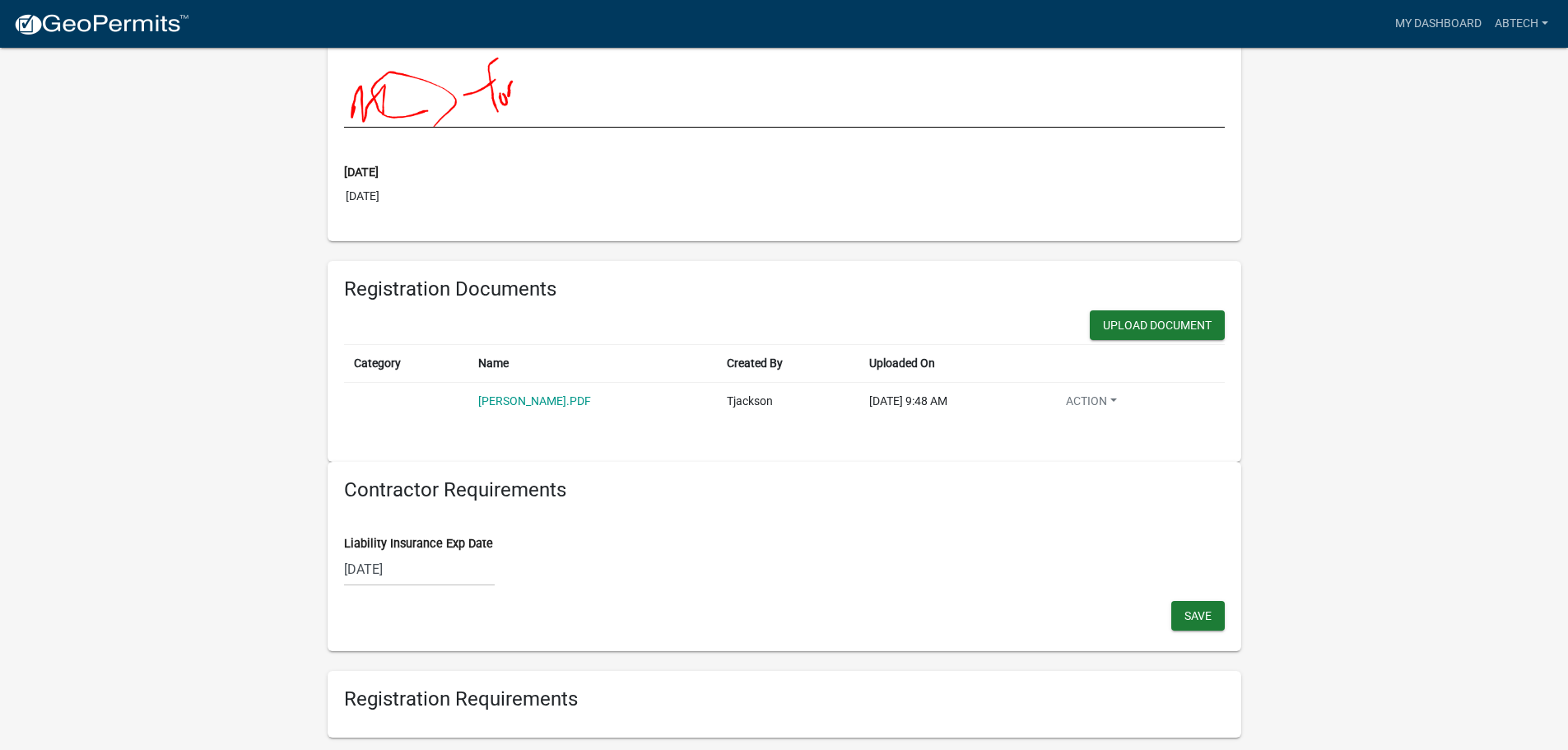
scroll to position [906, 0]
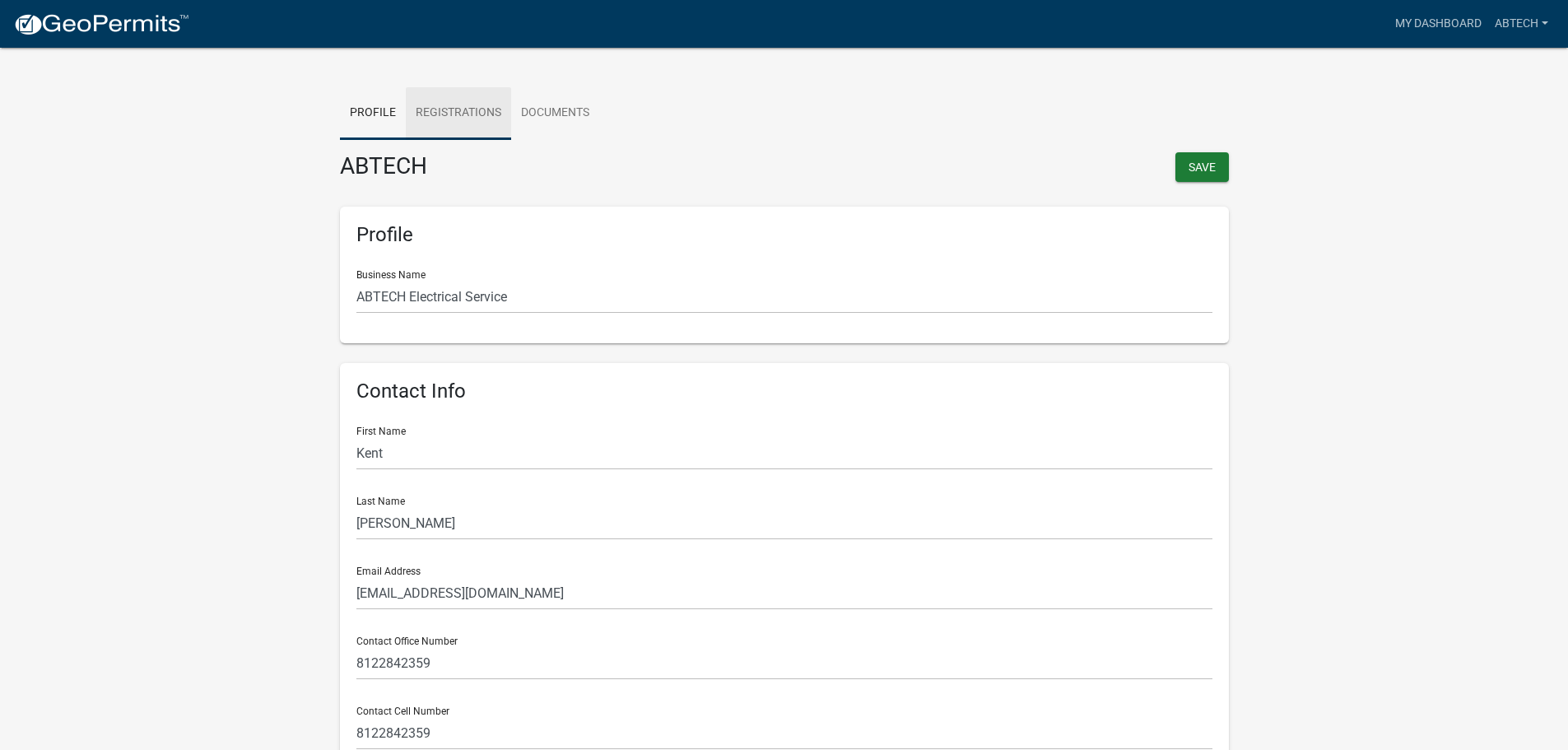
click at [457, 112] on link "Registrations" at bounding box center [459, 113] width 106 height 53
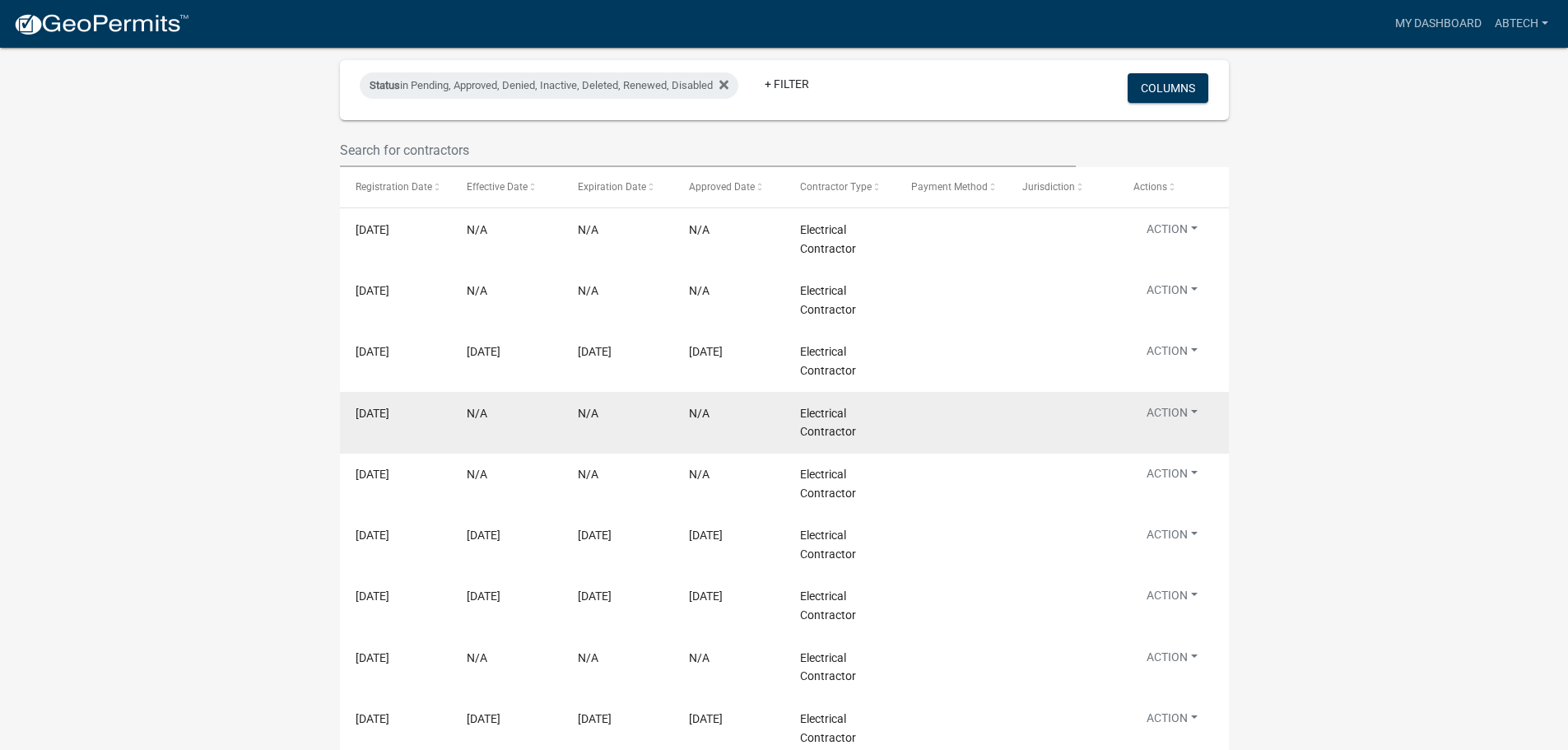
scroll to position [448, 0]
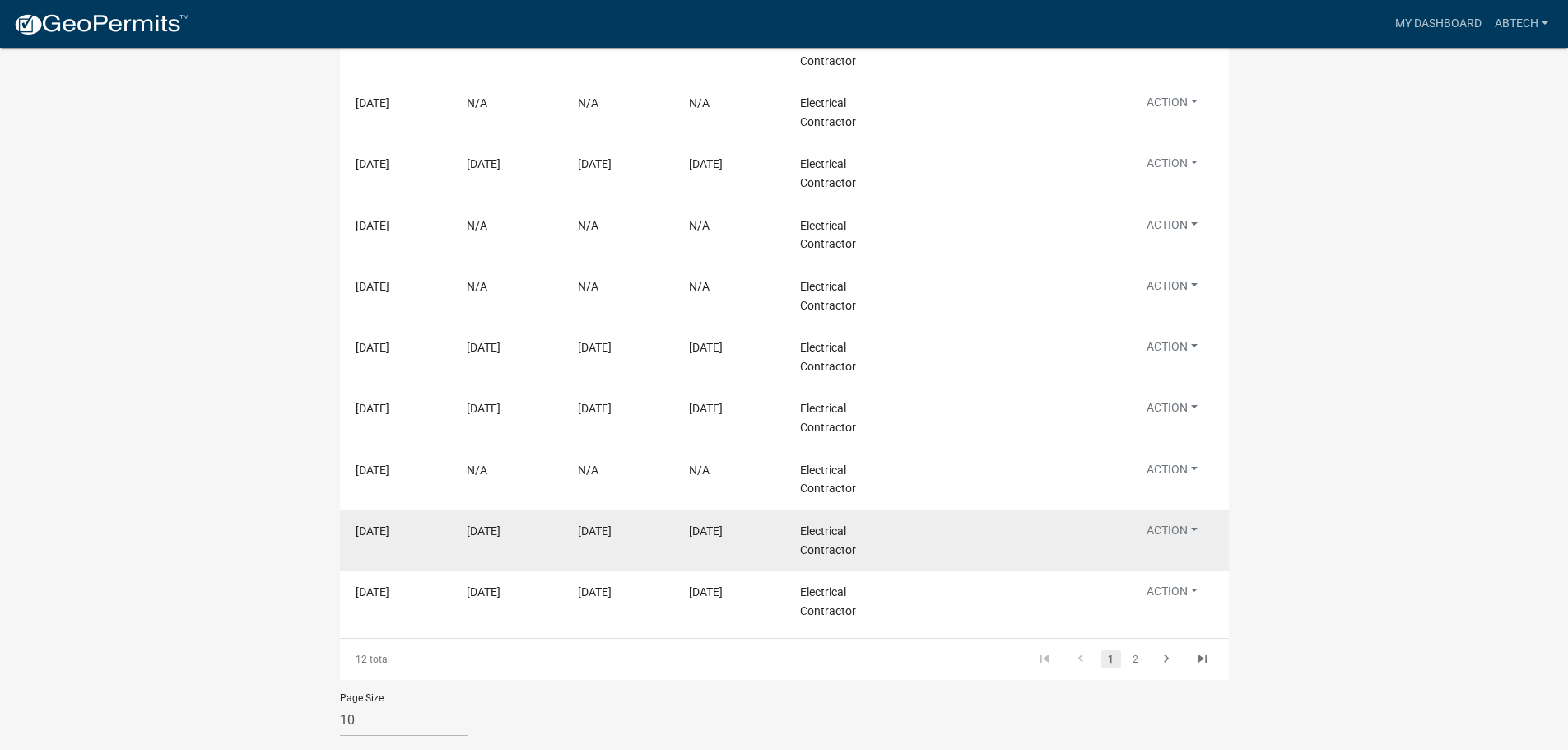
click at [1183, 529] on button "Action" at bounding box center [1172, 534] width 78 height 24
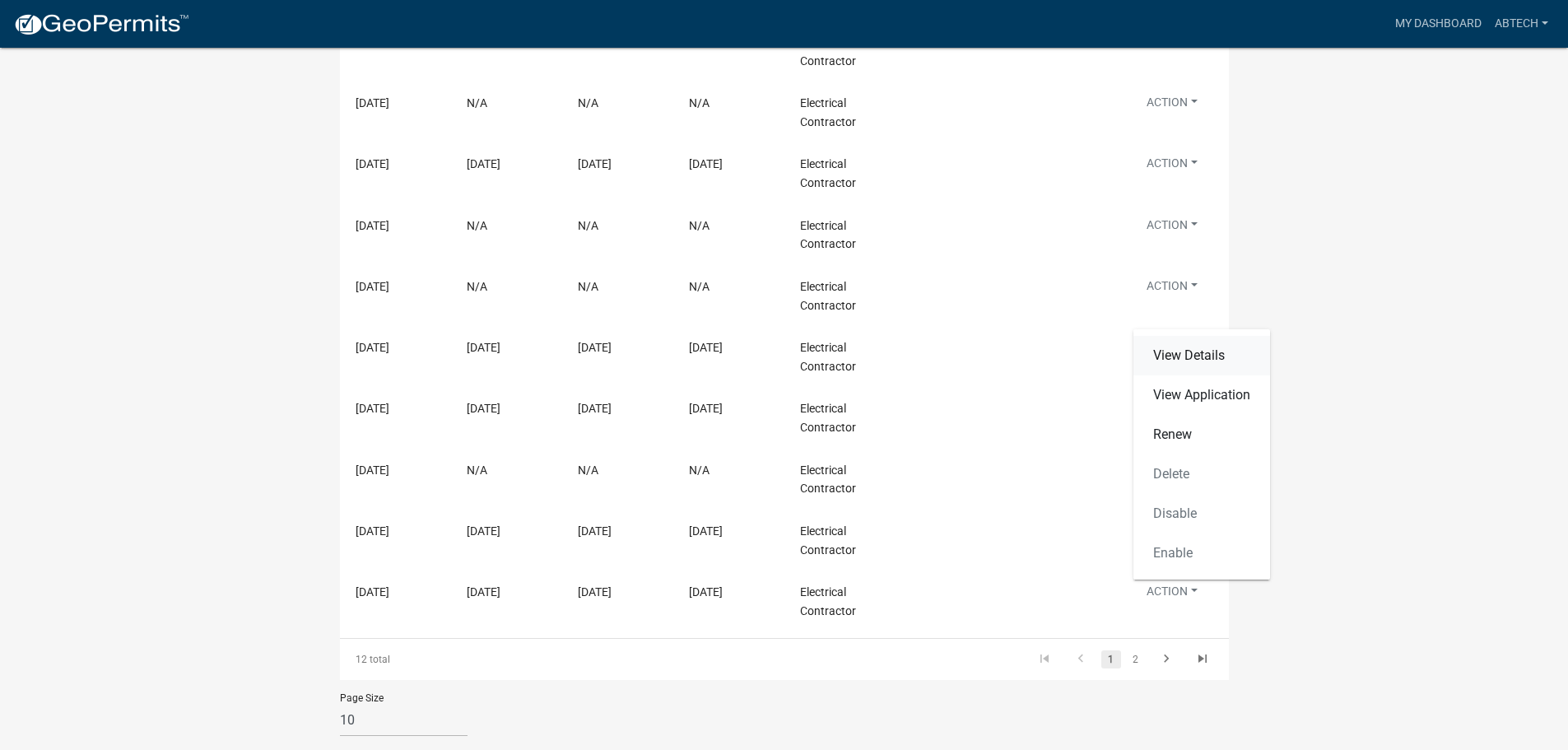
click at [1179, 336] on link "View Details" at bounding box center [1201, 356] width 137 height 40
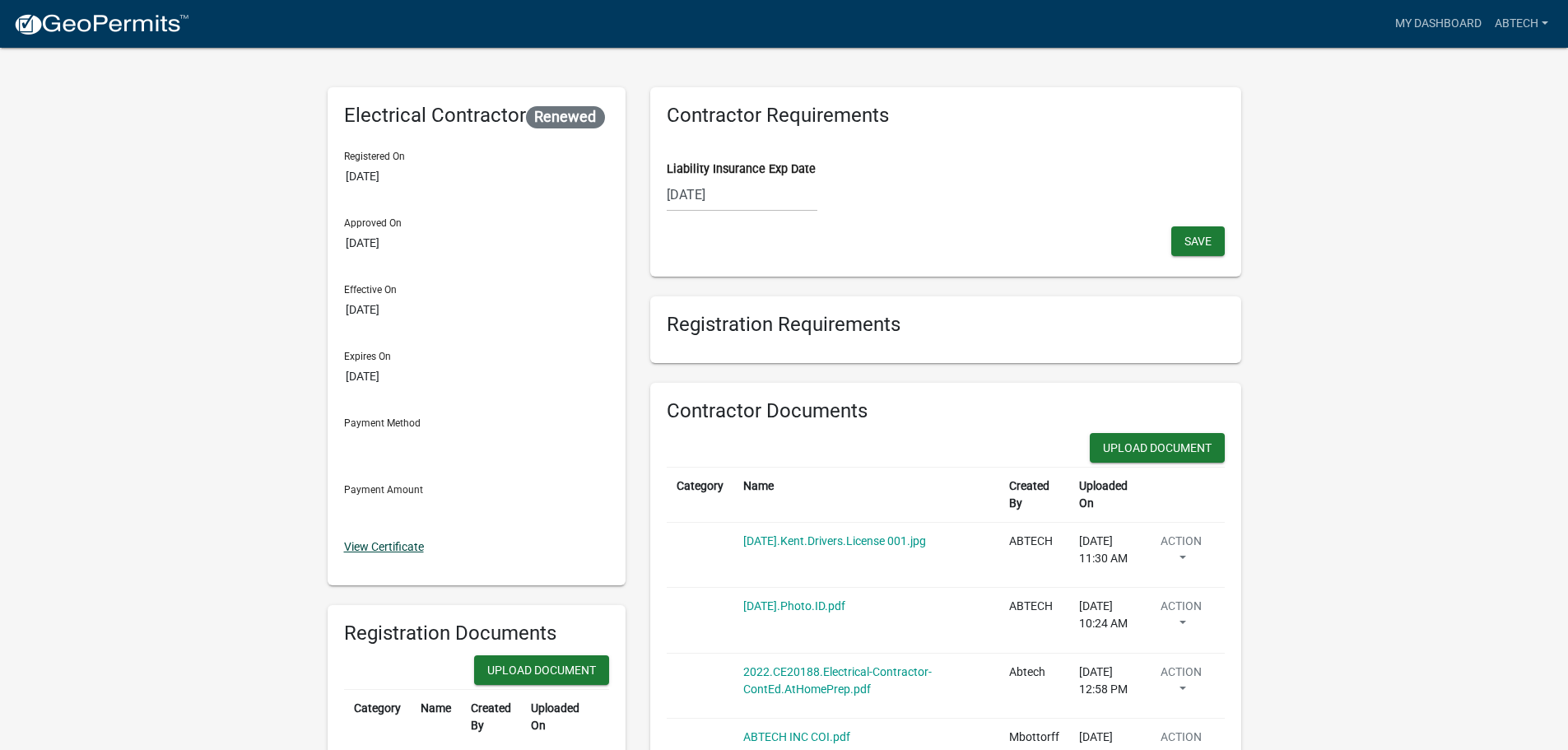
click at [406, 548] on link "View Certificate" at bounding box center [384, 546] width 80 height 13
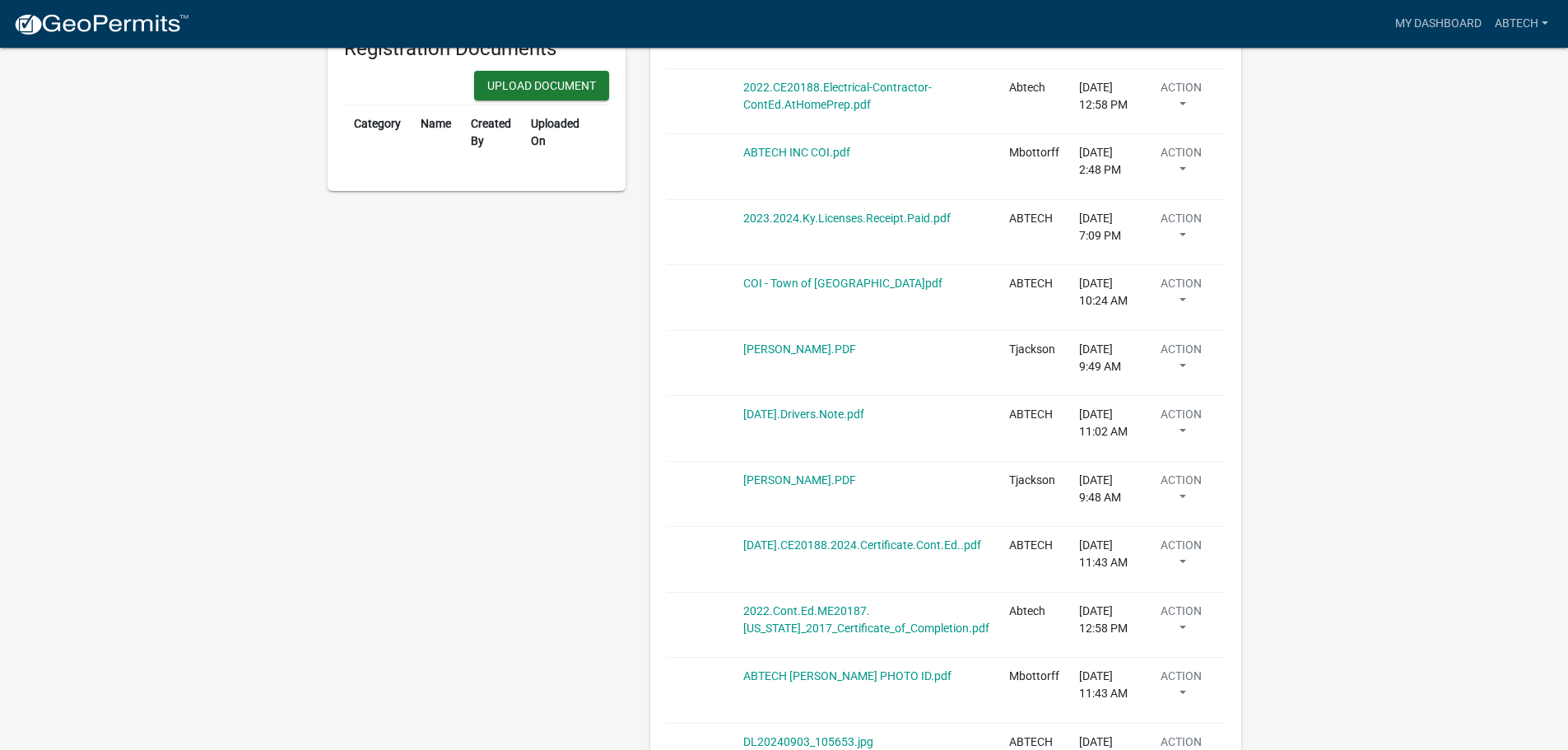
scroll to position [576, 0]
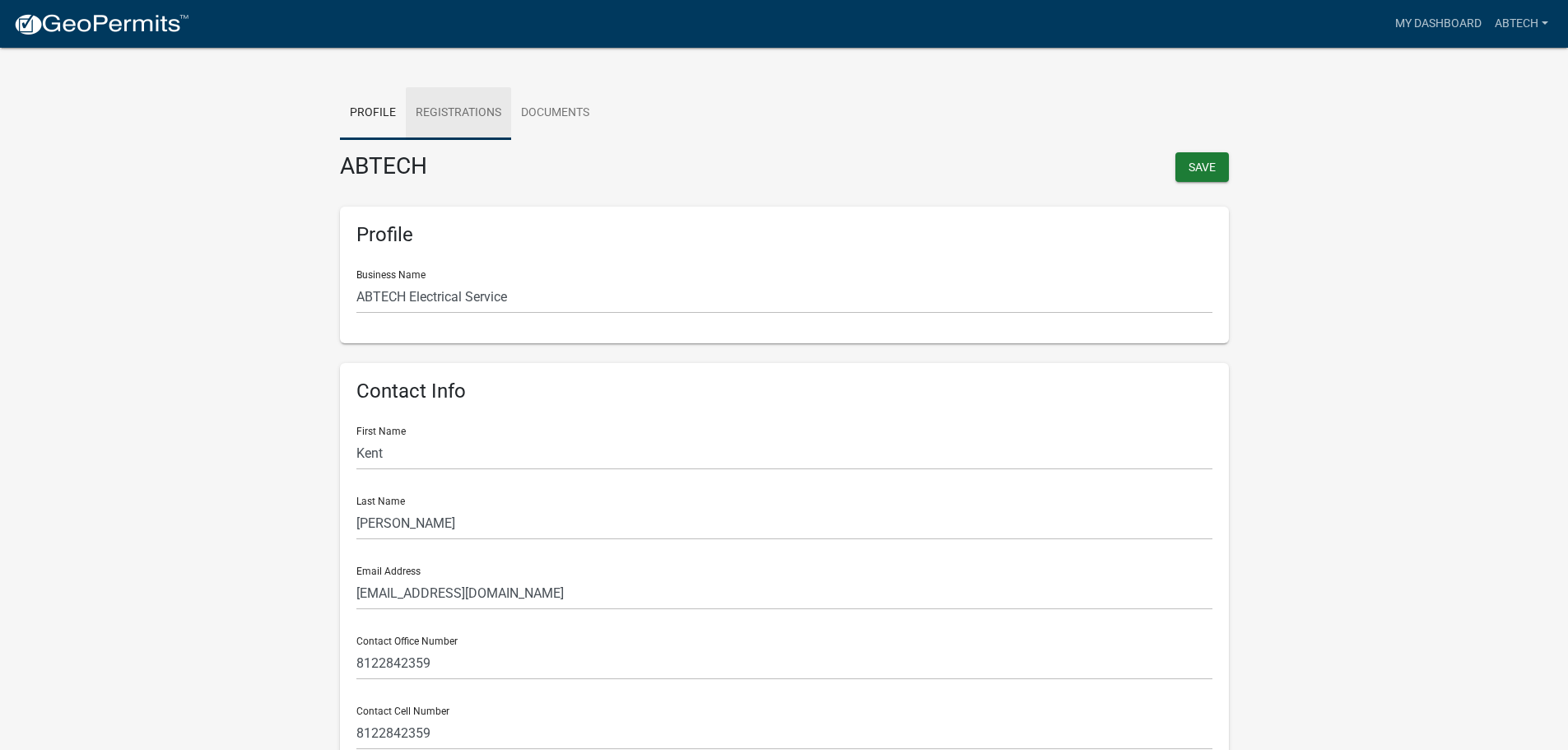
click at [464, 116] on link "Registrations" at bounding box center [459, 113] width 106 height 53
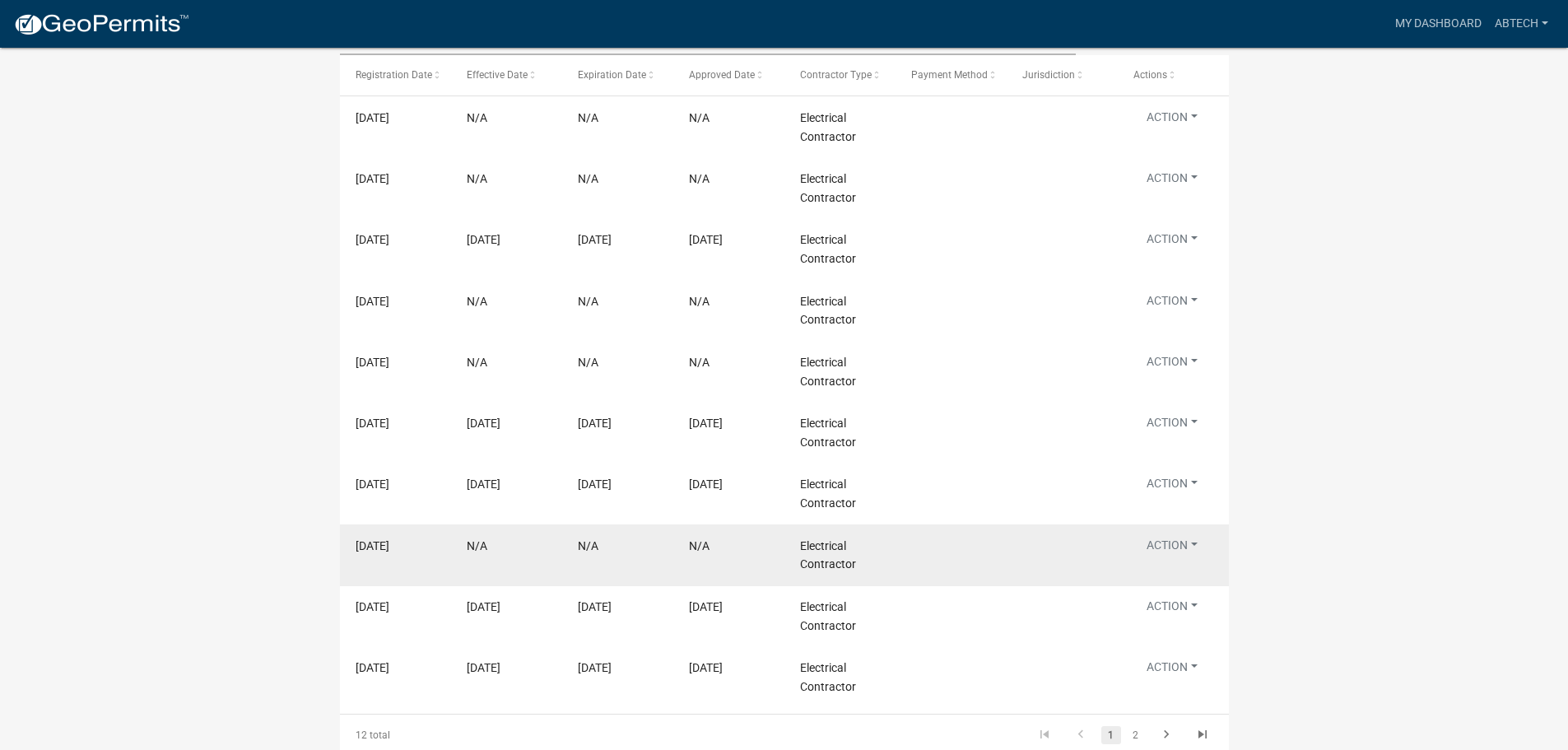
scroll to position [283, 0]
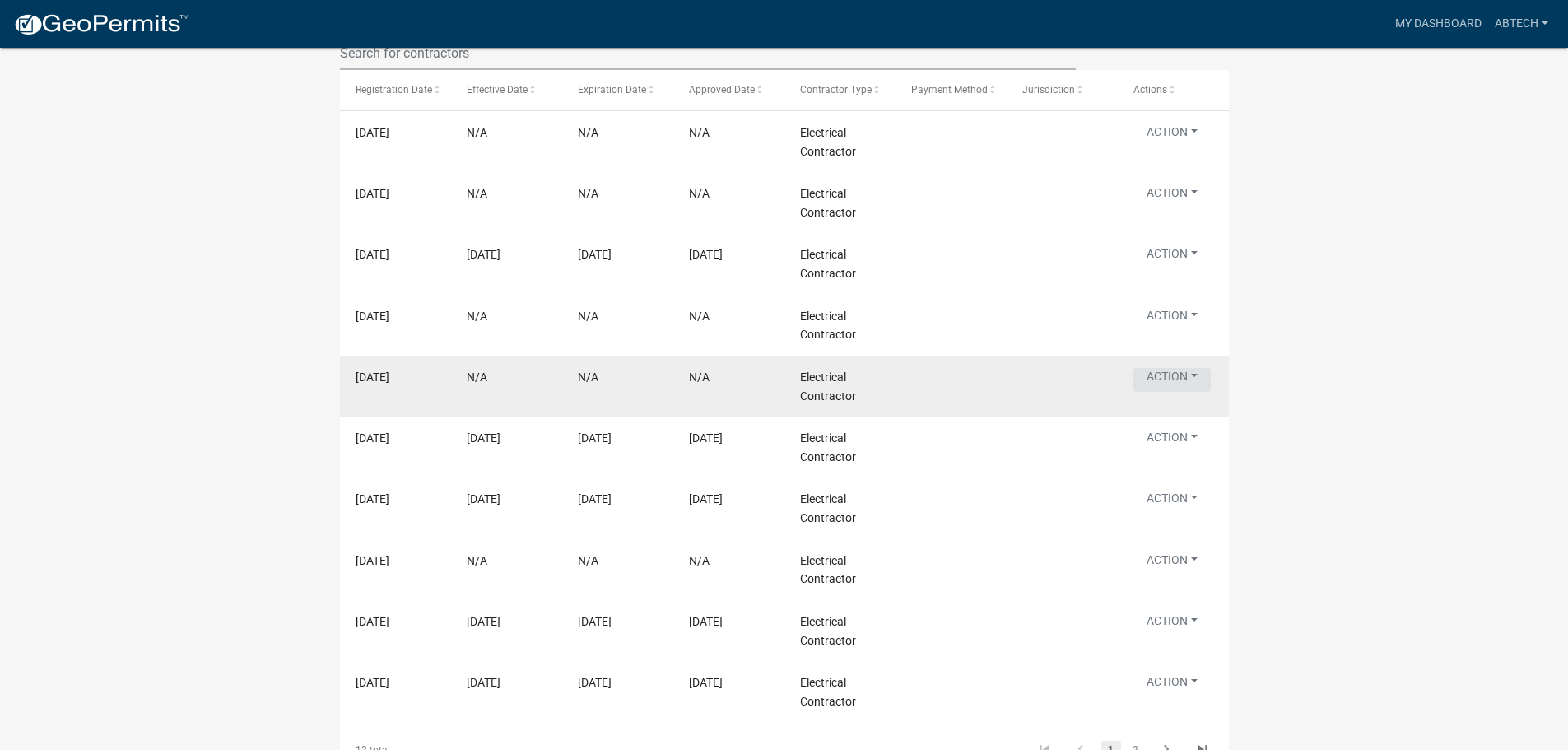
click at [1180, 392] on button "Action" at bounding box center [1172, 380] width 78 height 24
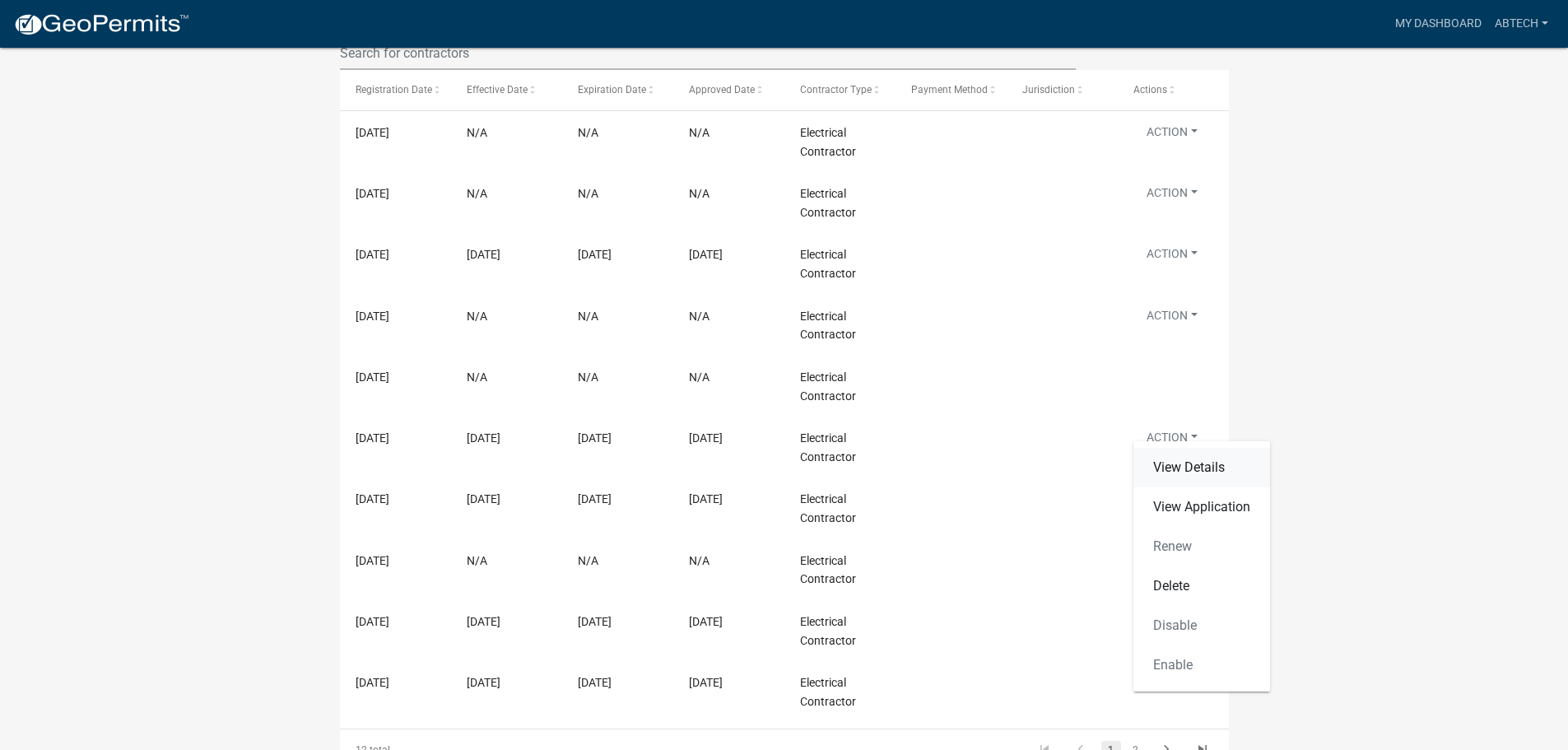
click at [1204, 469] on link "View Details" at bounding box center [1201, 468] width 137 height 40
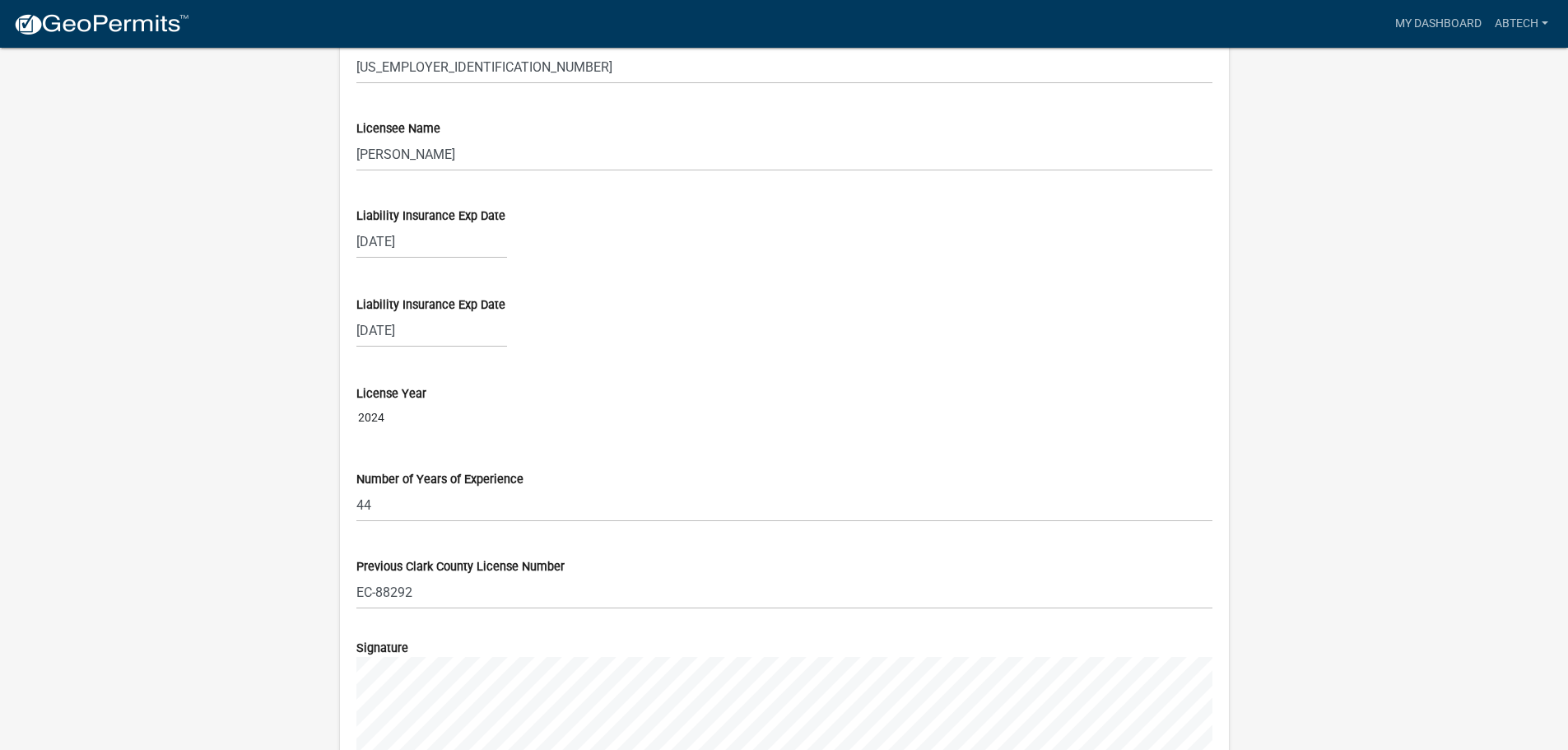
scroll to position [1162, 0]
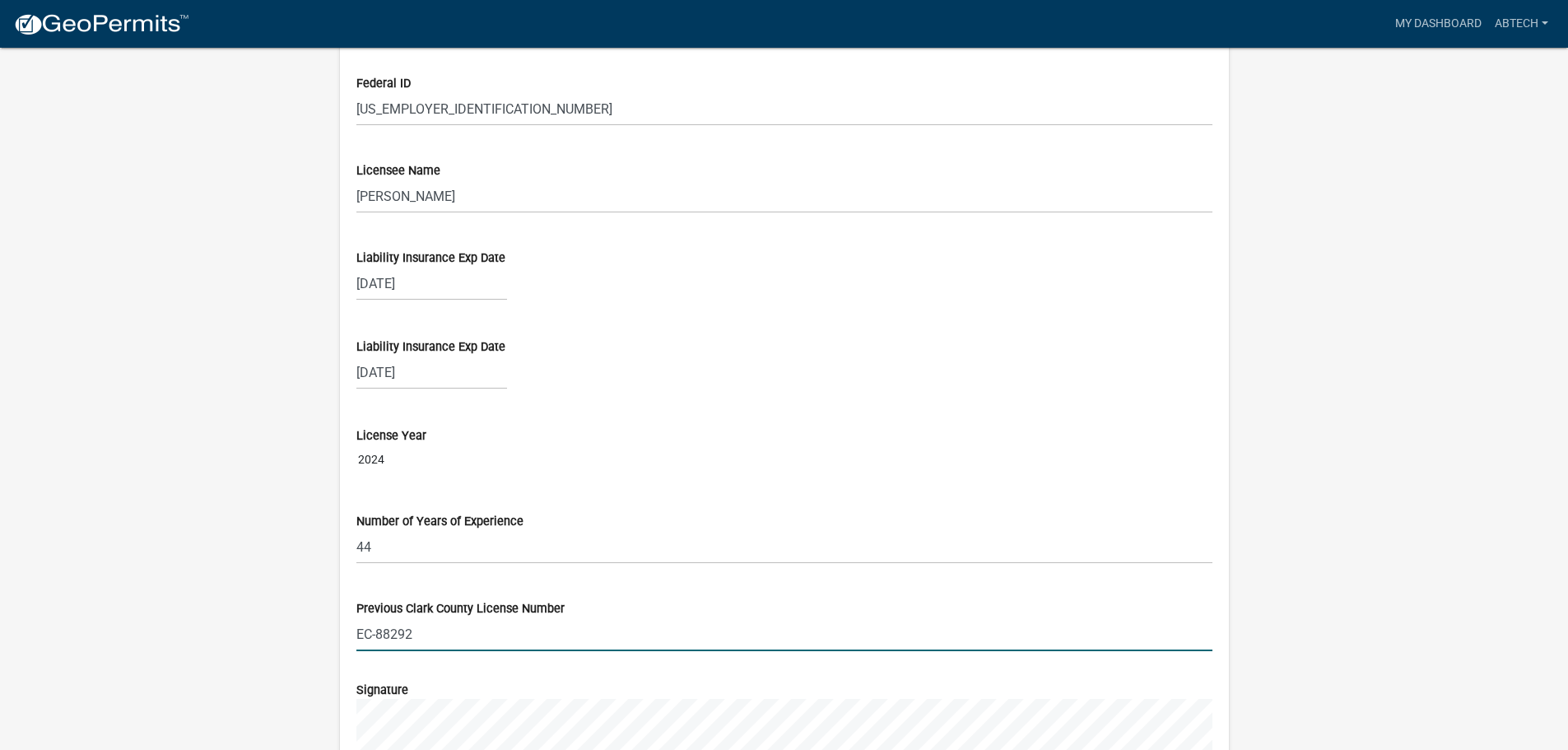
click at [387, 625] on input "EC-88292" at bounding box center [784, 634] width 856 height 34
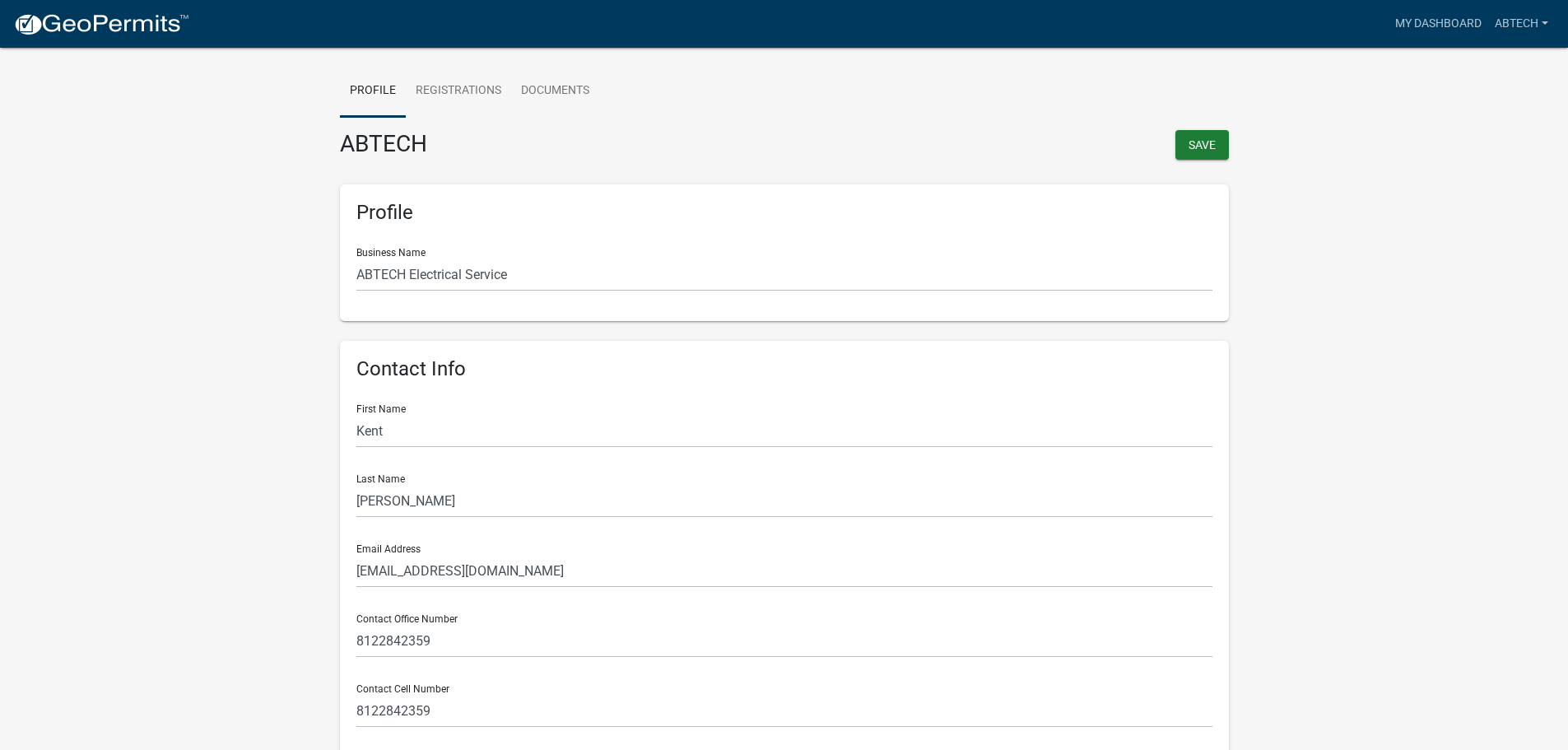
scroll to position [10, 0]
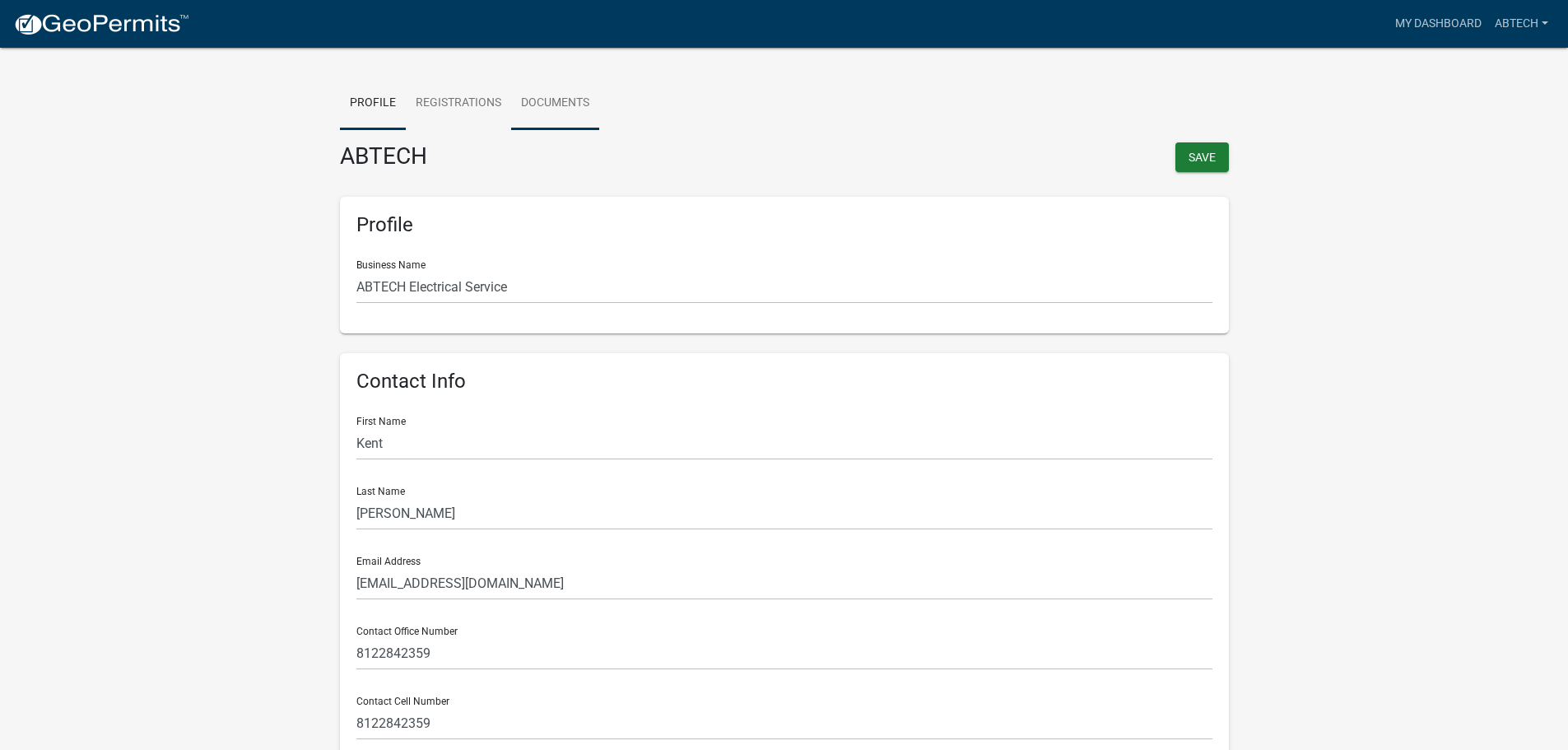
click at [549, 96] on link "Documents" at bounding box center [555, 104] width 88 height 53
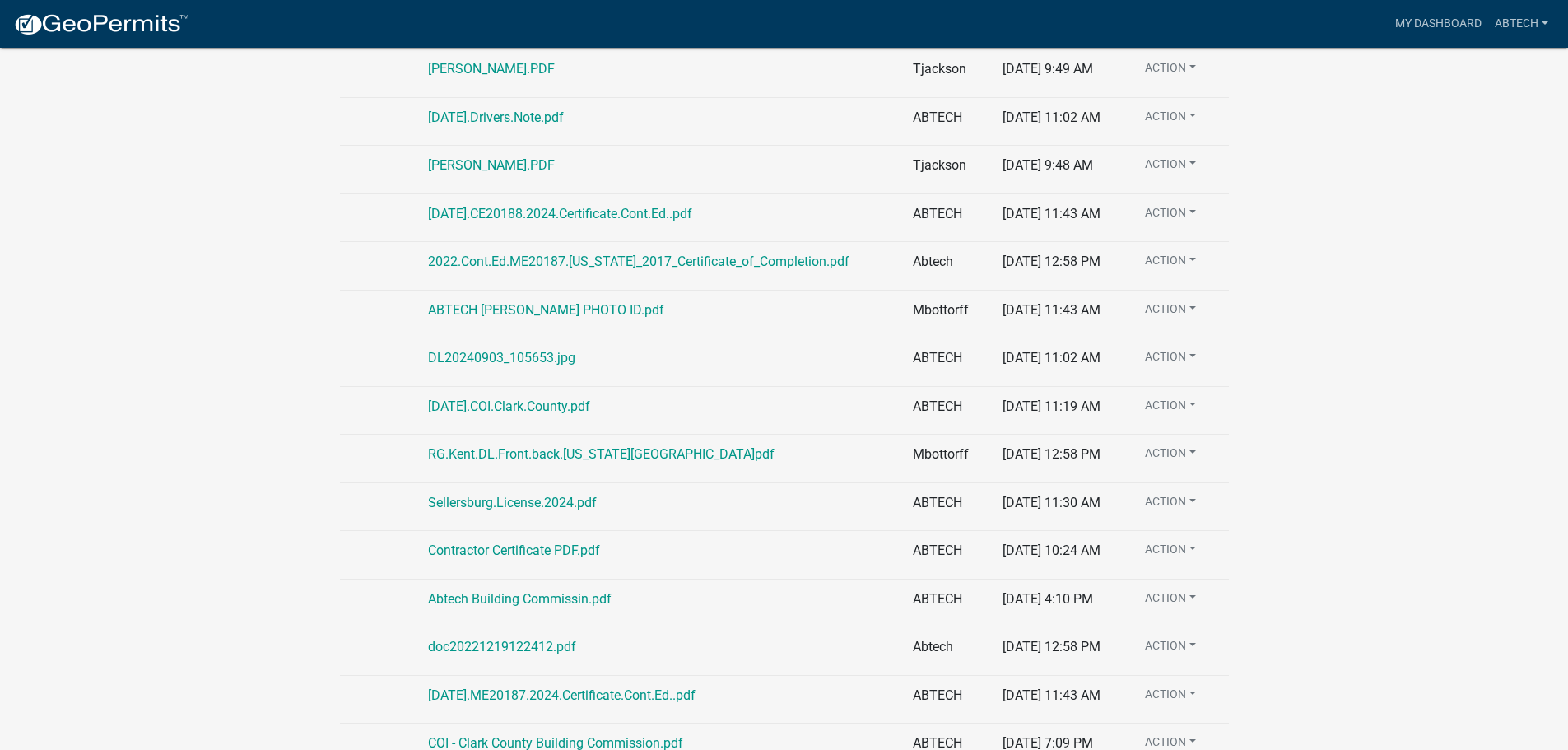
scroll to position [482, 0]
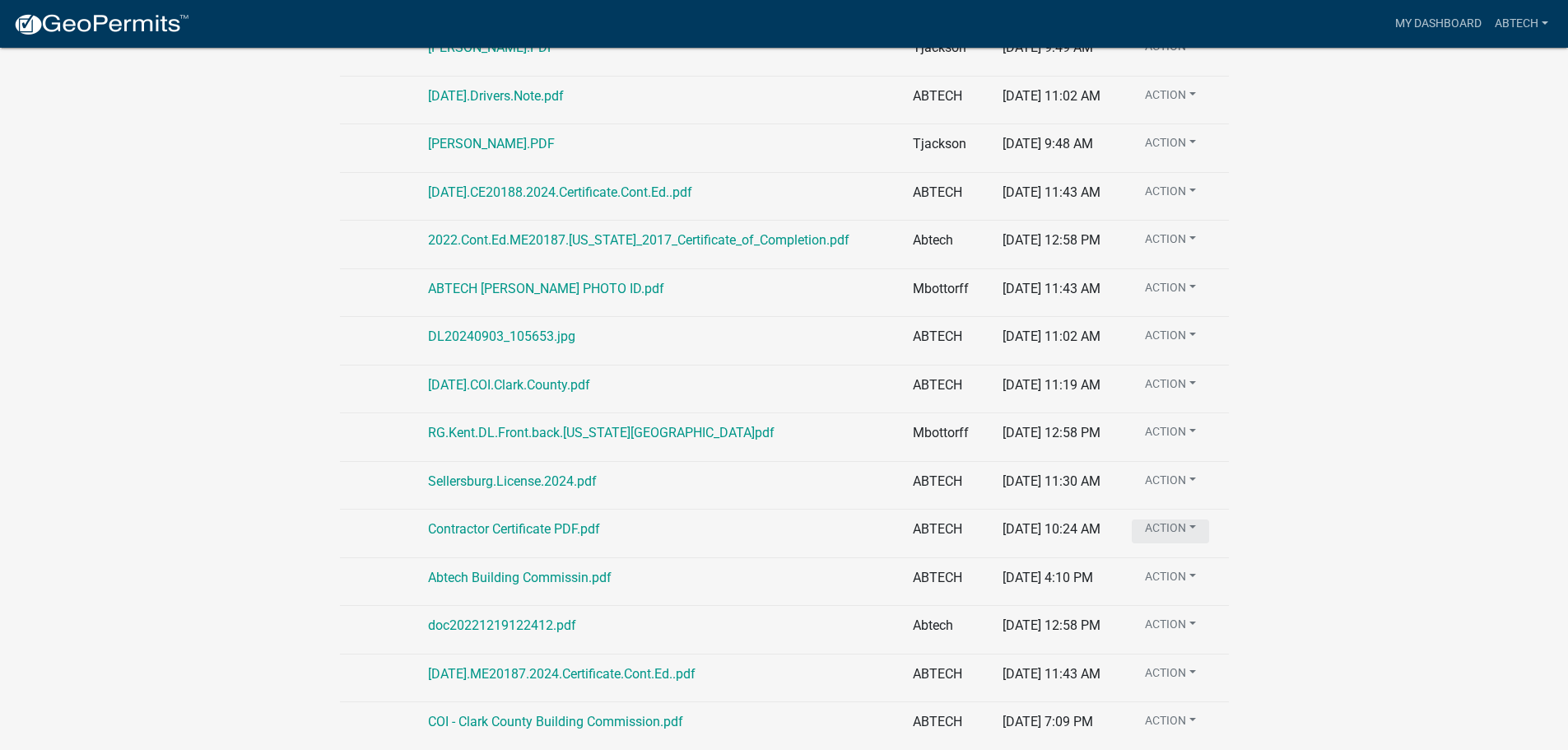
click at [1193, 527] on button "Action" at bounding box center [1170, 532] width 78 height 24
click at [758, 534] on div "Contractor Certificate PDF.pdf" at bounding box center [660, 530] width 465 height 20
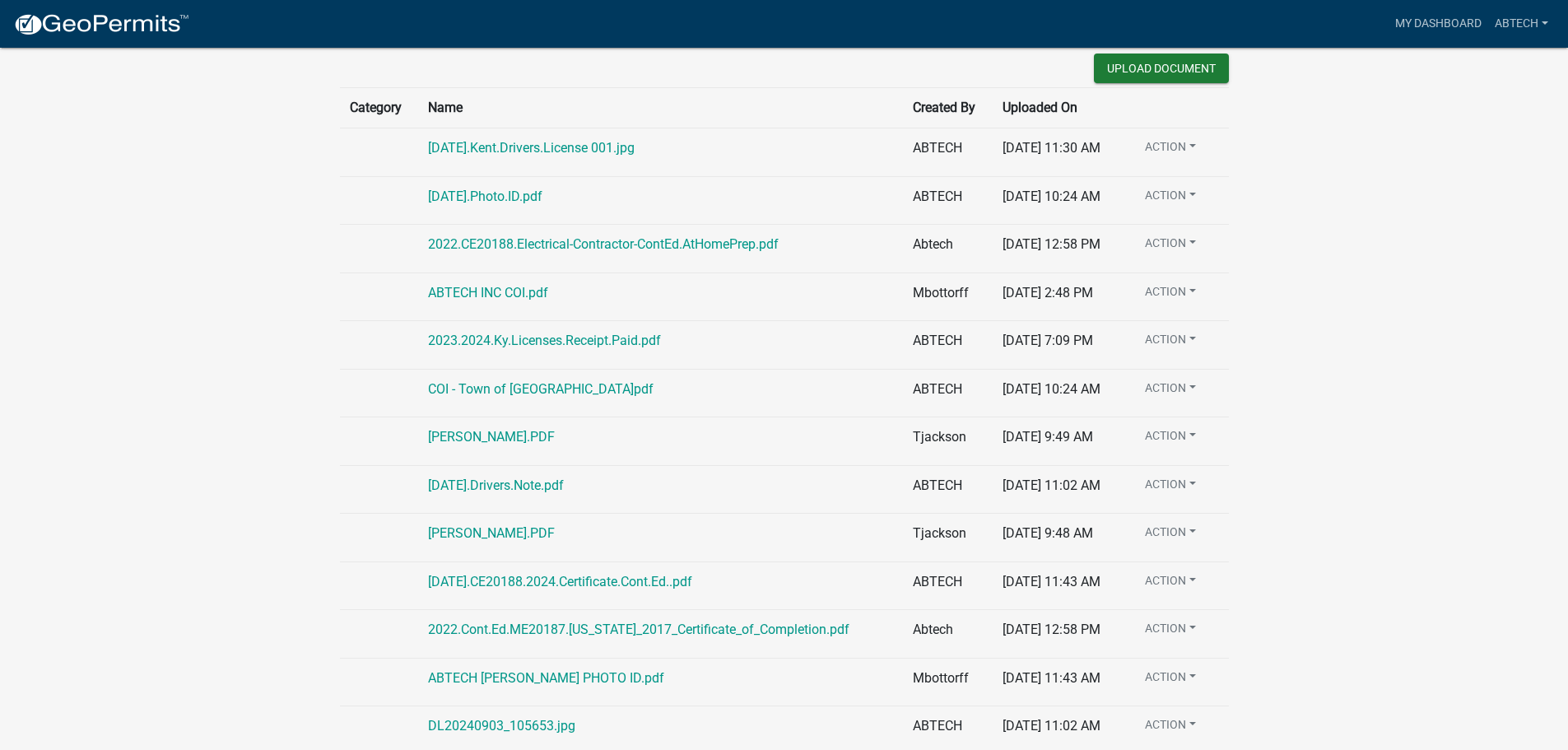
scroll to position [0, 0]
